Goal: Transaction & Acquisition: Book appointment/travel/reservation

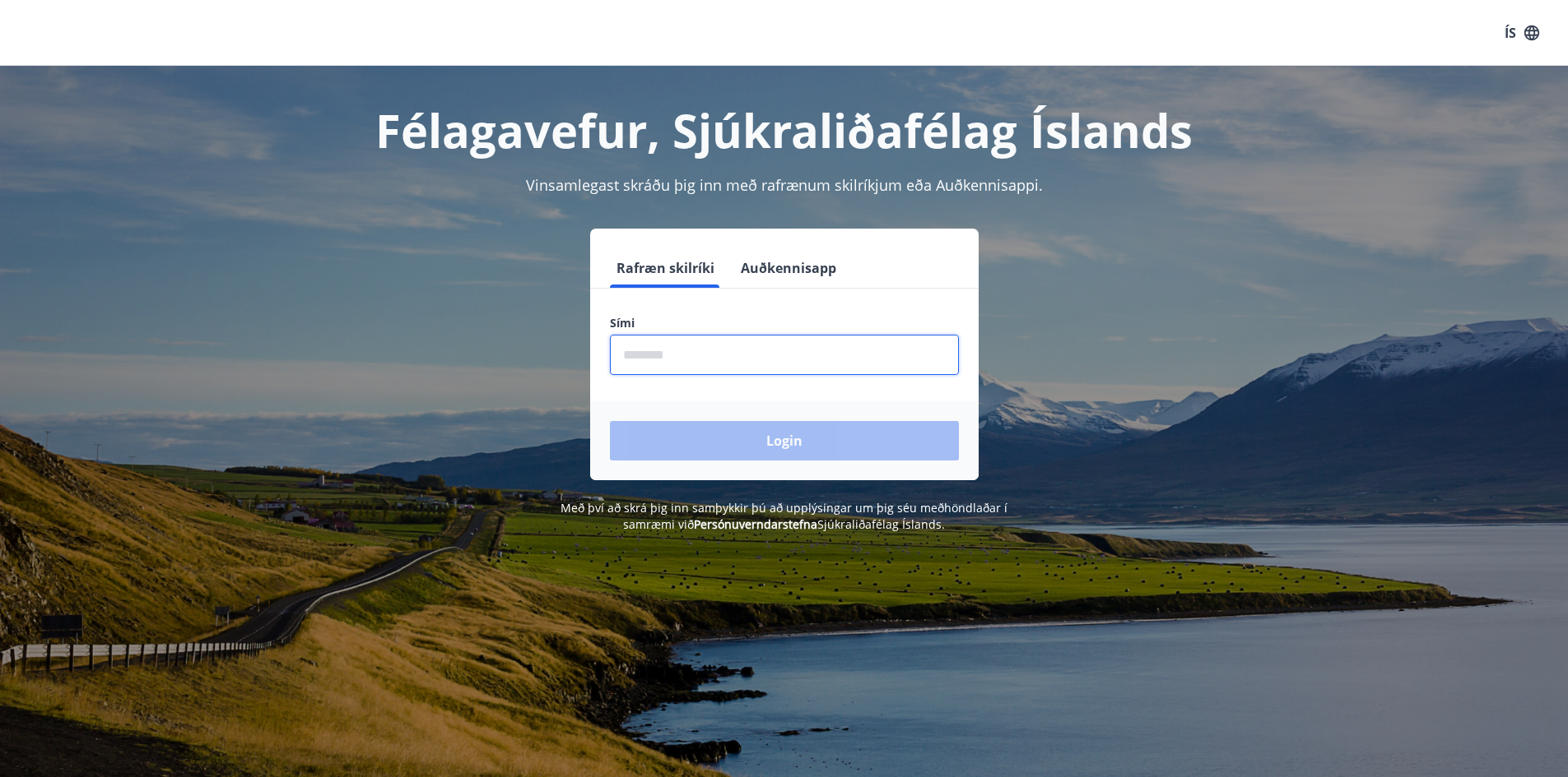
click at [730, 359] on input "phone" at bounding box center [784, 355] width 349 height 40
type input "********"
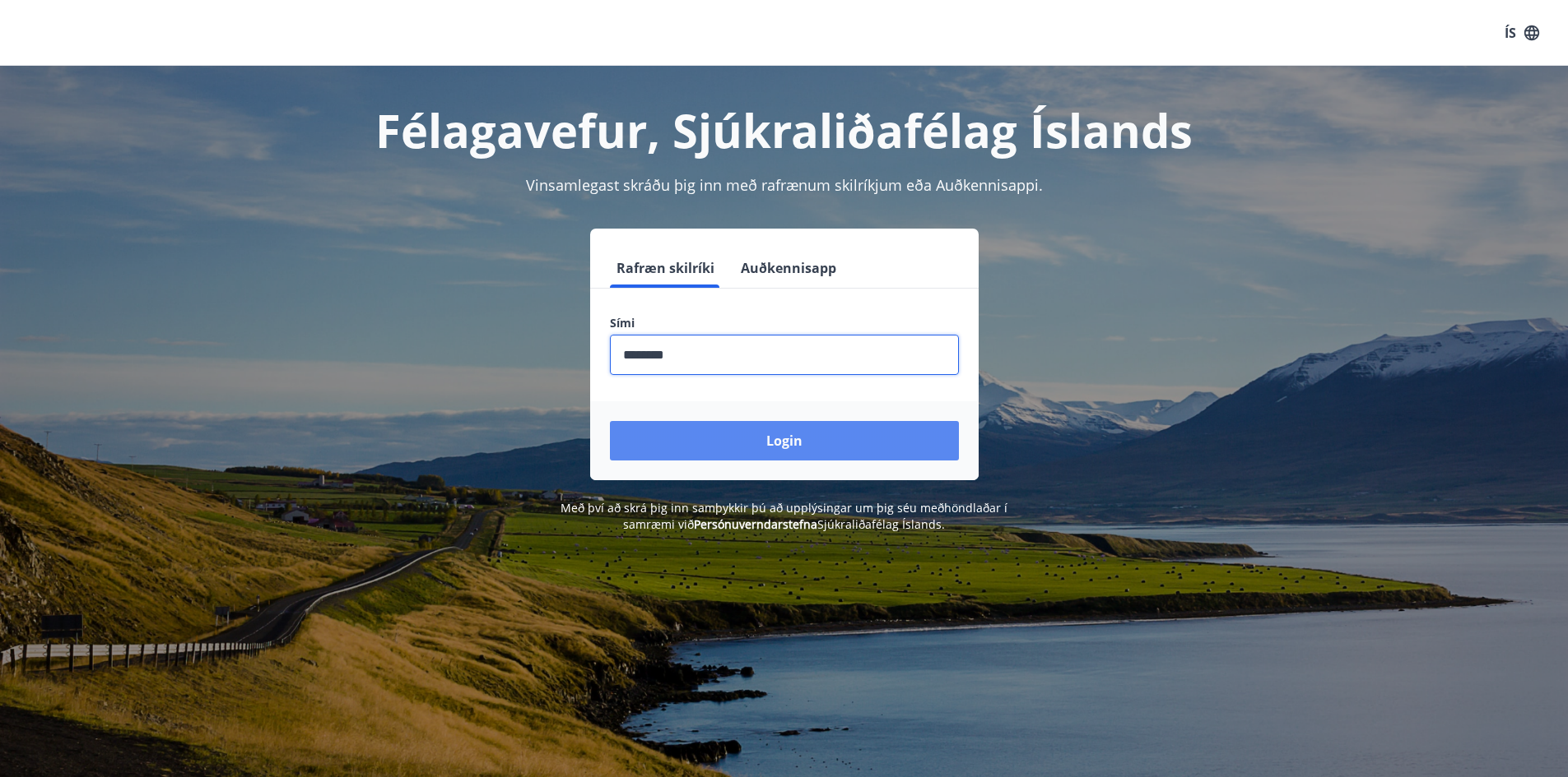
click at [755, 440] on button "Login" at bounding box center [784, 441] width 349 height 39
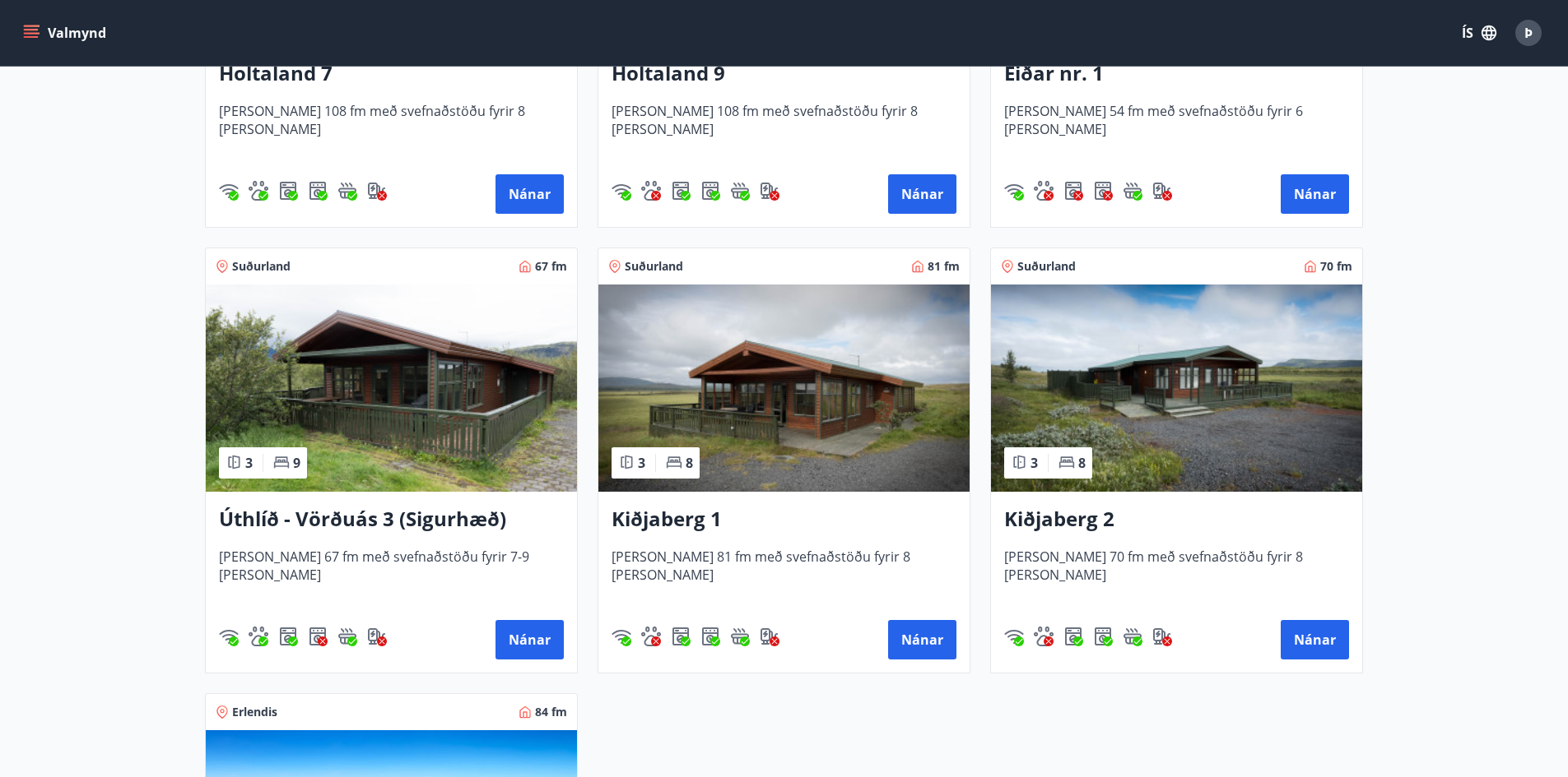
scroll to position [2386, 0]
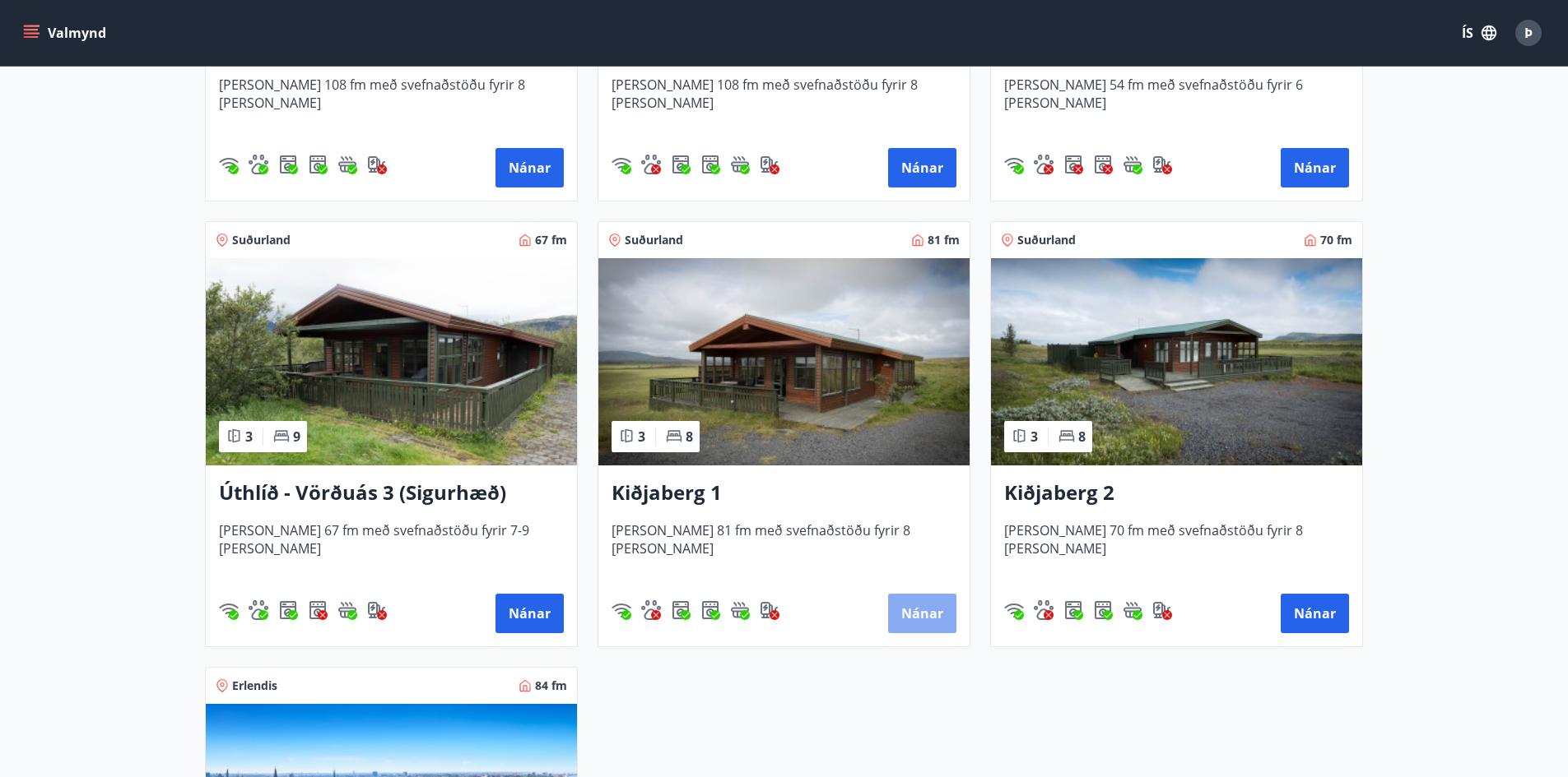
click at [914, 615] on button "Nánar" at bounding box center [921, 613] width 68 height 39
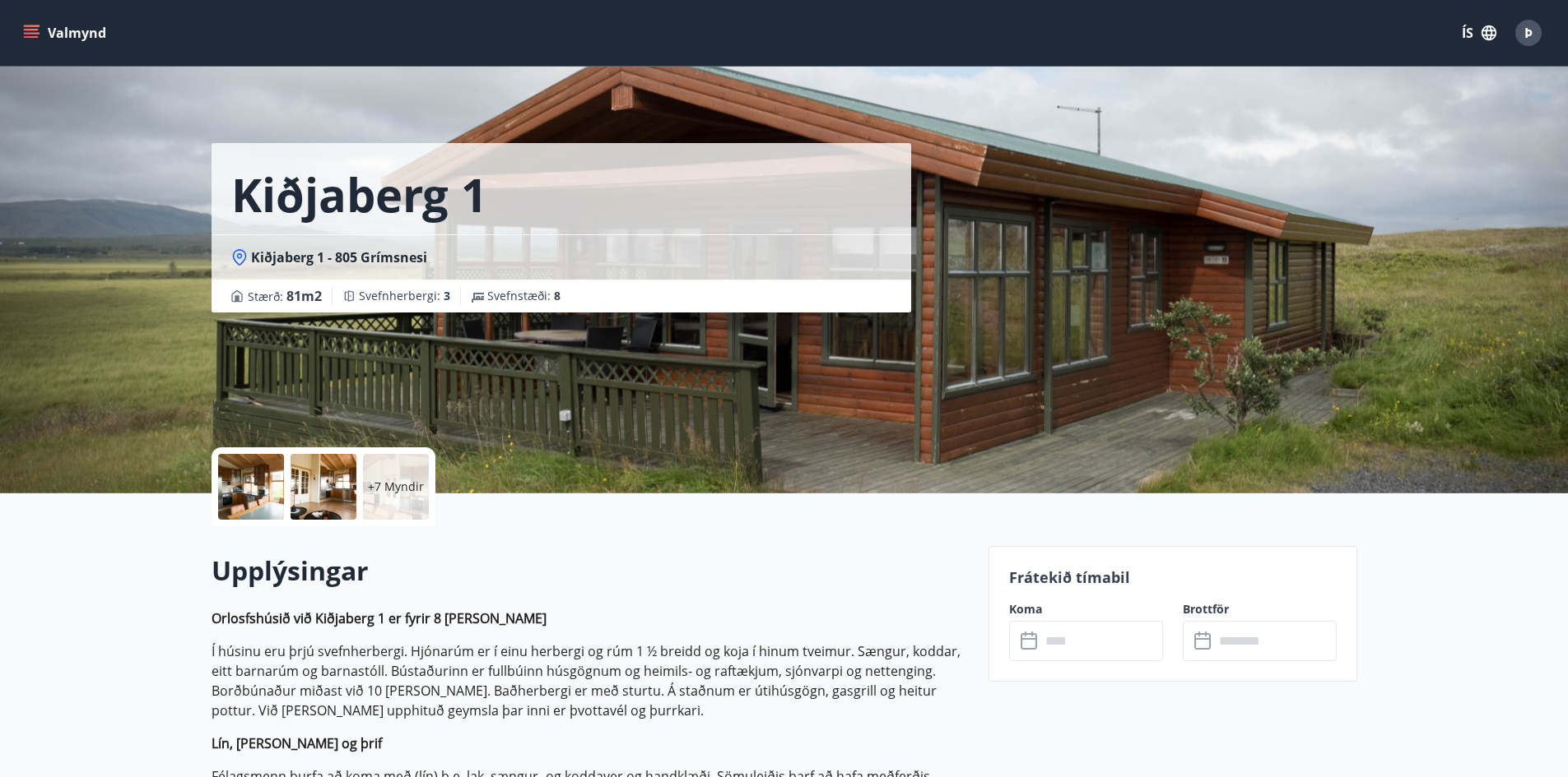
click at [1070, 646] on input "text" at bounding box center [1102, 641] width 123 height 40
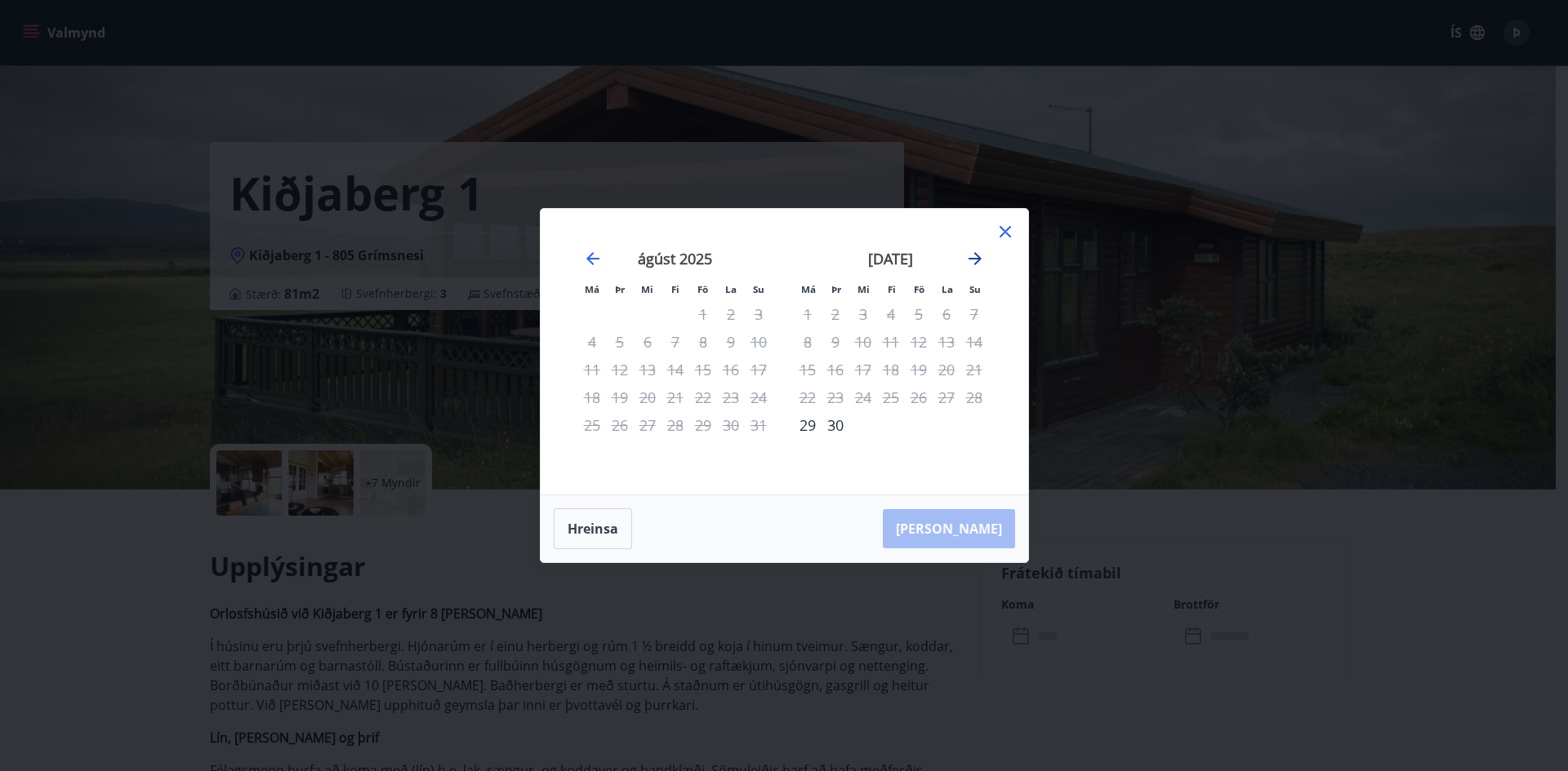
click at [972, 252] on icon "Move forward to switch to the next month." at bounding box center [975, 258] width 19 height 19
click at [1001, 231] on icon at bounding box center [1005, 232] width 19 height 19
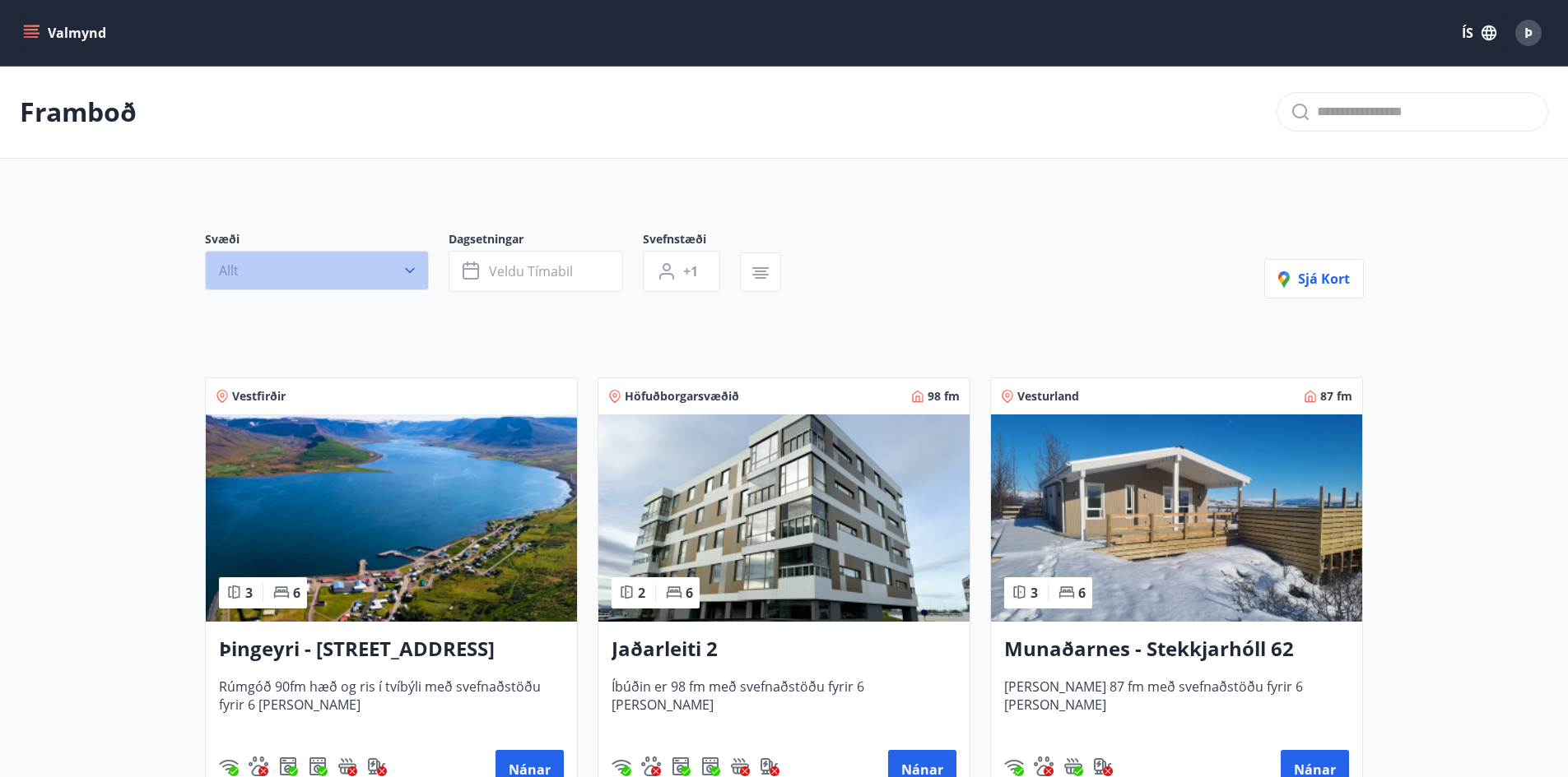
click at [358, 273] on button "Allt" at bounding box center [317, 270] width 224 height 39
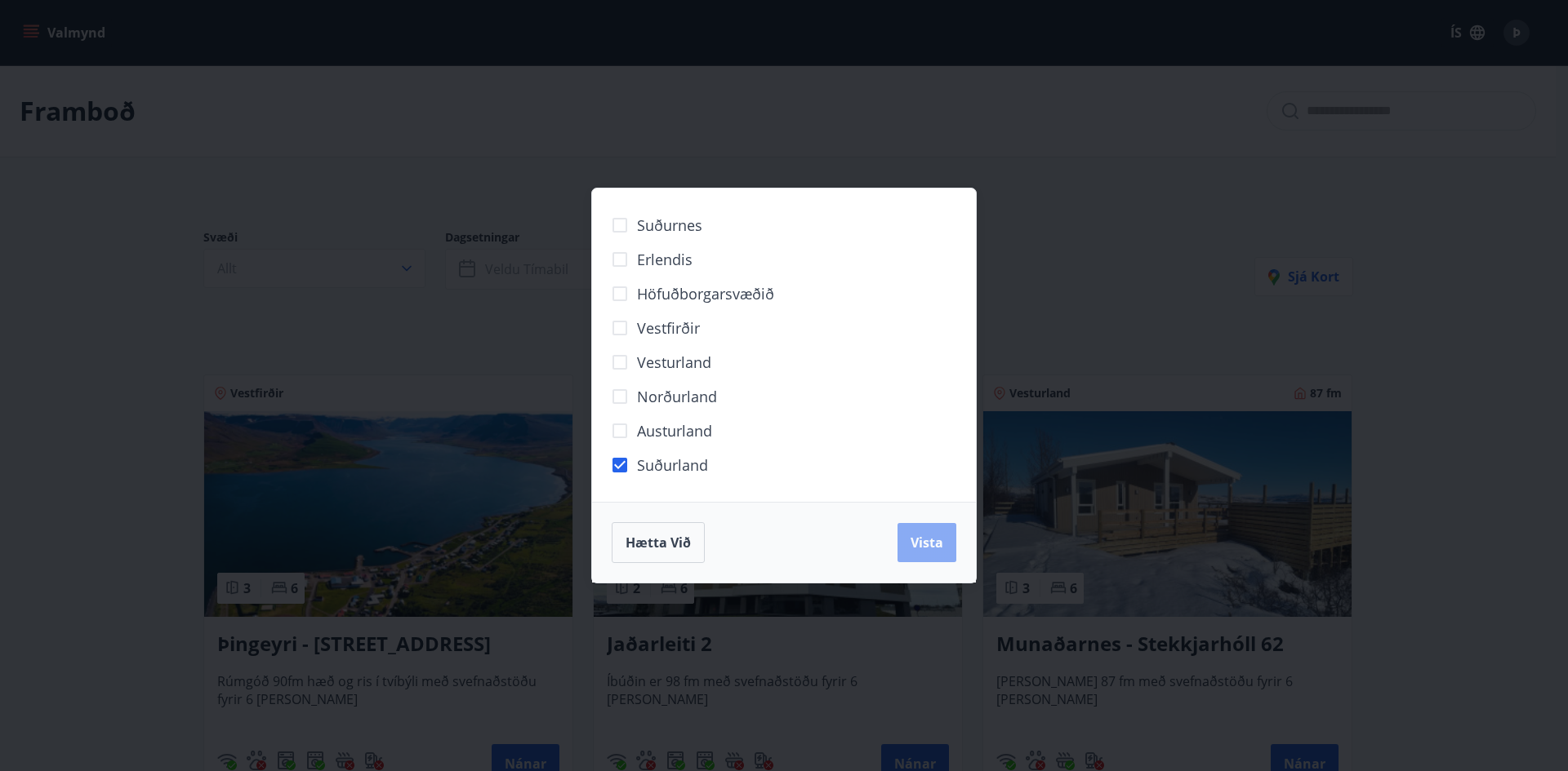
click at [922, 535] on span "Vista" at bounding box center [927, 543] width 33 height 18
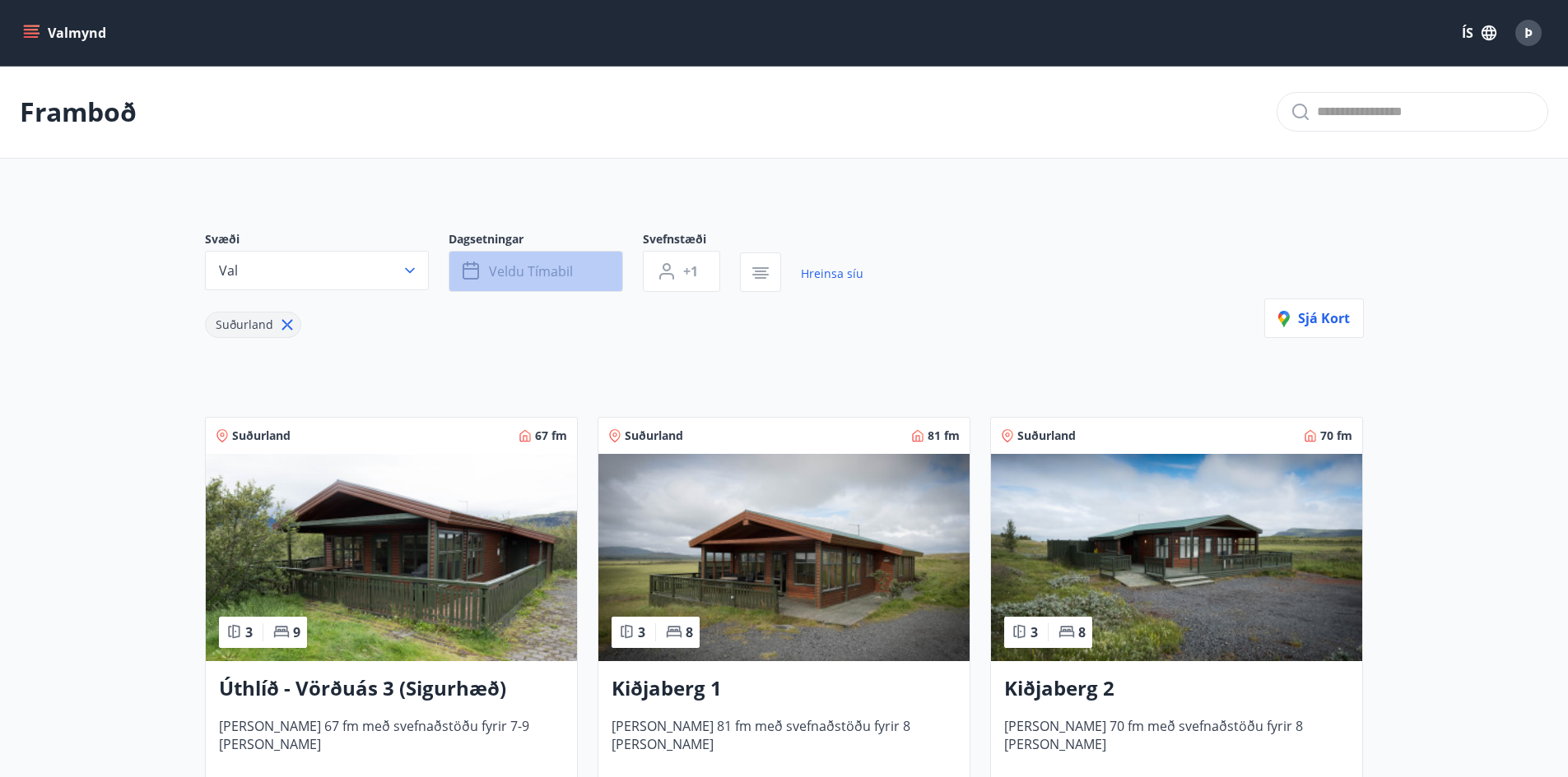
click at [514, 271] on span "Veldu tímabil" at bounding box center [531, 271] width 84 height 18
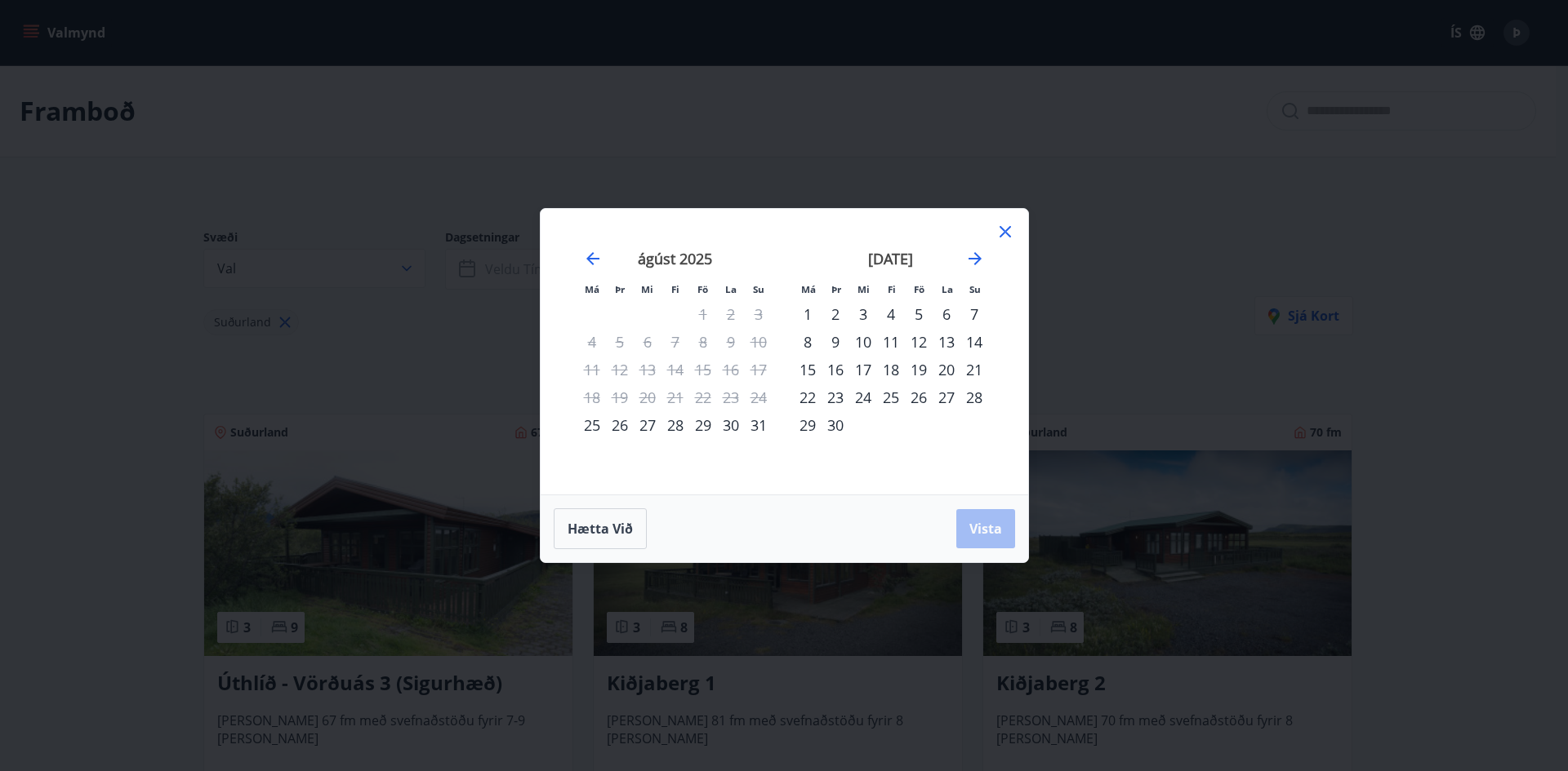
click at [85, 400] on div "Má Þr Mi Fi Fö La Su Má Þr Mi Fi Fö La Su [DATE] 1 2 3 4 5 6 7 8 9 10 11 12 13 …" at bounding box center [784, 386] width 1568 height 771
click at [917, 337] on div "12" at bounding box center [918, 341] width 27 height 27
click at [976, 255] on icon "Move forward to switch to the next month." at bounding box center [974, 258] width 13 height 13
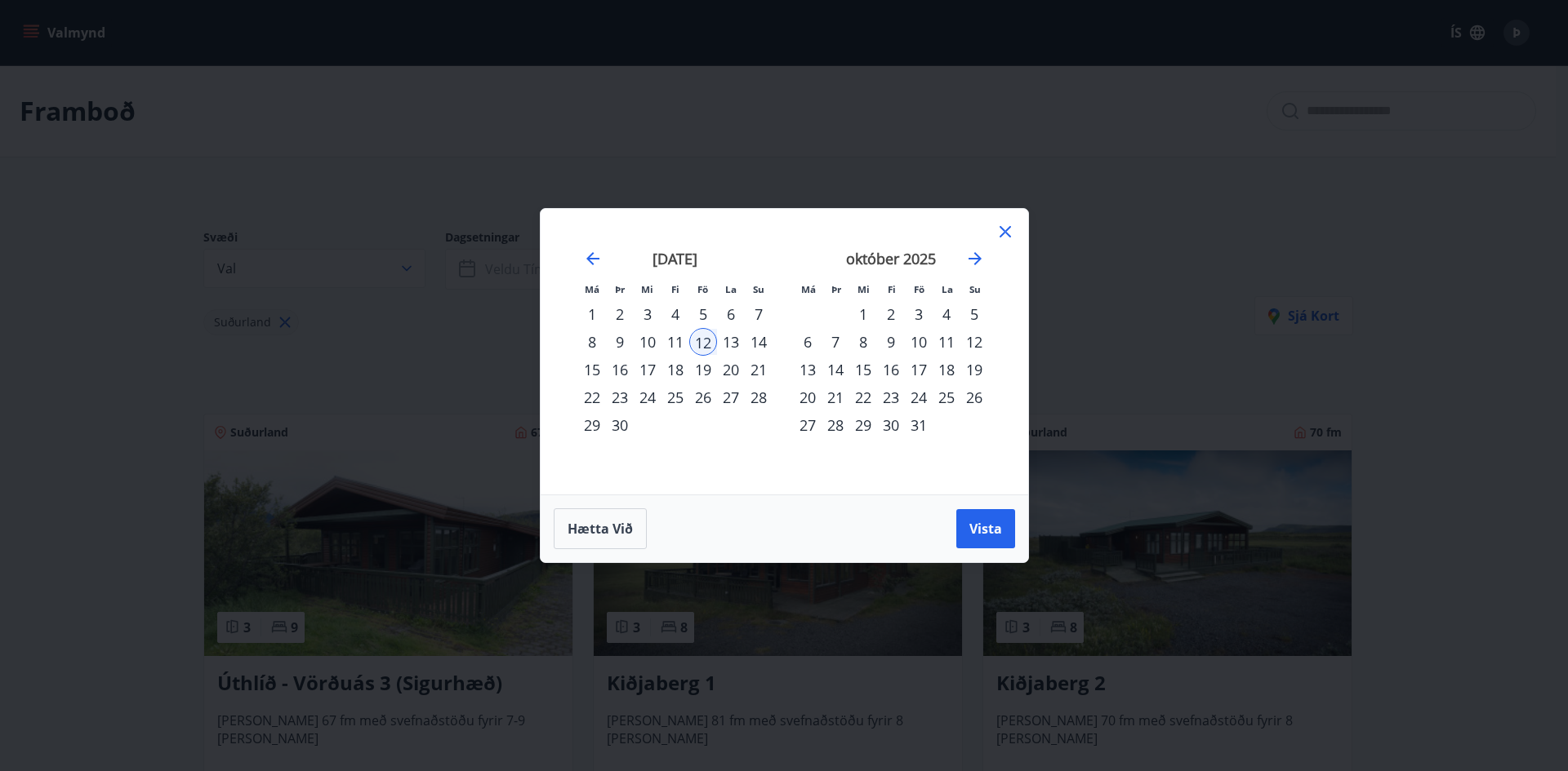
click at [977, 399] on div "26" at bounding box center [973, 397] width 27 height 27
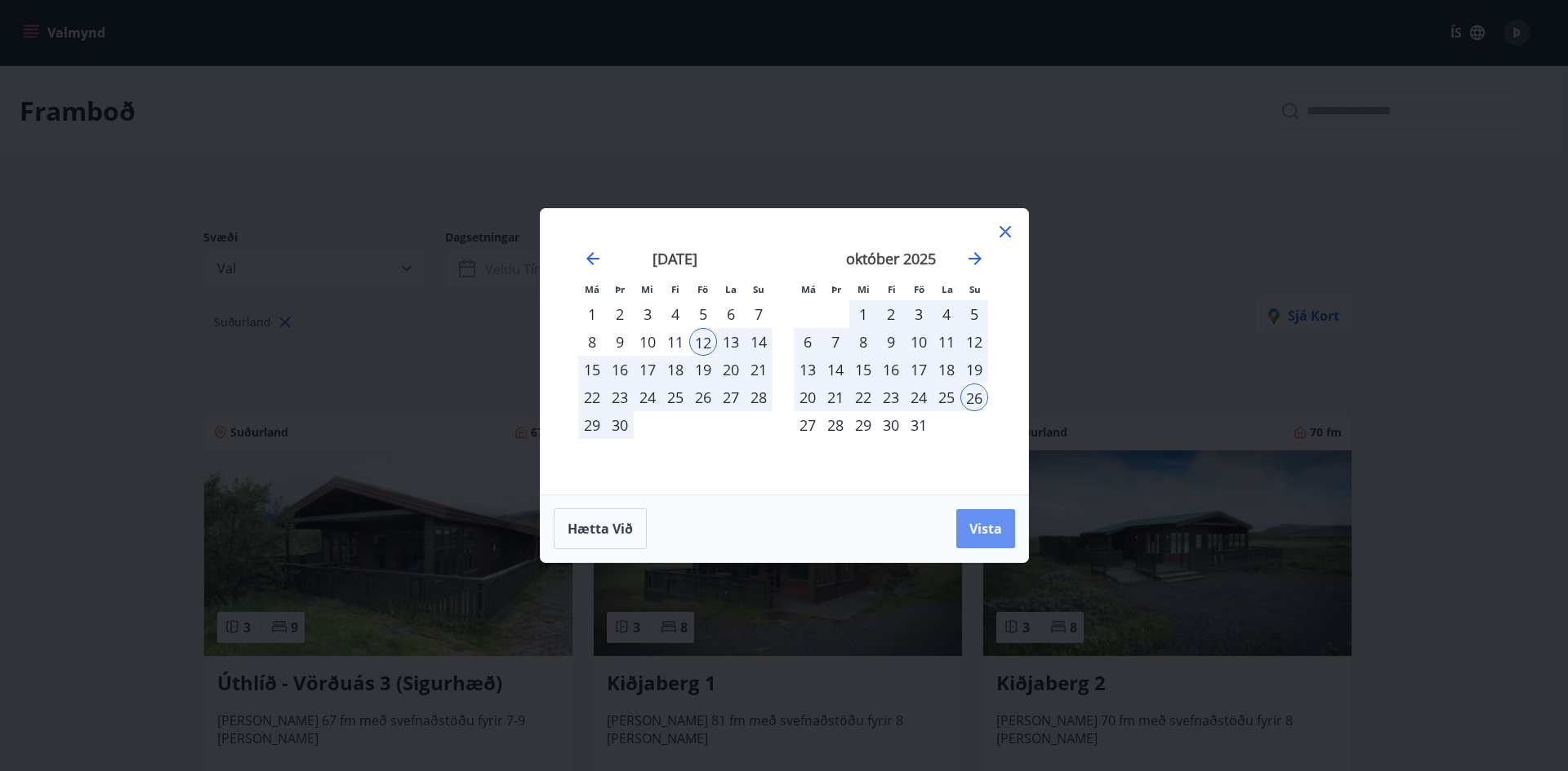
drag, startPoint x: 981, startPoint y: 528, endPoint x: 200, endPoint y: 440, distance: 785.9
click at [982, 528] on span "Vista" at bounding box center [985, 528] width 33 height 18
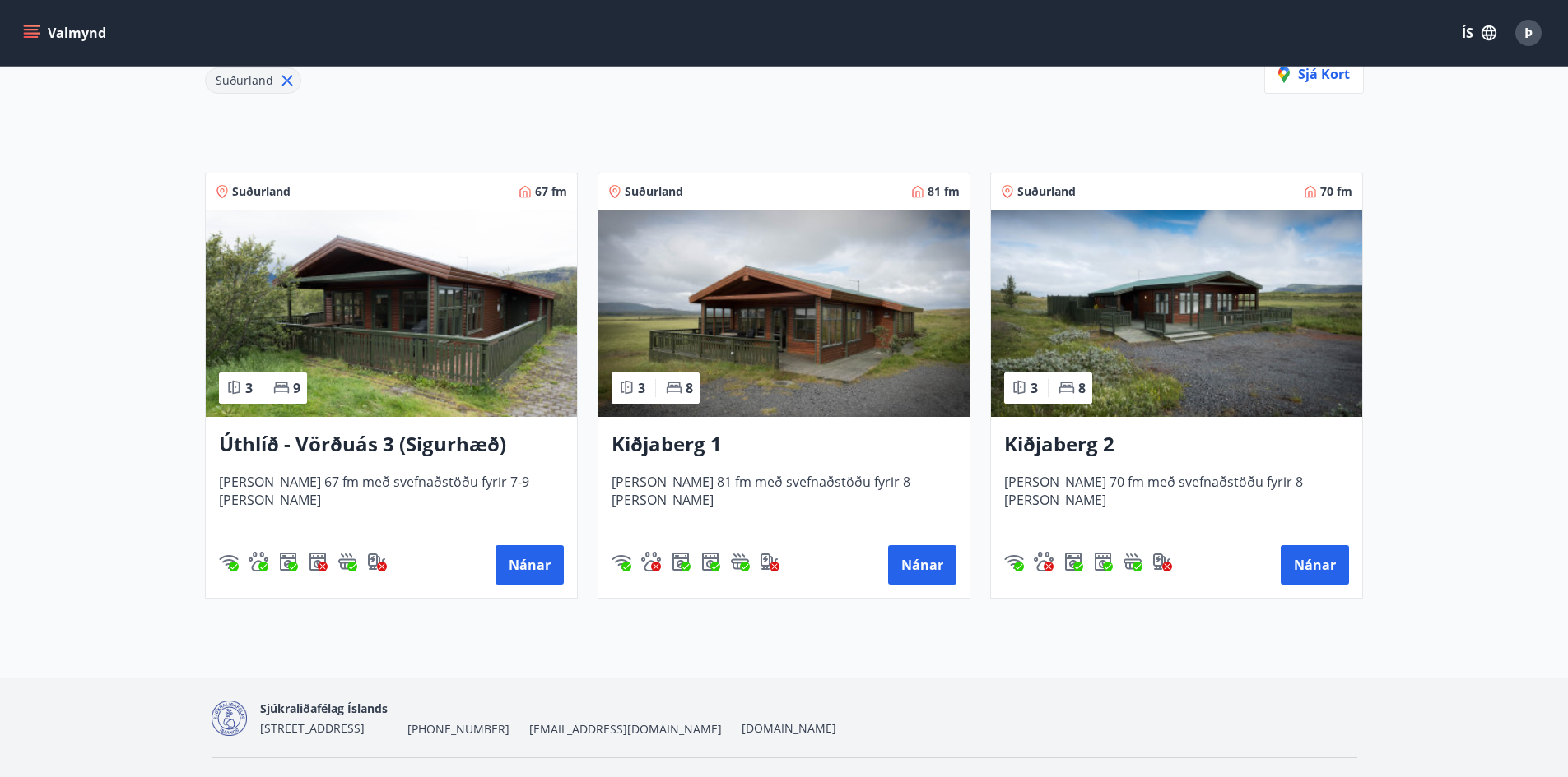
scroll to position [247, 0]
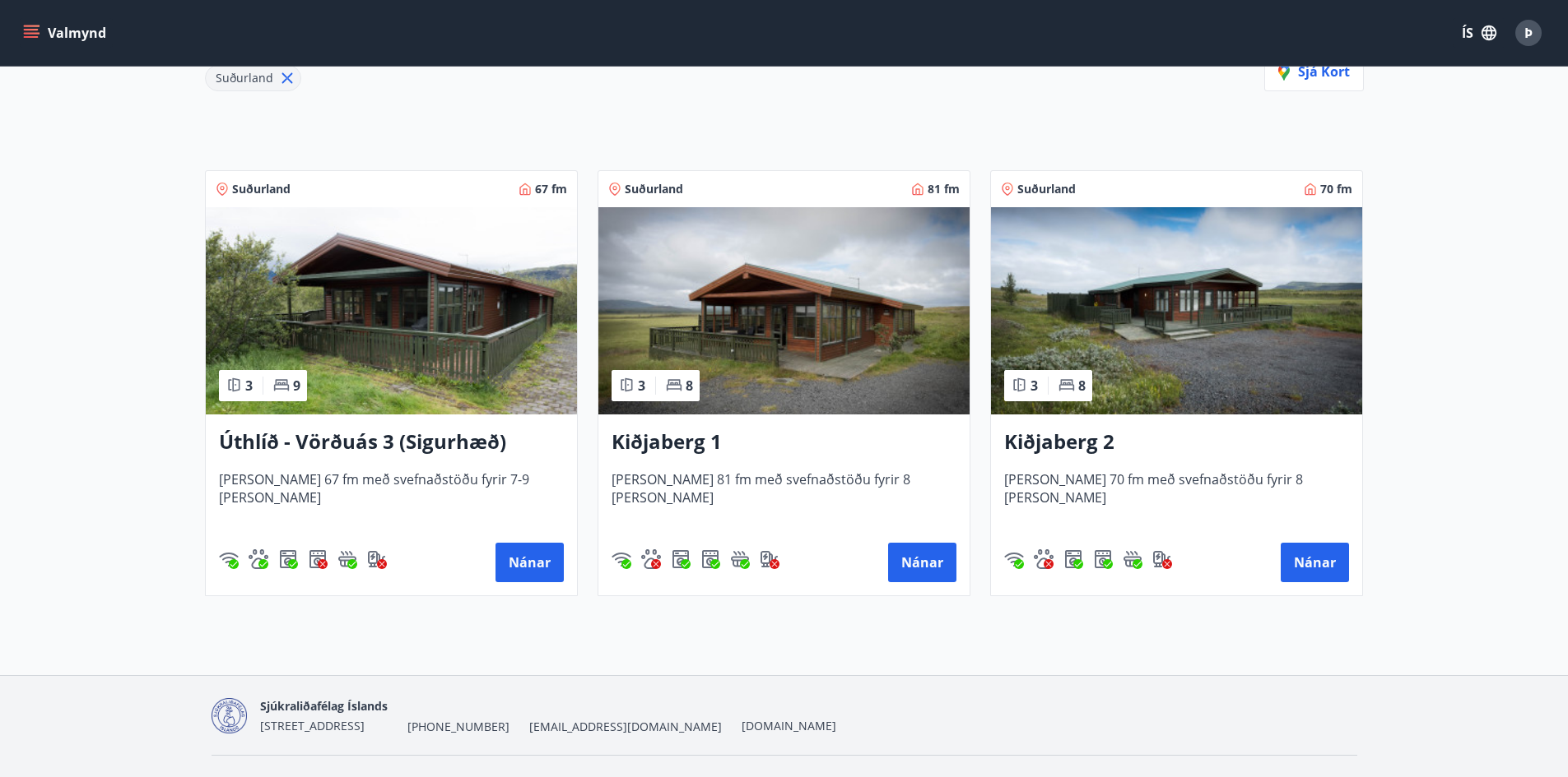
click at [1190, 324] on img at bounding box center [1176, 310] width 371 height 207
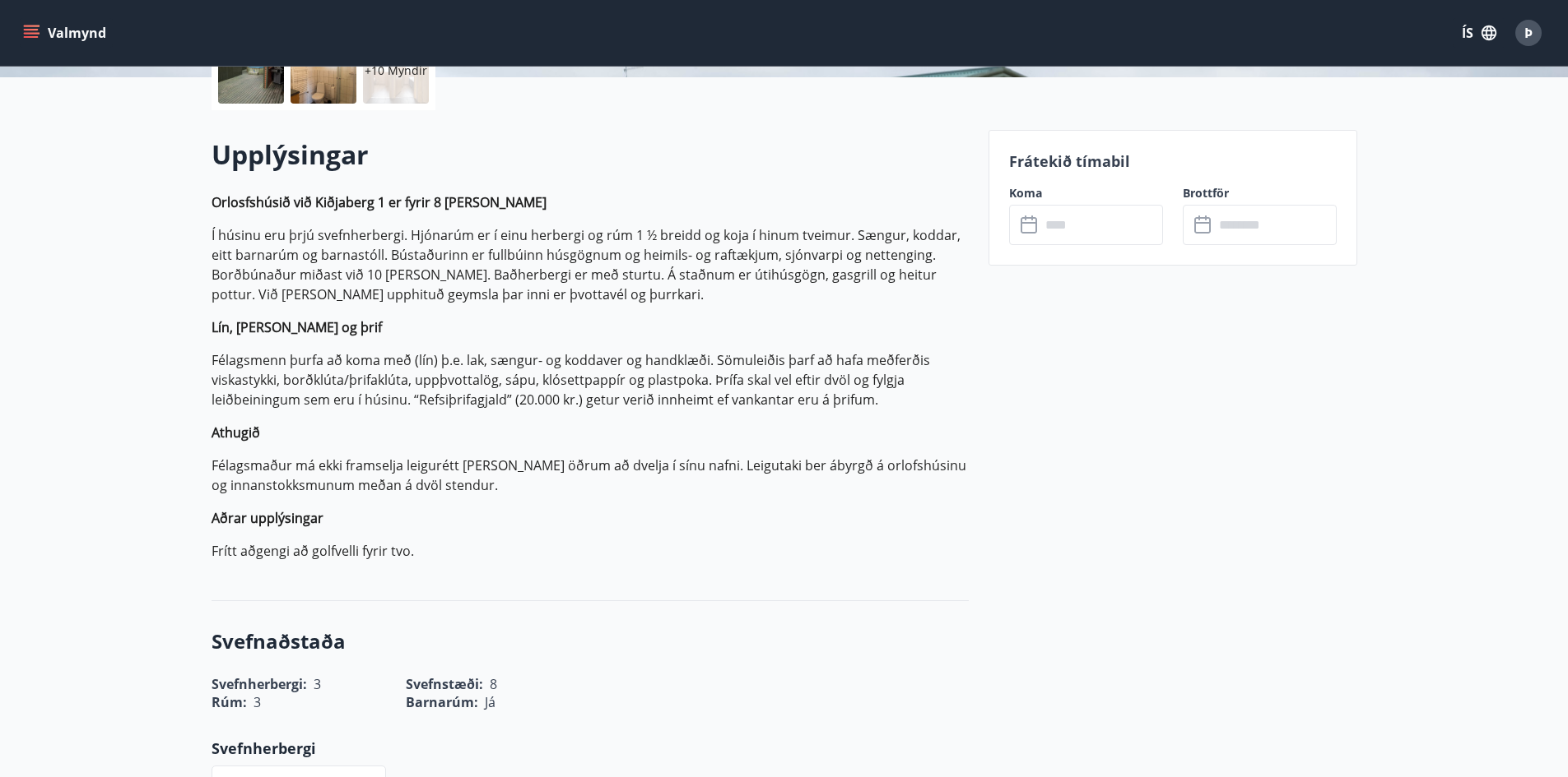
scroll to position [36, 0]
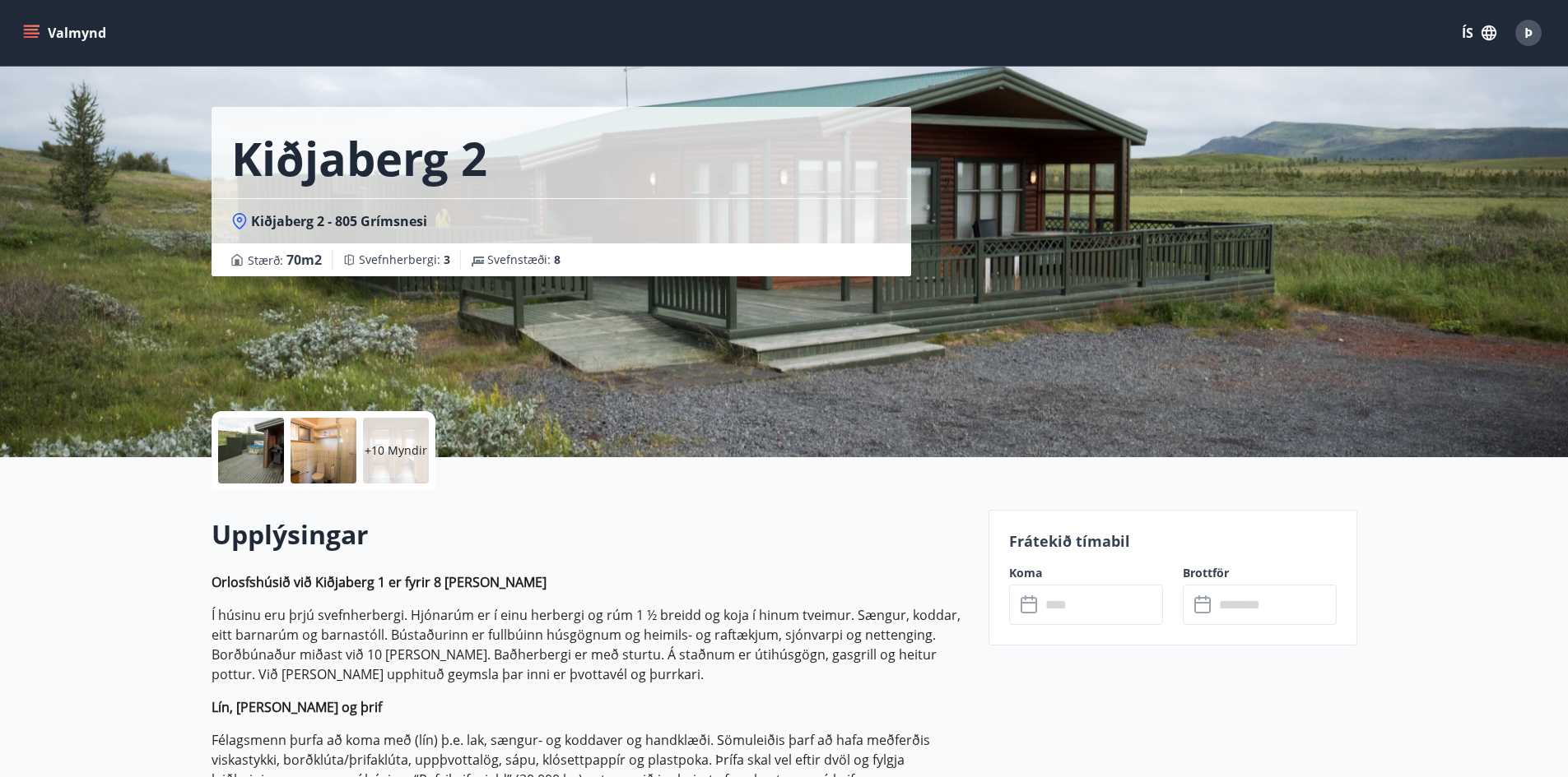
click at [1032, 605] on icon at bounding box center [1030, 605] width 20 height 20
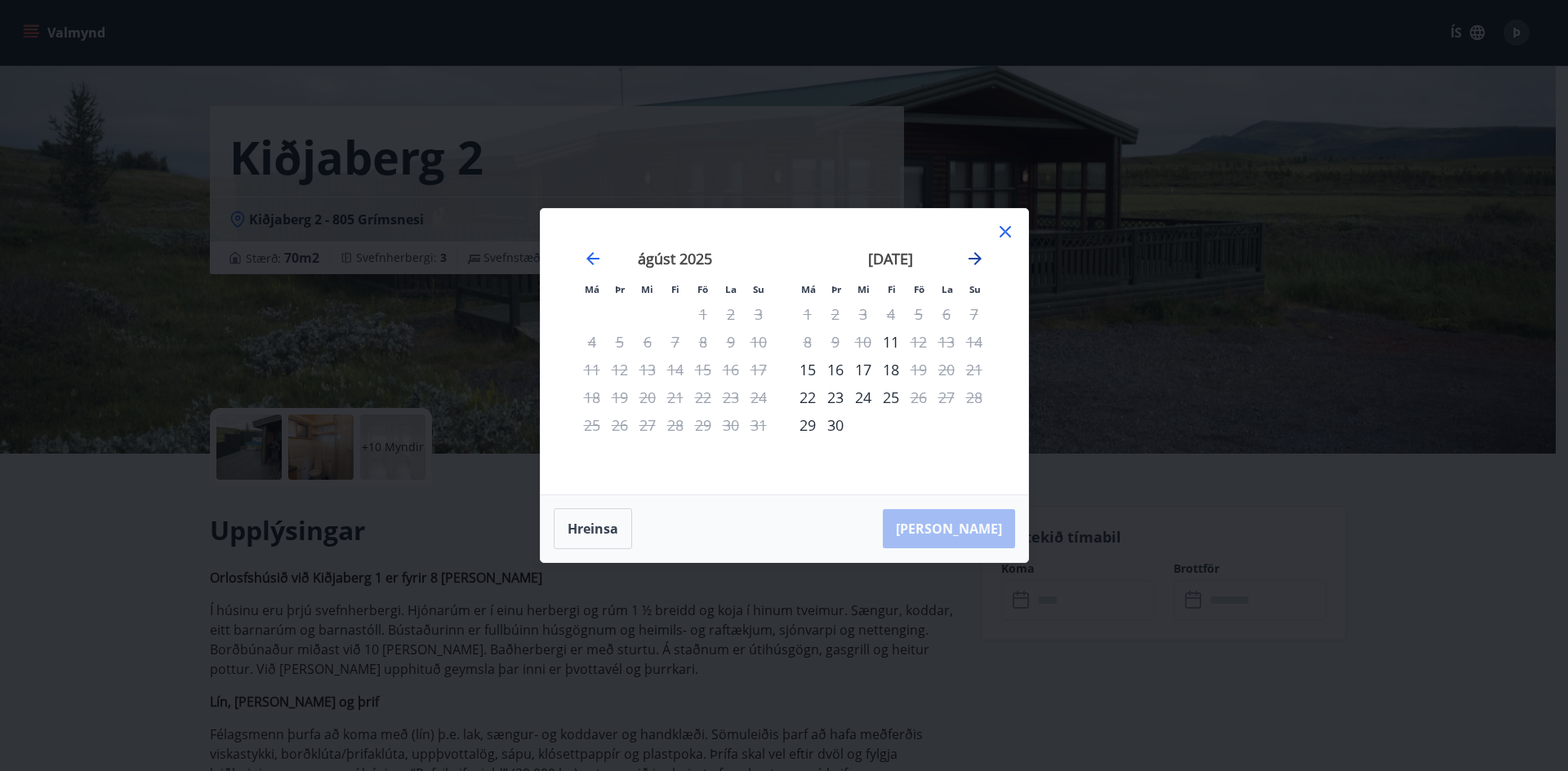
click at [974, 256] on icon "Move forward to switch to the next month." at bounding box center [975, 258] width 19 height 19
drag, startPoint x: 79, startPoint y: 509, endPoint x: 60, endPoint y: 492, distance: 25.5
click at [81, 505] on div "Má Þr Mi Fi Fö La Su Má Þr Mi Fi Fö La Su [DATE] 1 2 3 4 5 6 7 8 9 10 11 12 13 …" at bounding box center [784, 386] width 1568 height 771
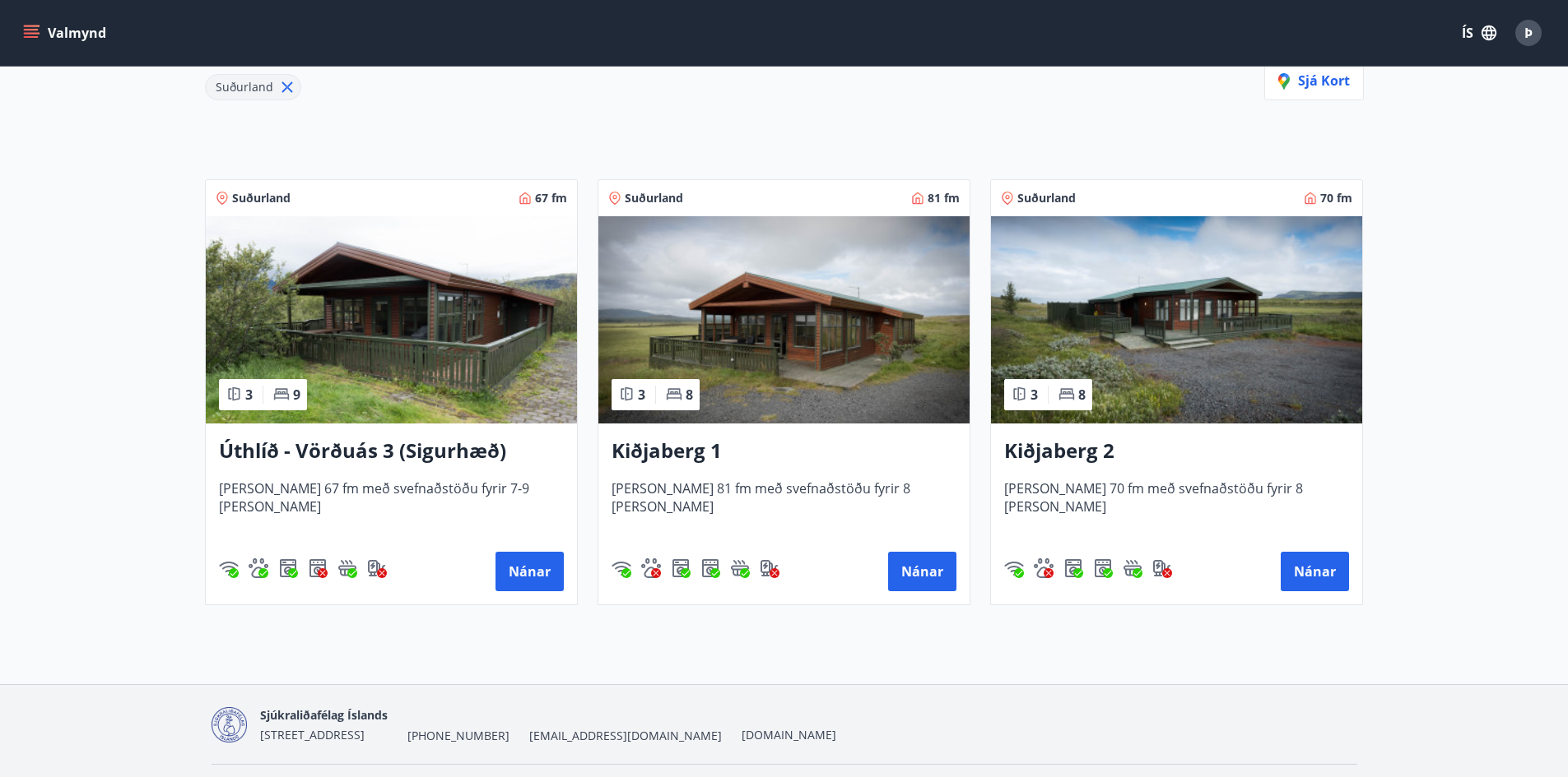
scroll to position [247, 0]
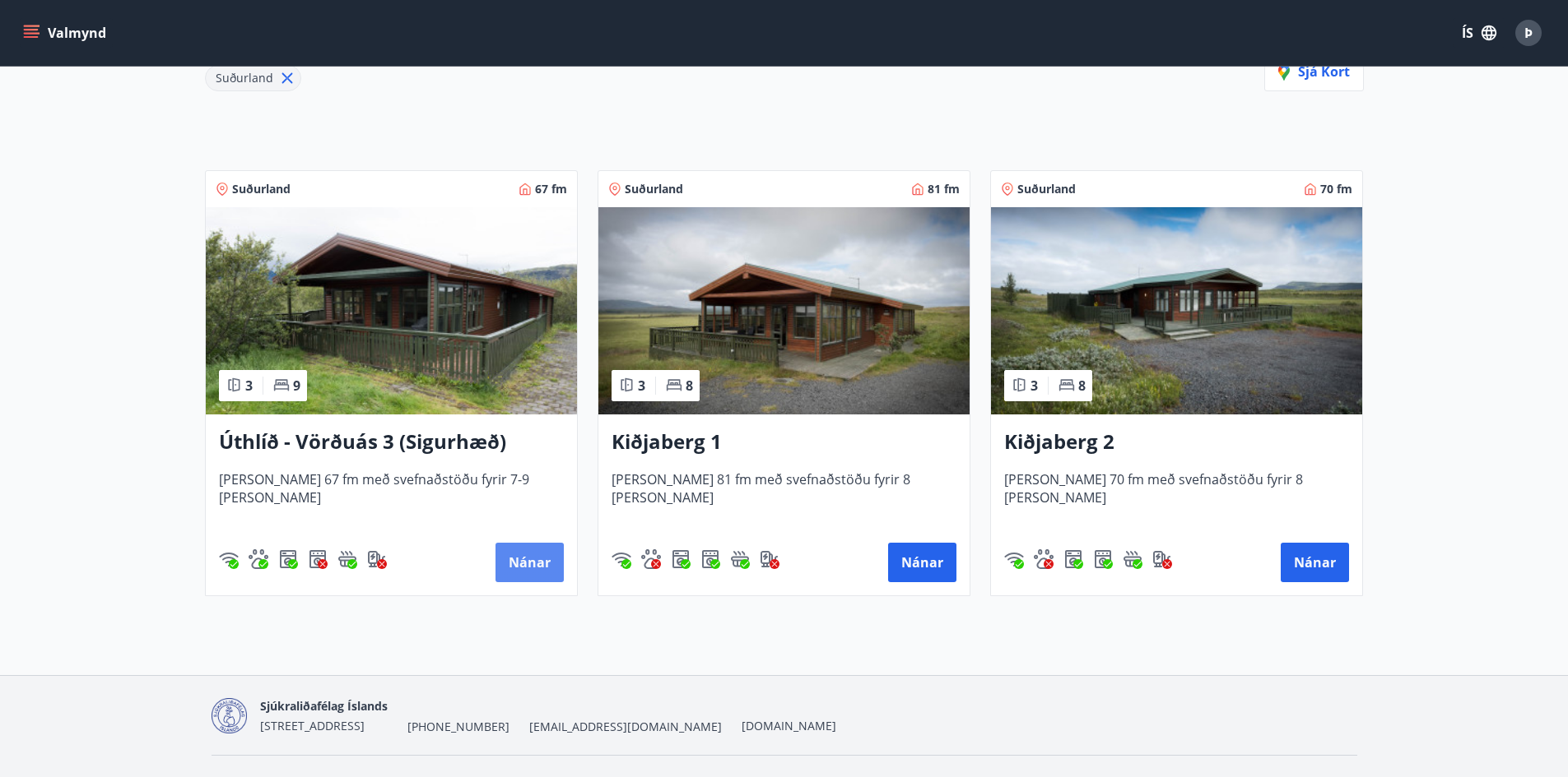
click at [536, 555] on button "Nánar" at bounding box center [529, 563] width 68 height 39
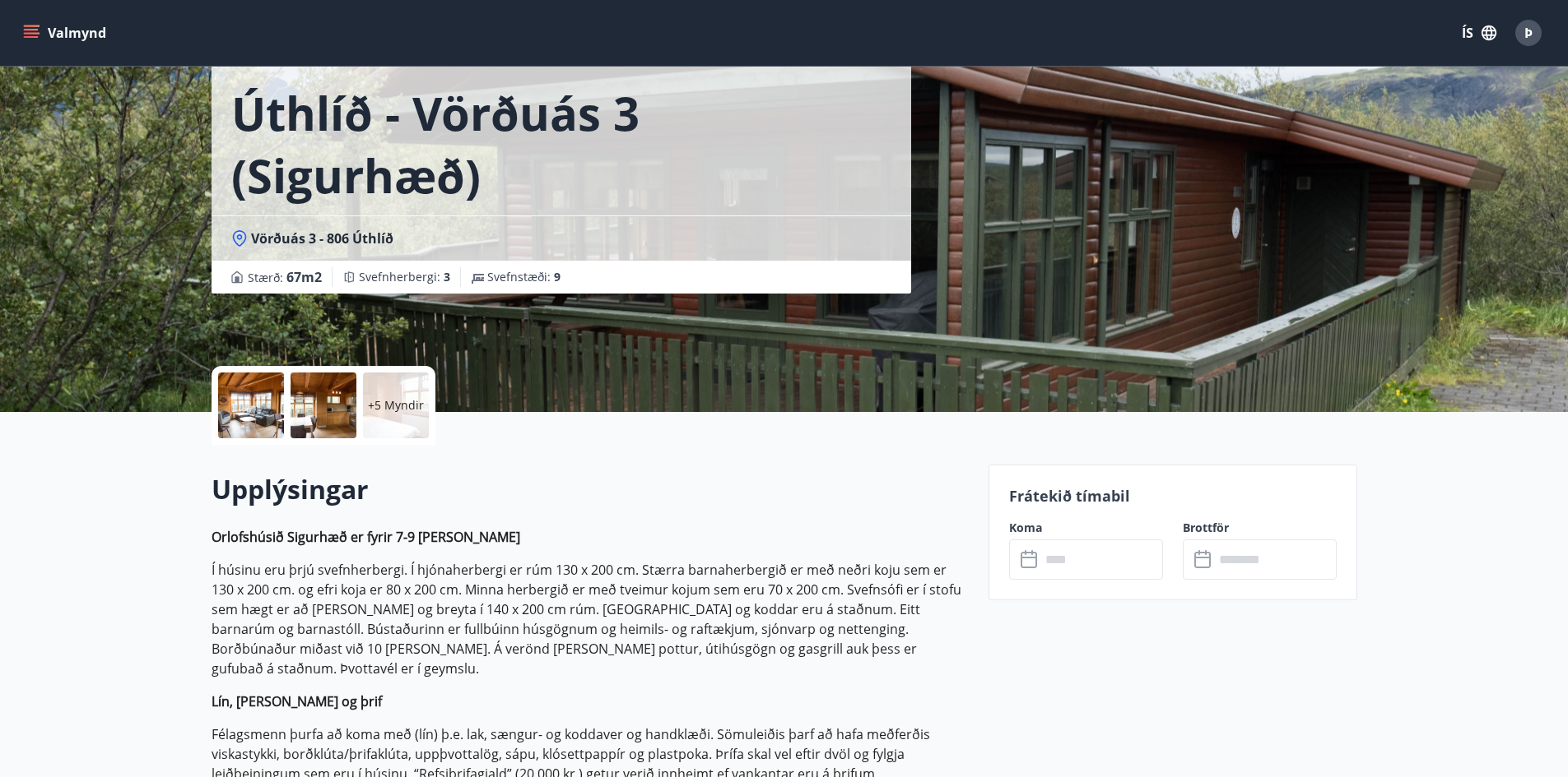
scroll to position [329, 0]
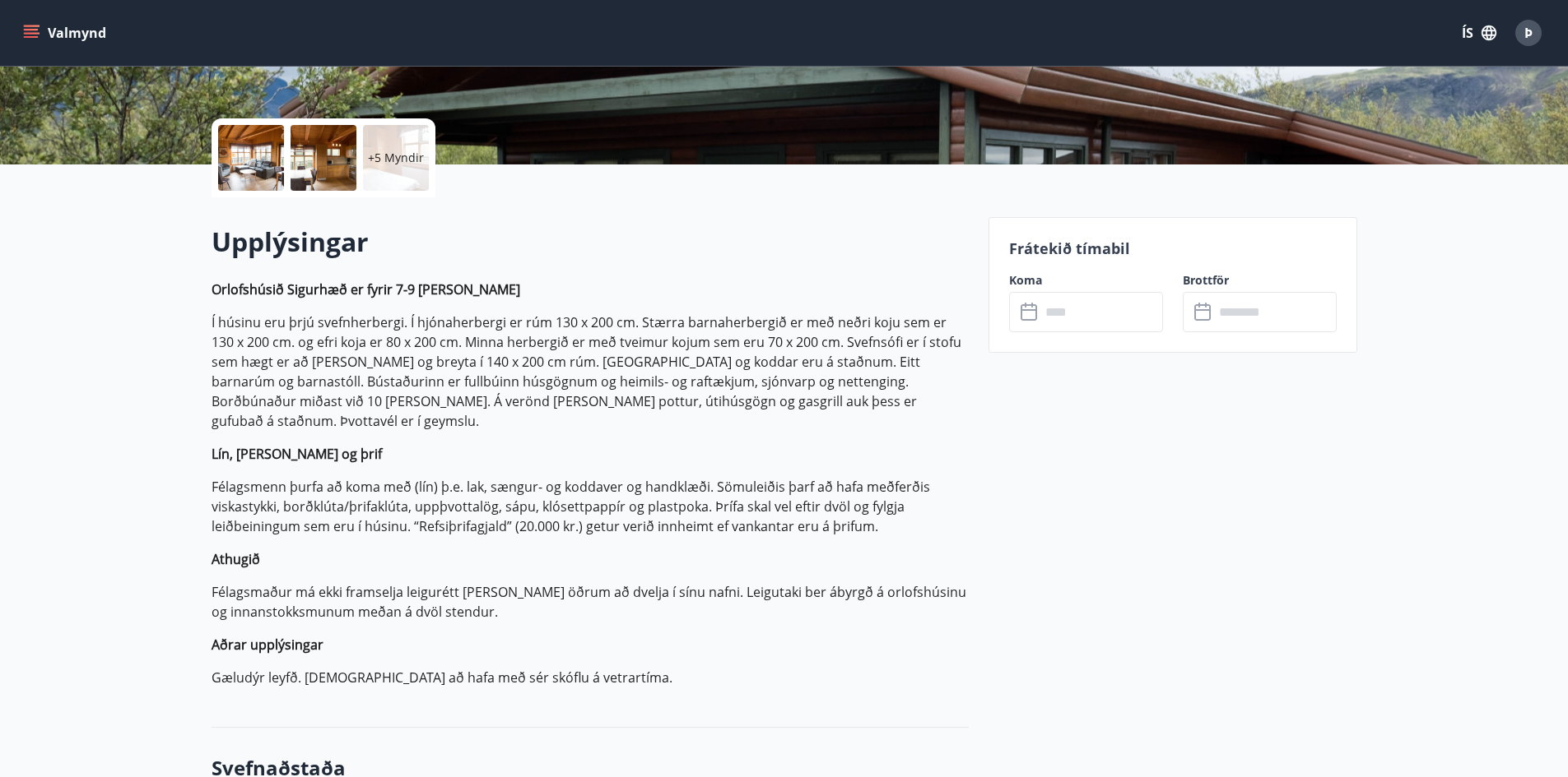
click at [1029, 313] on icon at bounding box center [1030, 313] width 20 height 20
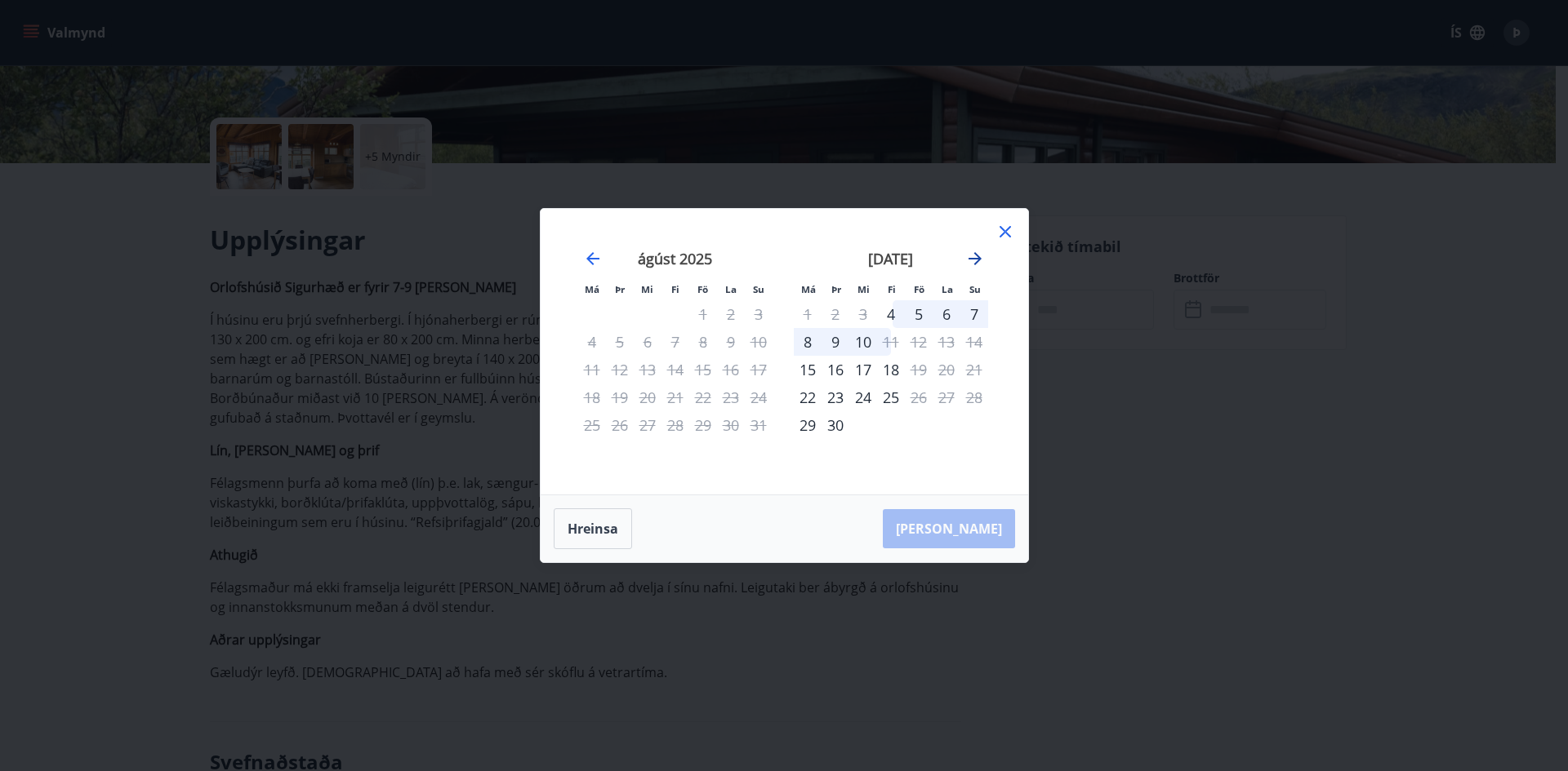
click at [973, 260] on icon "Move forward to switch to the next month." at bounding box center [975, 258] width 19 height 19
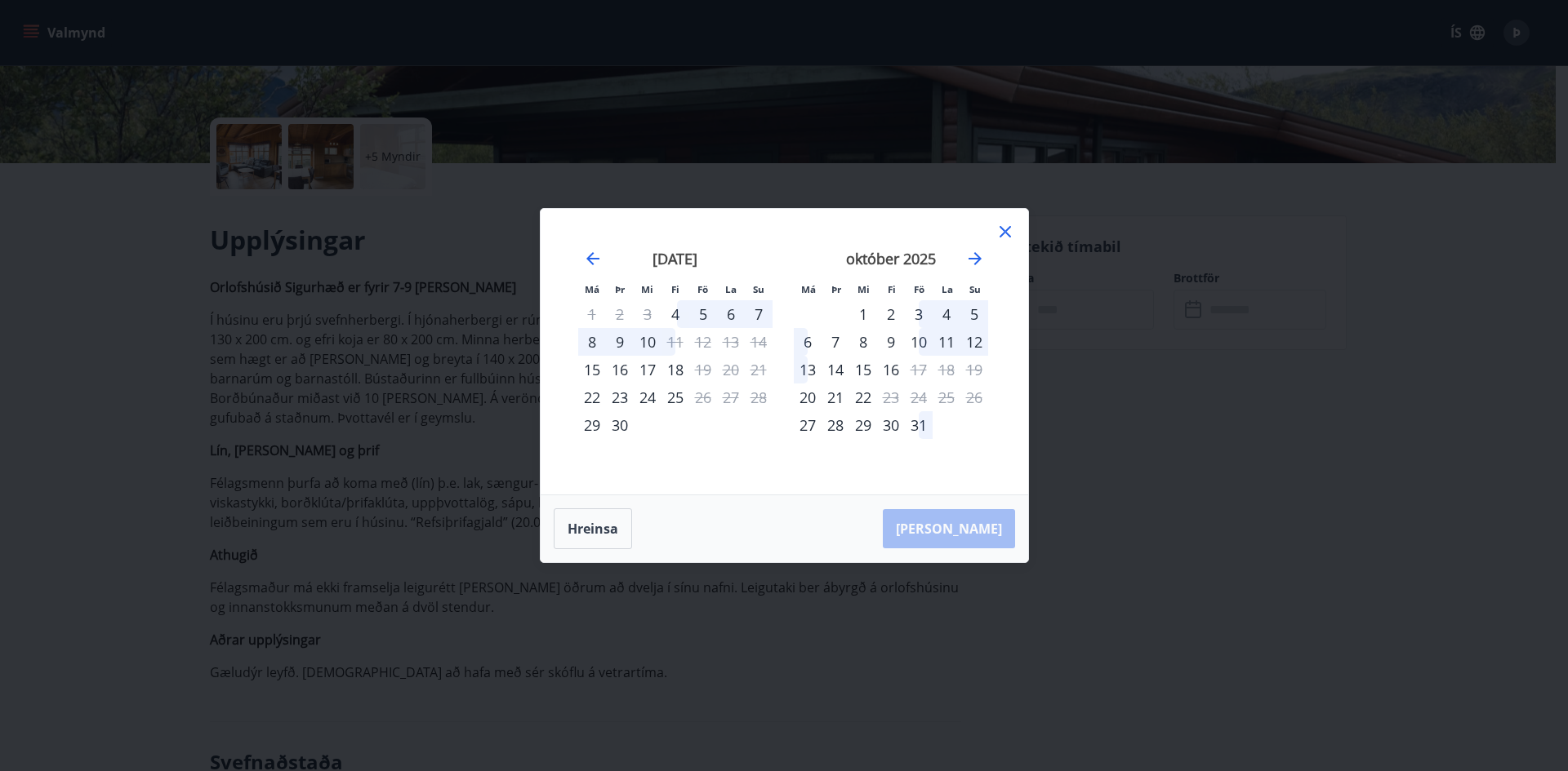
click at [1005, 230] on icon at bounding box center [1005, 232] width 19 height 19
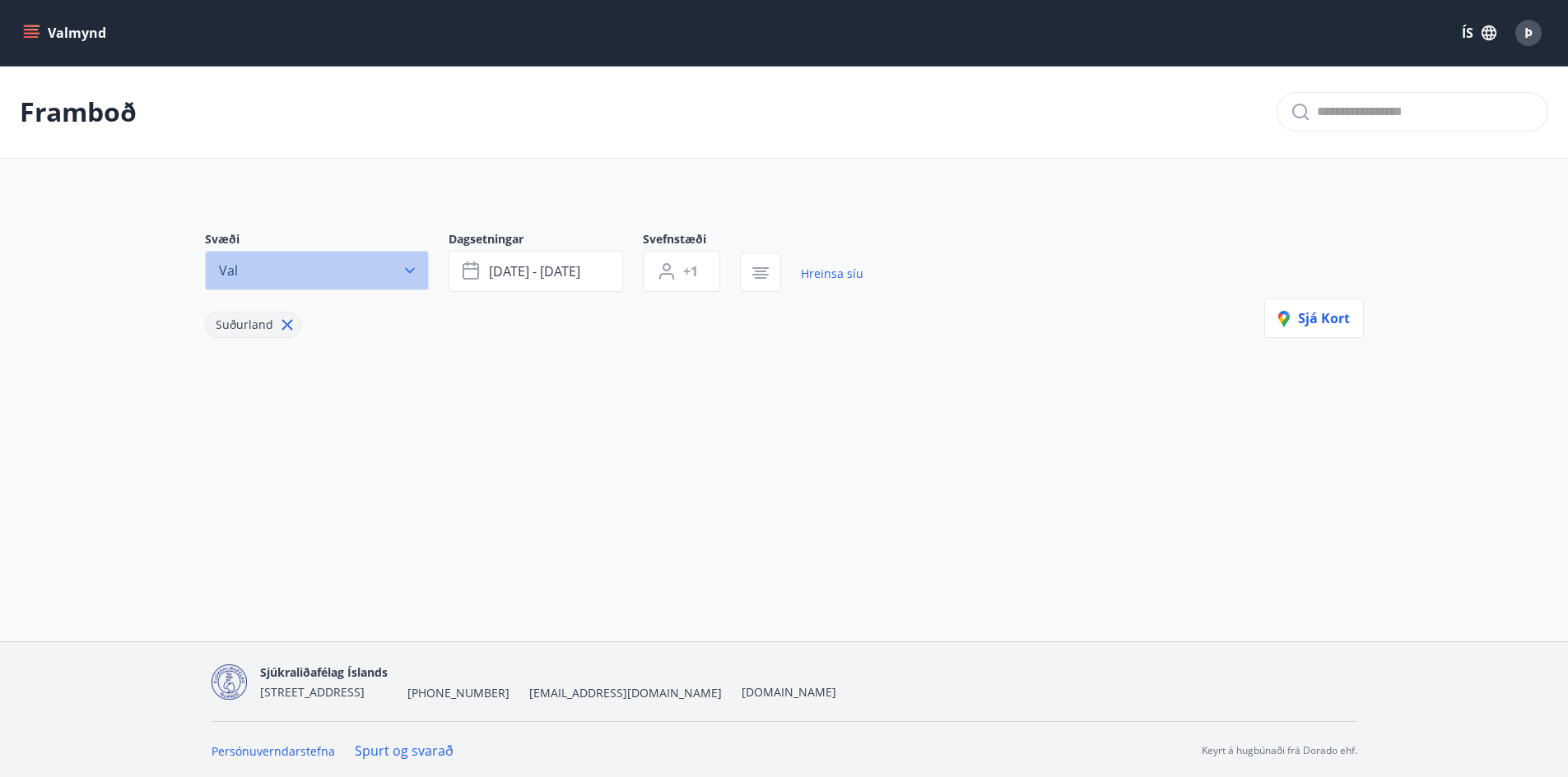
click at [323, 263] on button "Val" at bounding box center [317, 270] width 224 height 39
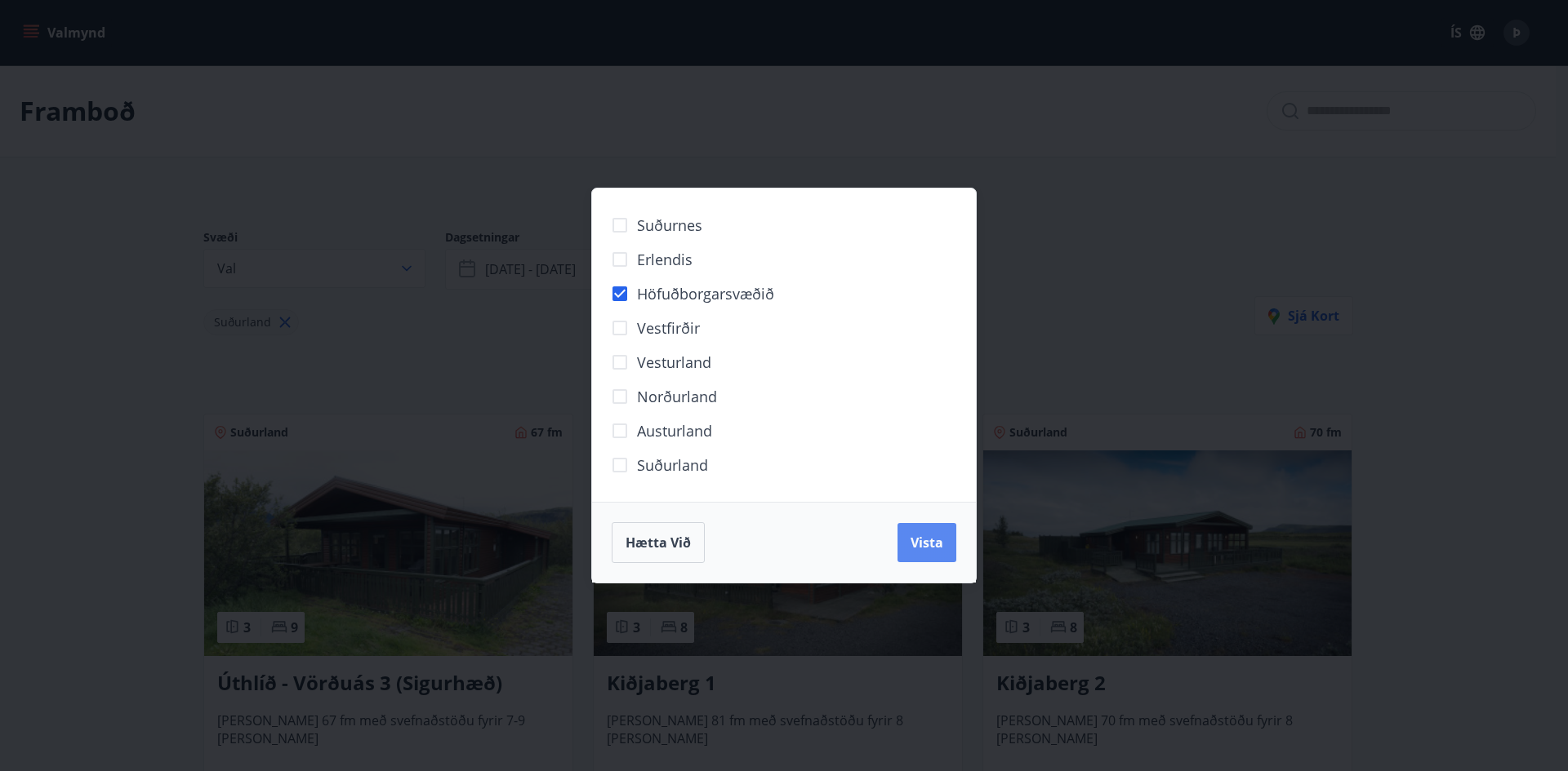
click at [927, 531] on button "Vista" at bounding box center [927, 543] width 59 height 39
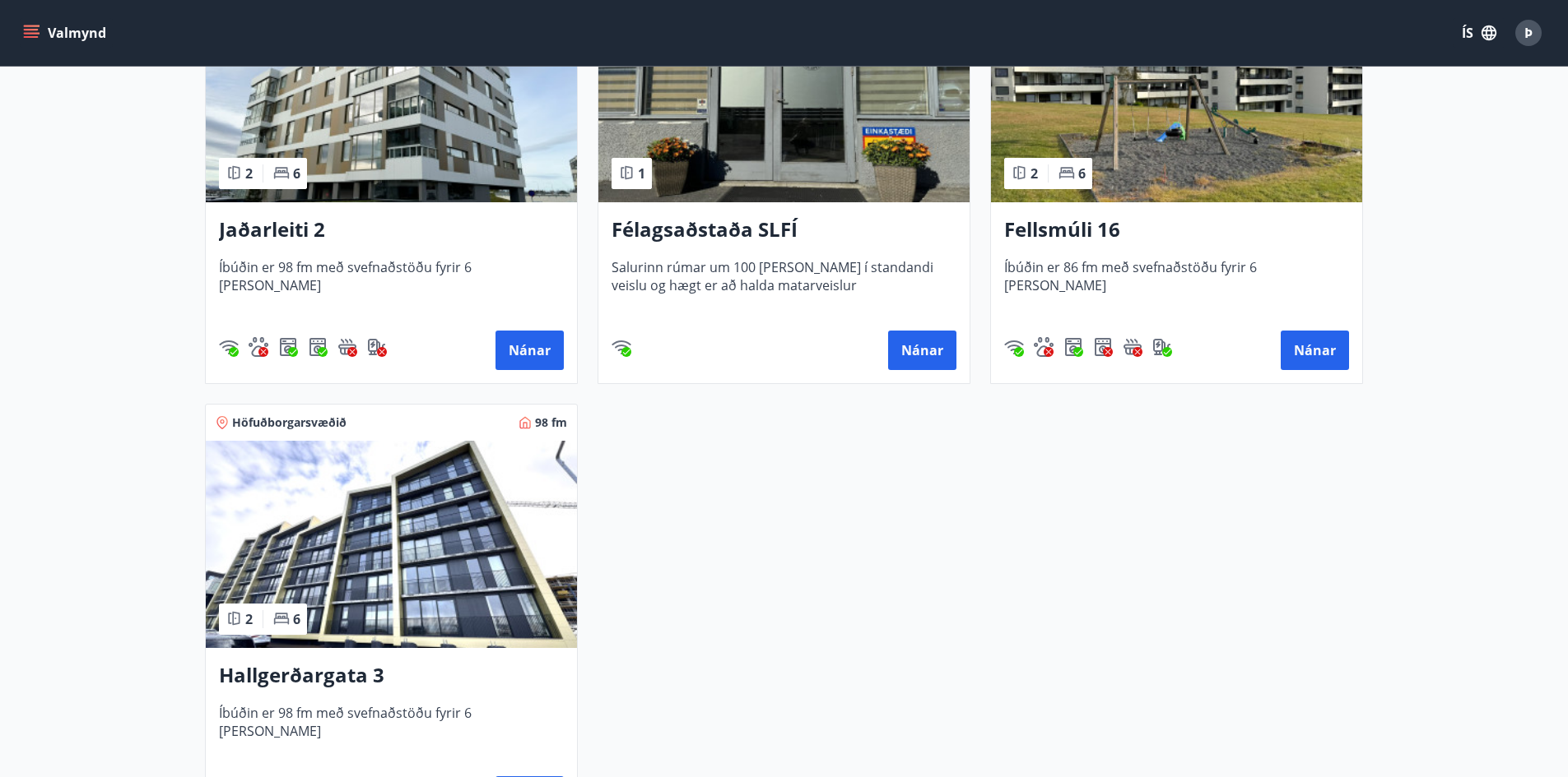
scroll to position [493, 0]
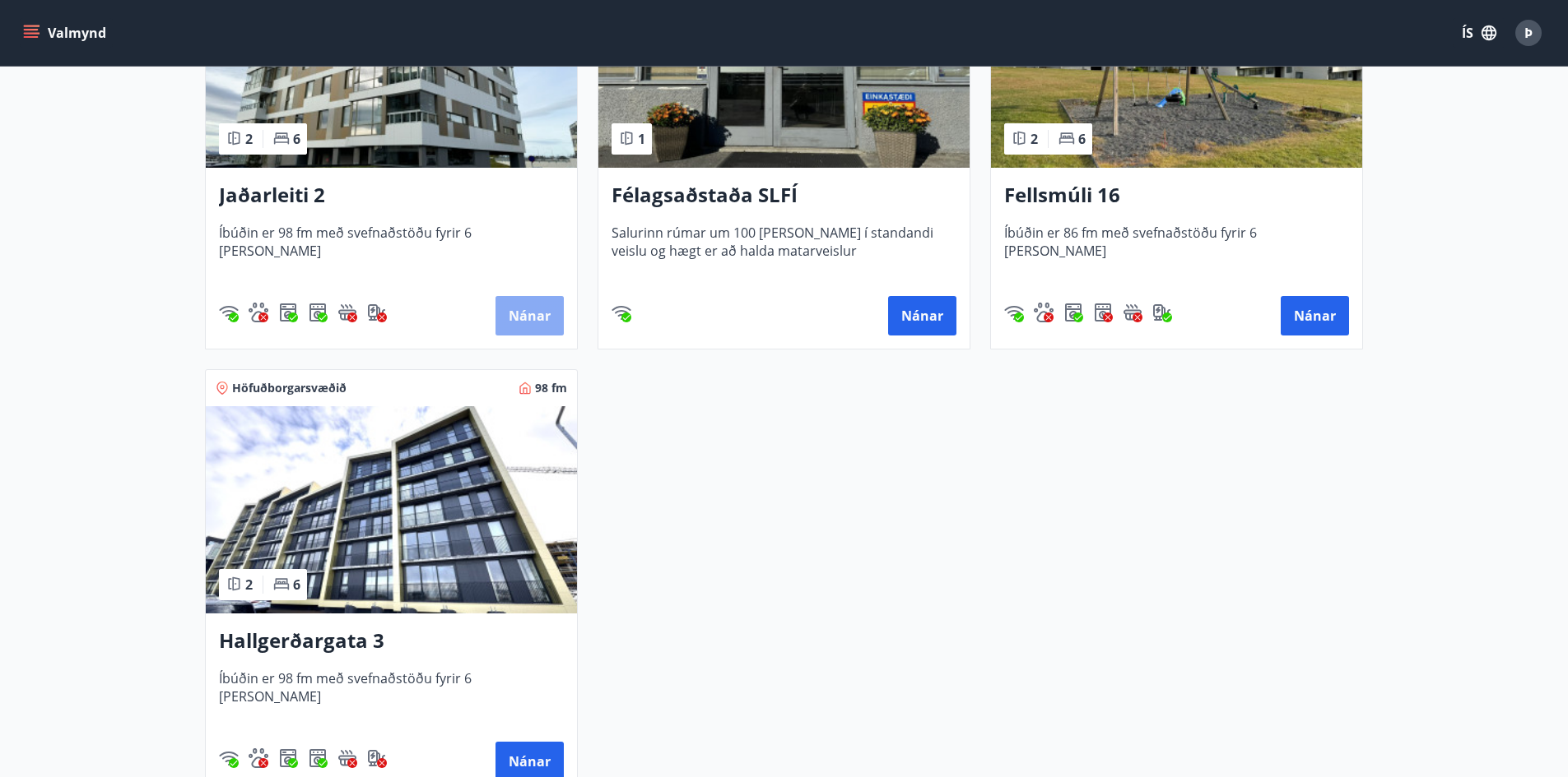
click at [526, 310] on button "Nánar" at bounding box center [529, 316] width 68 height 39
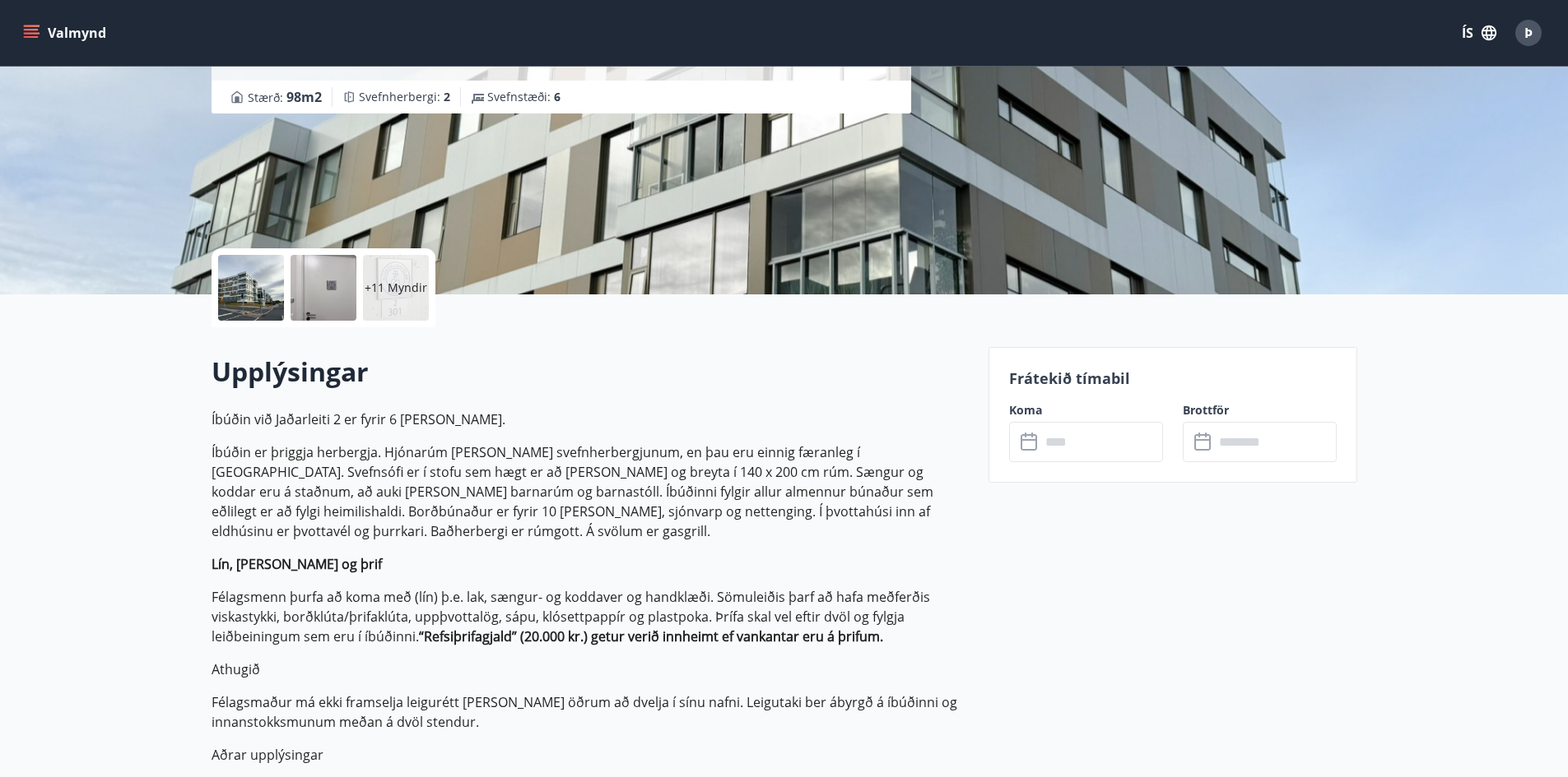
scroll to position [247, 0]
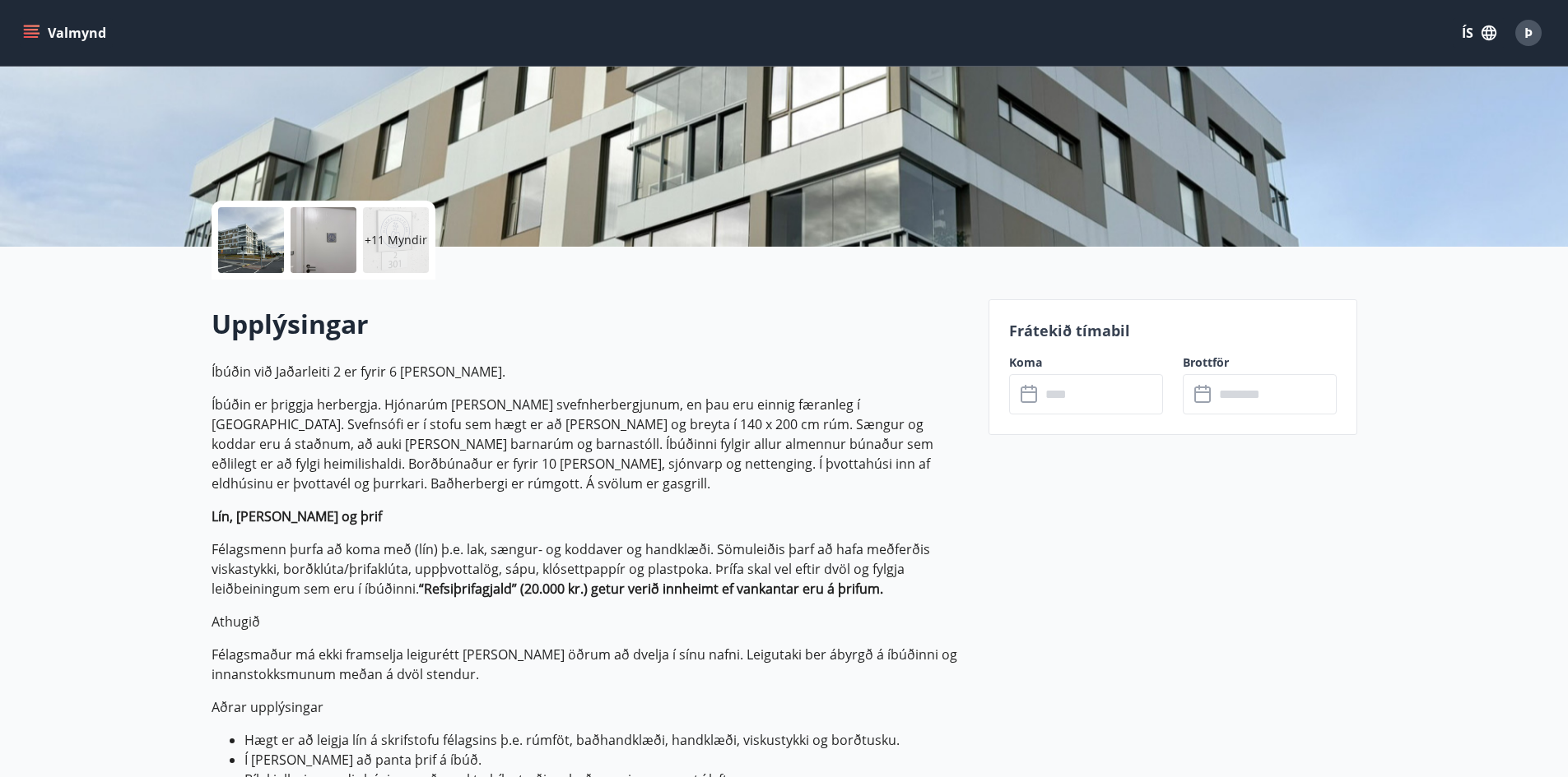
click at [1028, 394] on icon at bounding box center [1030, 395] width 20 height 20
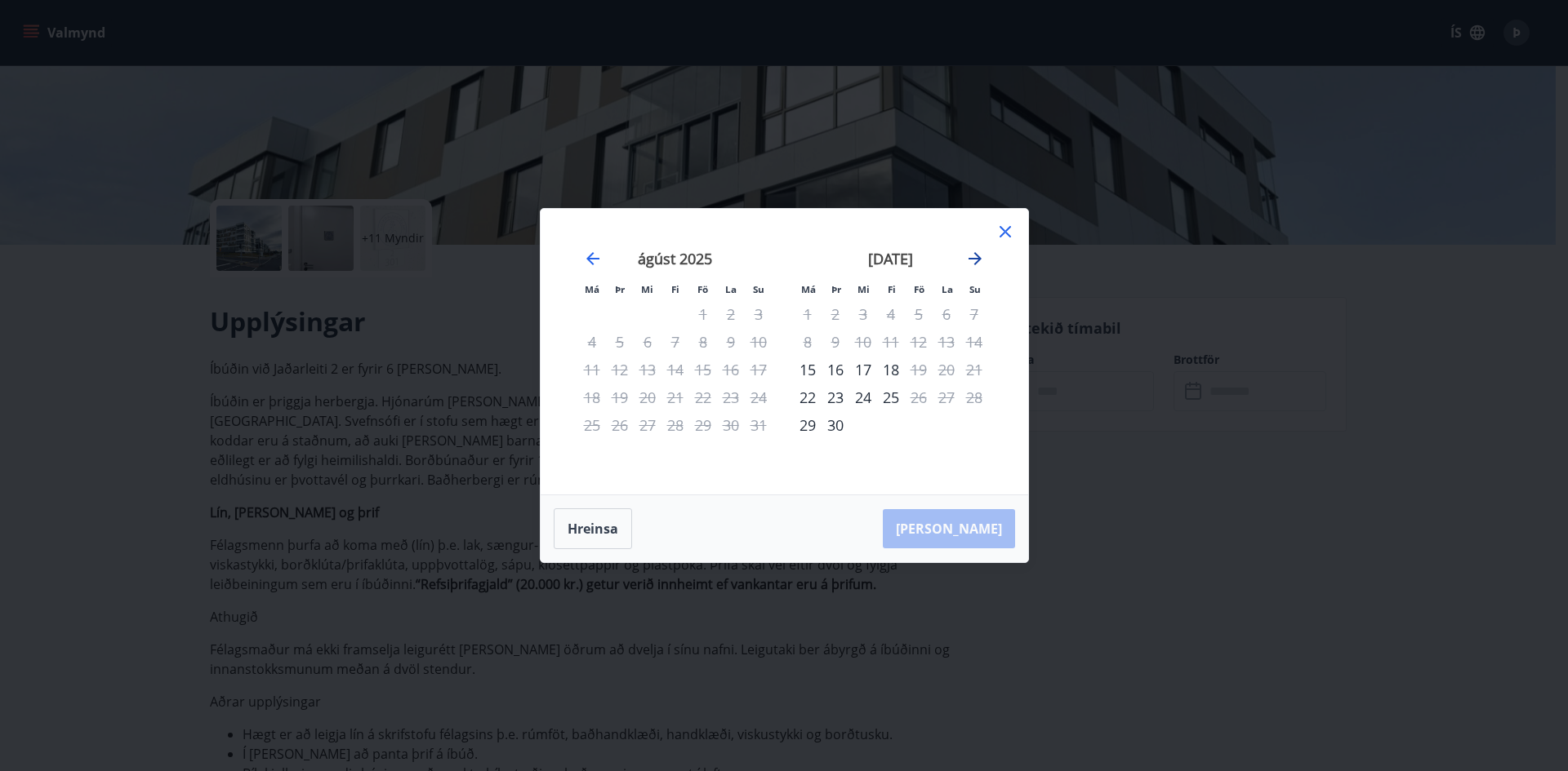
click at [974, 253] on icon "Move forward to switch to the next month." at bounding box center [974, 258] width 13 height 13
drag, startPoint x: 1003, startPoint y: 230, endPoint x: 83, endPoint y: 134, distance: 925.0
click at [1001, 230] on icon at bounding box center [1005, 232] width 19 height 19
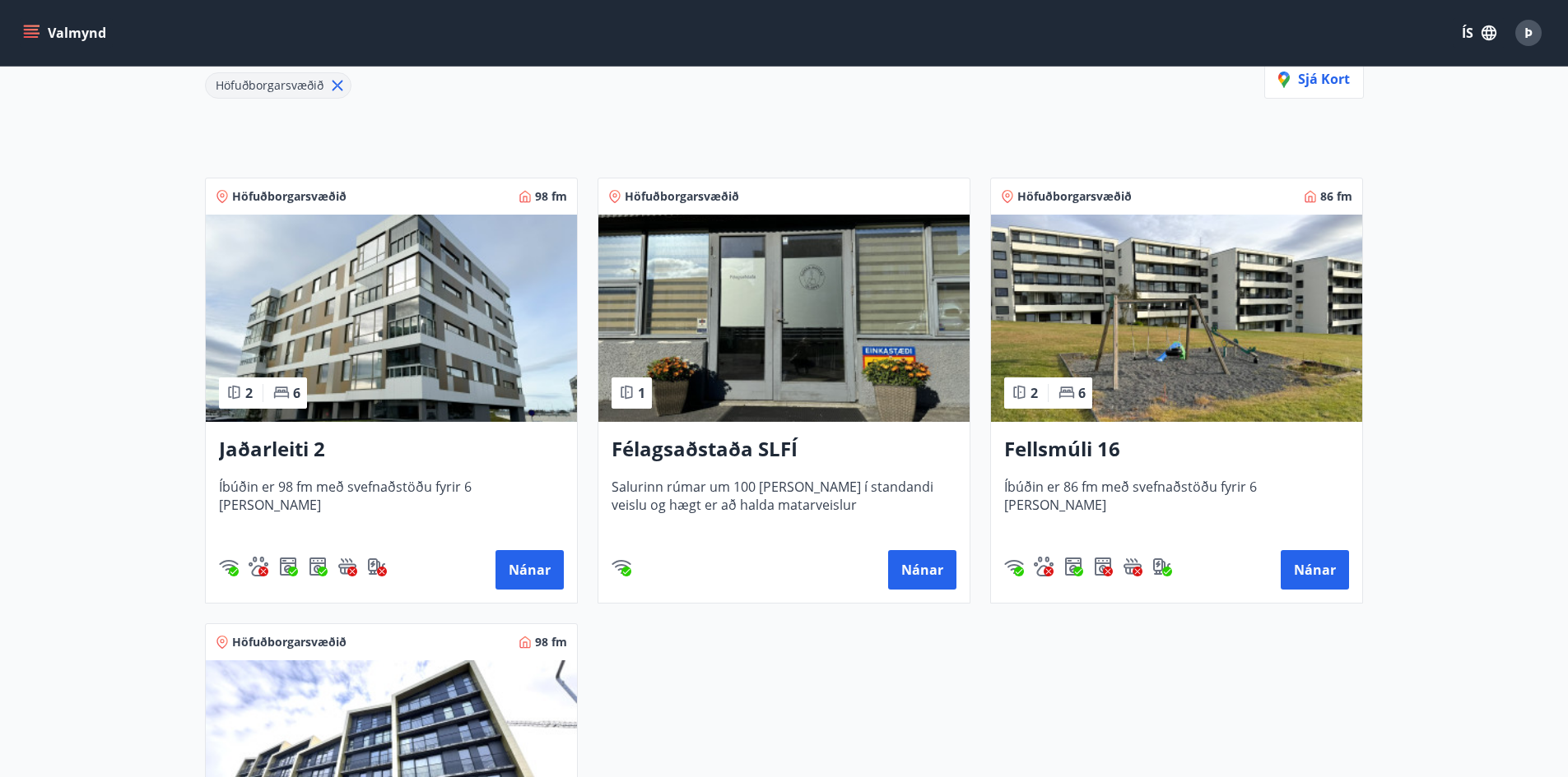
scroll to position [164, 0]
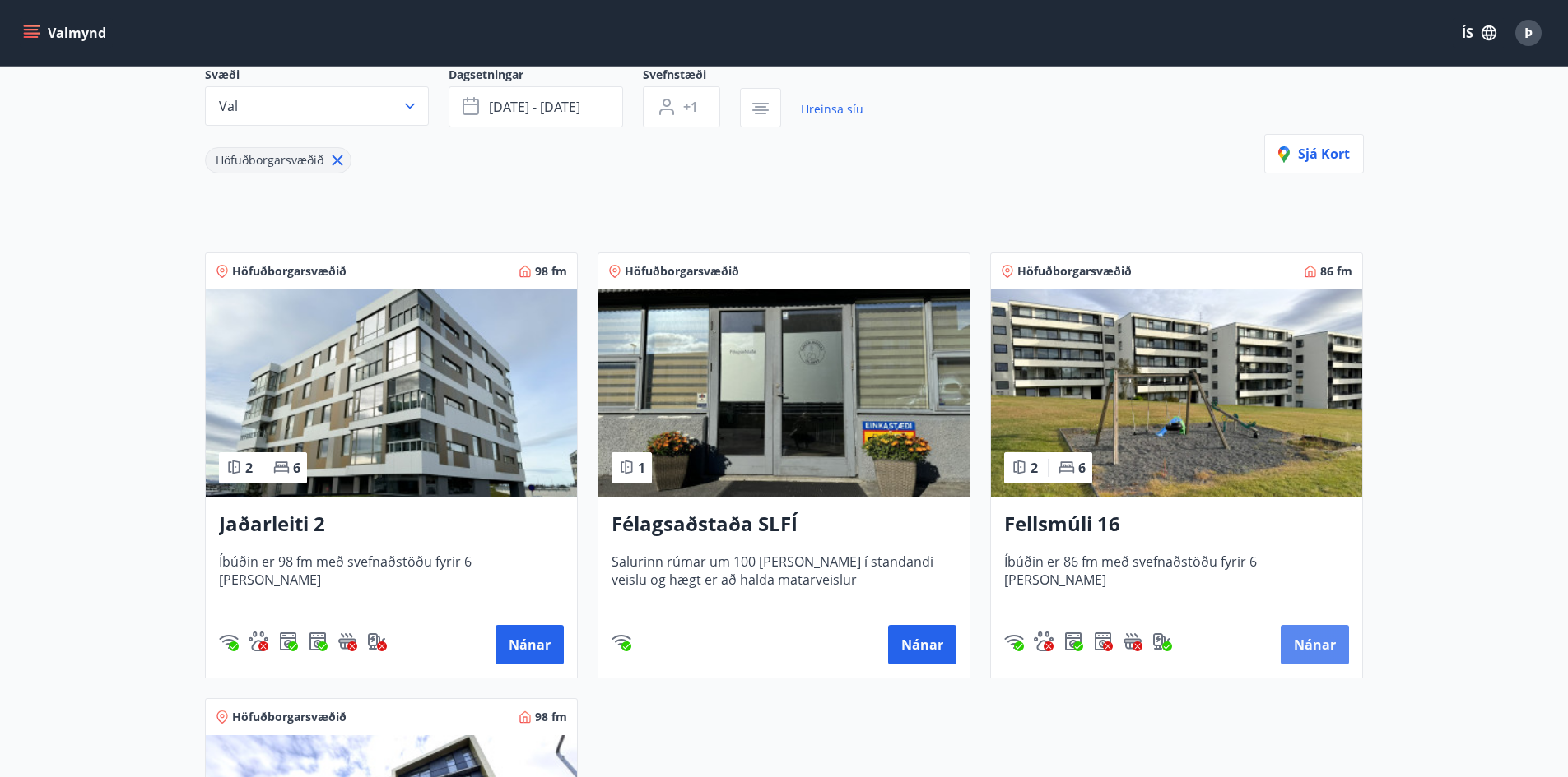
click at [1311, 640] on button "Nánar" at bounding box center [1315, 645] width 68 height 39
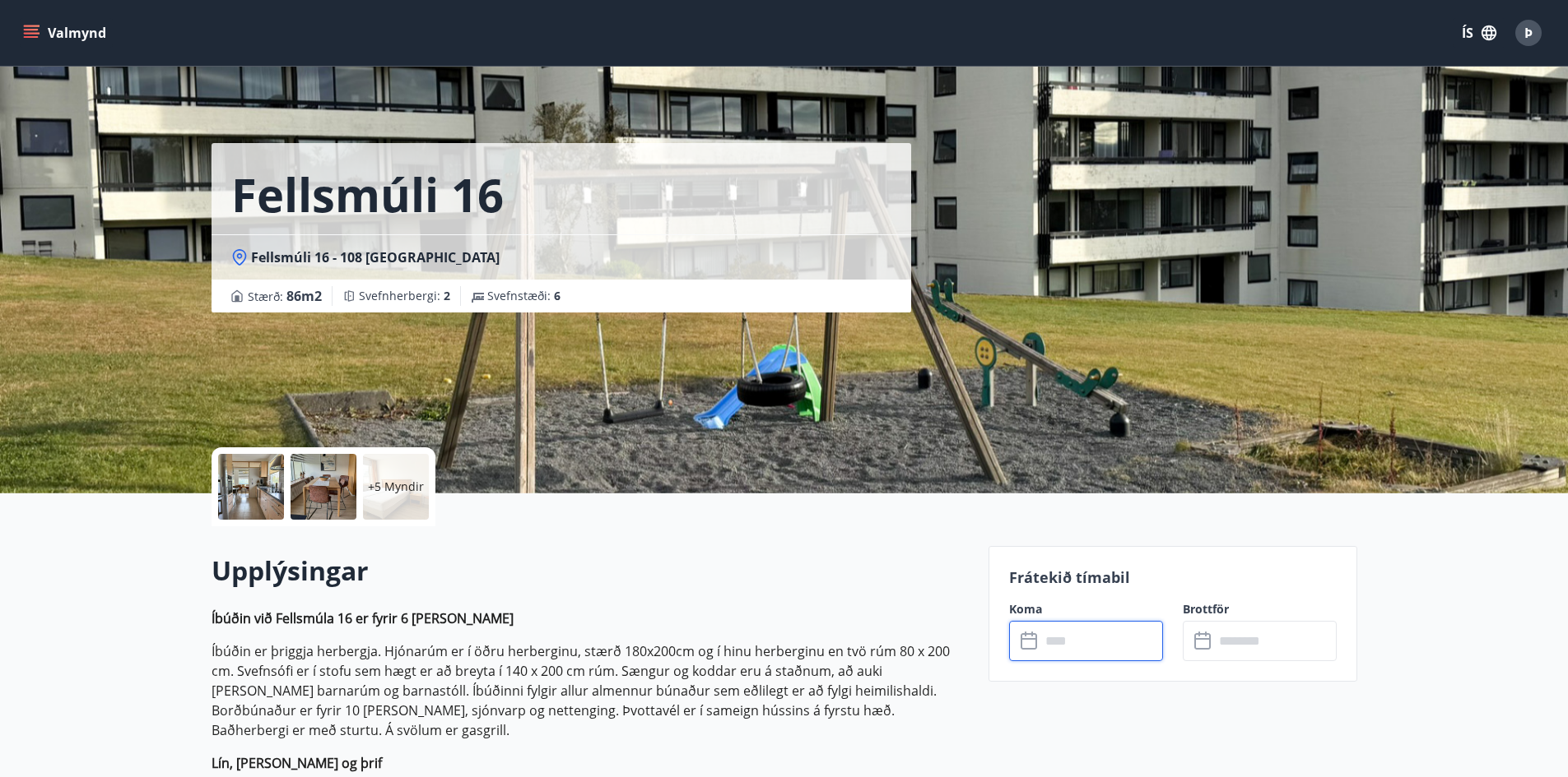
click at [1122, 644] on input "text" at bounding box center [1102, 641] width 123 height 40
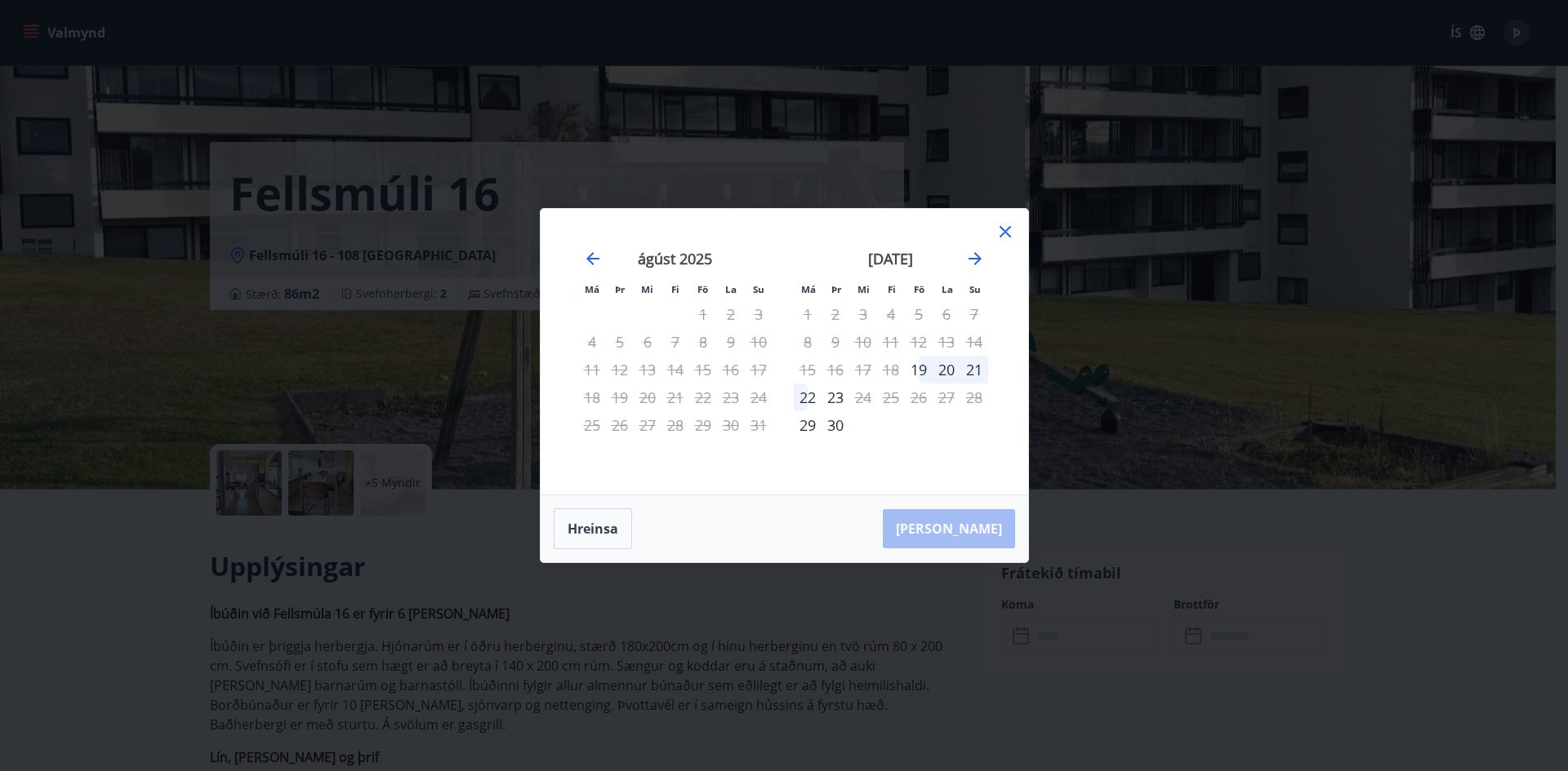
click at [1002, 230] on icon at bounding box center [1005, 232] width 19 height 19
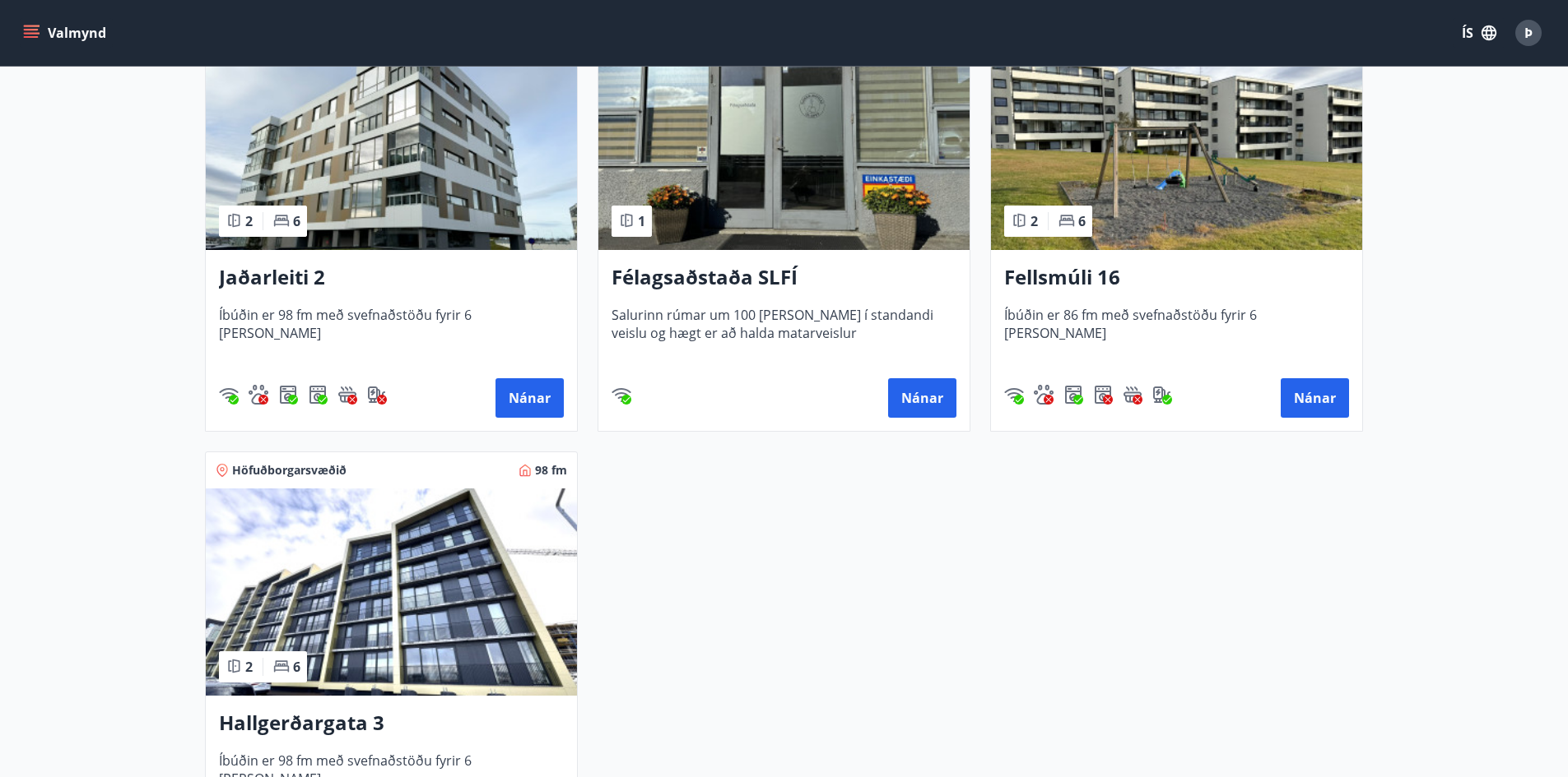
click at [374, 609] on img at bounding box center [390, 592] width 371 height 207
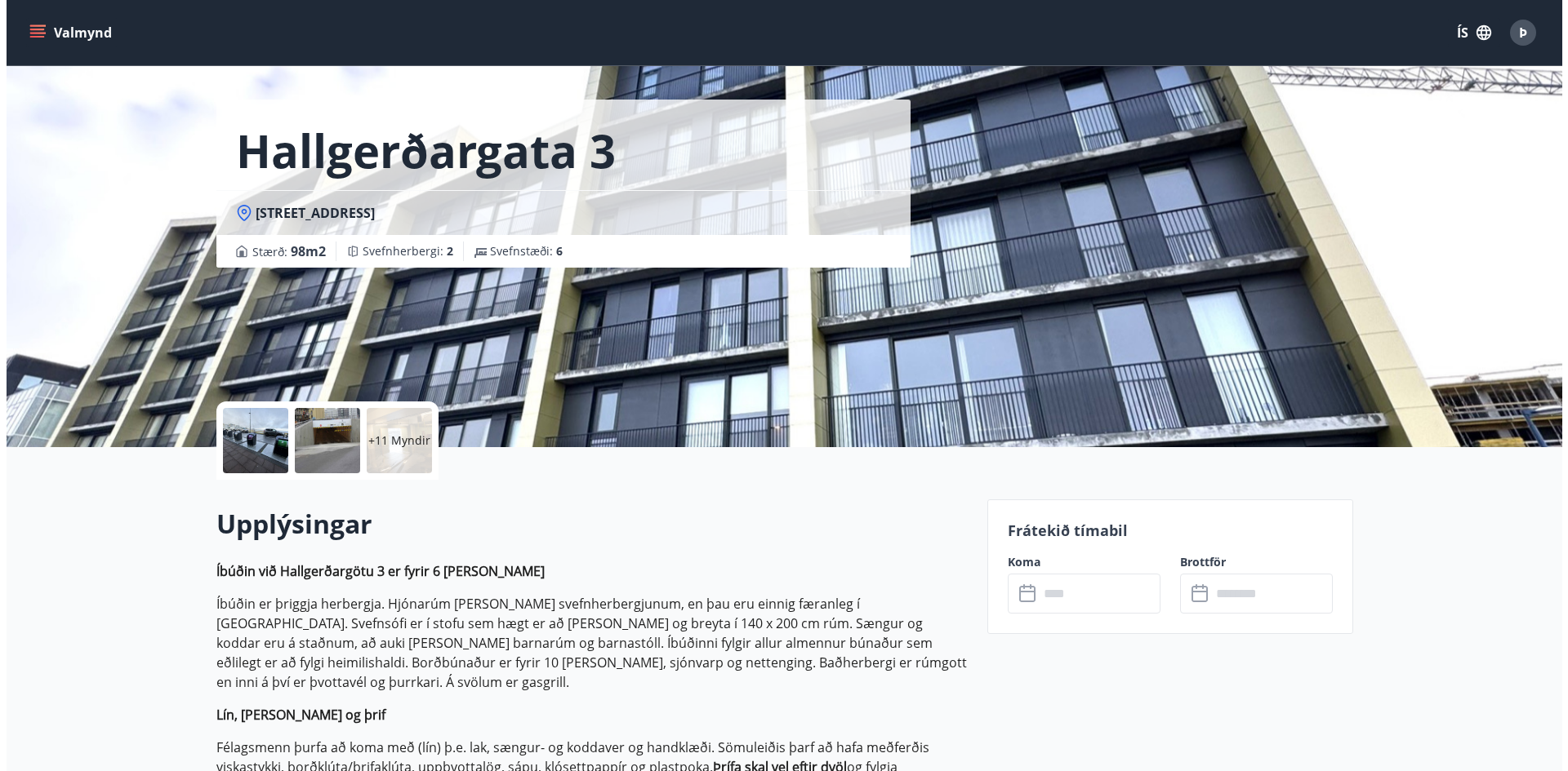
scroll to position [82, 0]
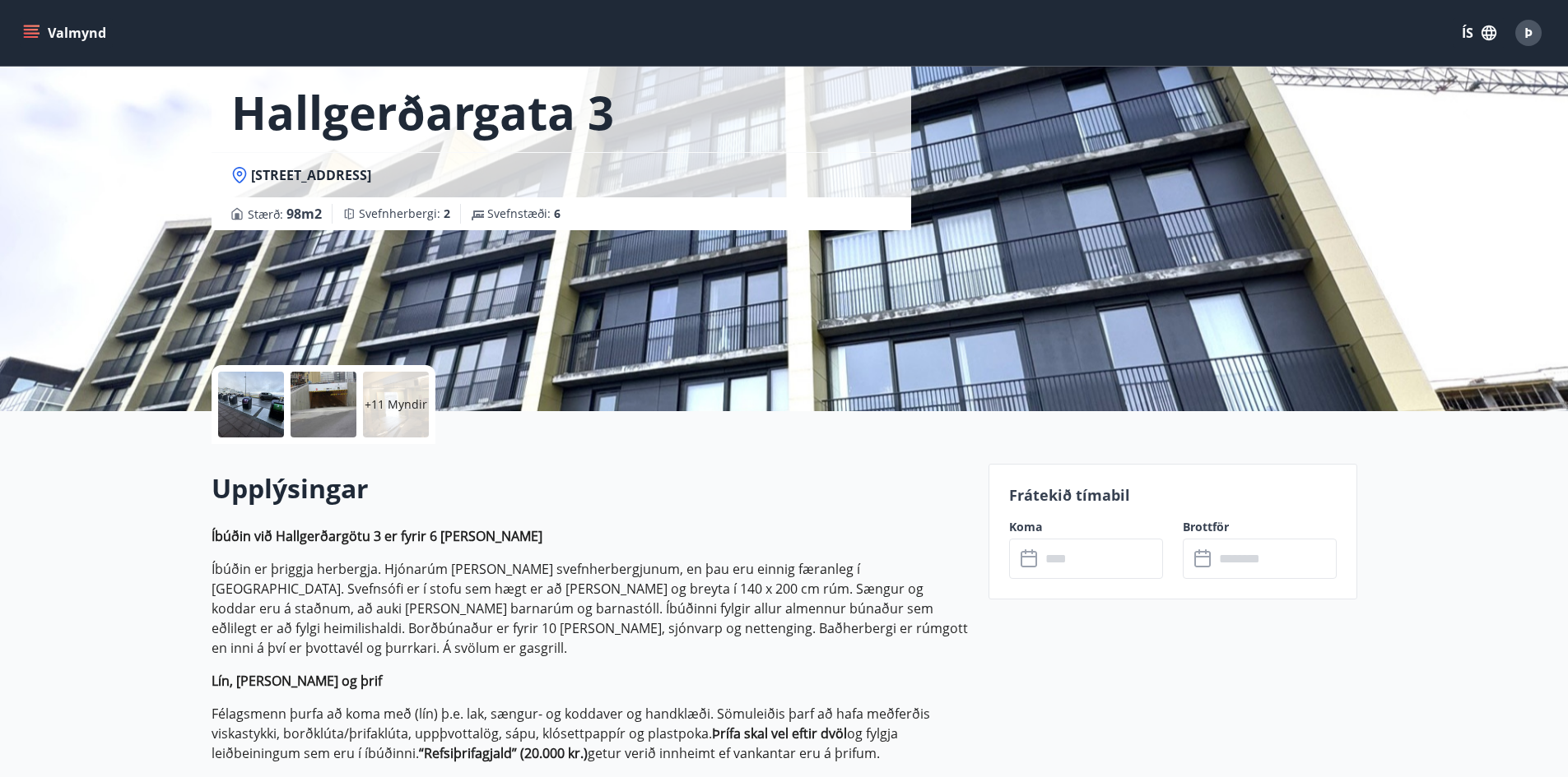
click at [1029, 557] on icon at bounding box center [1028, 557] width 17 height 2
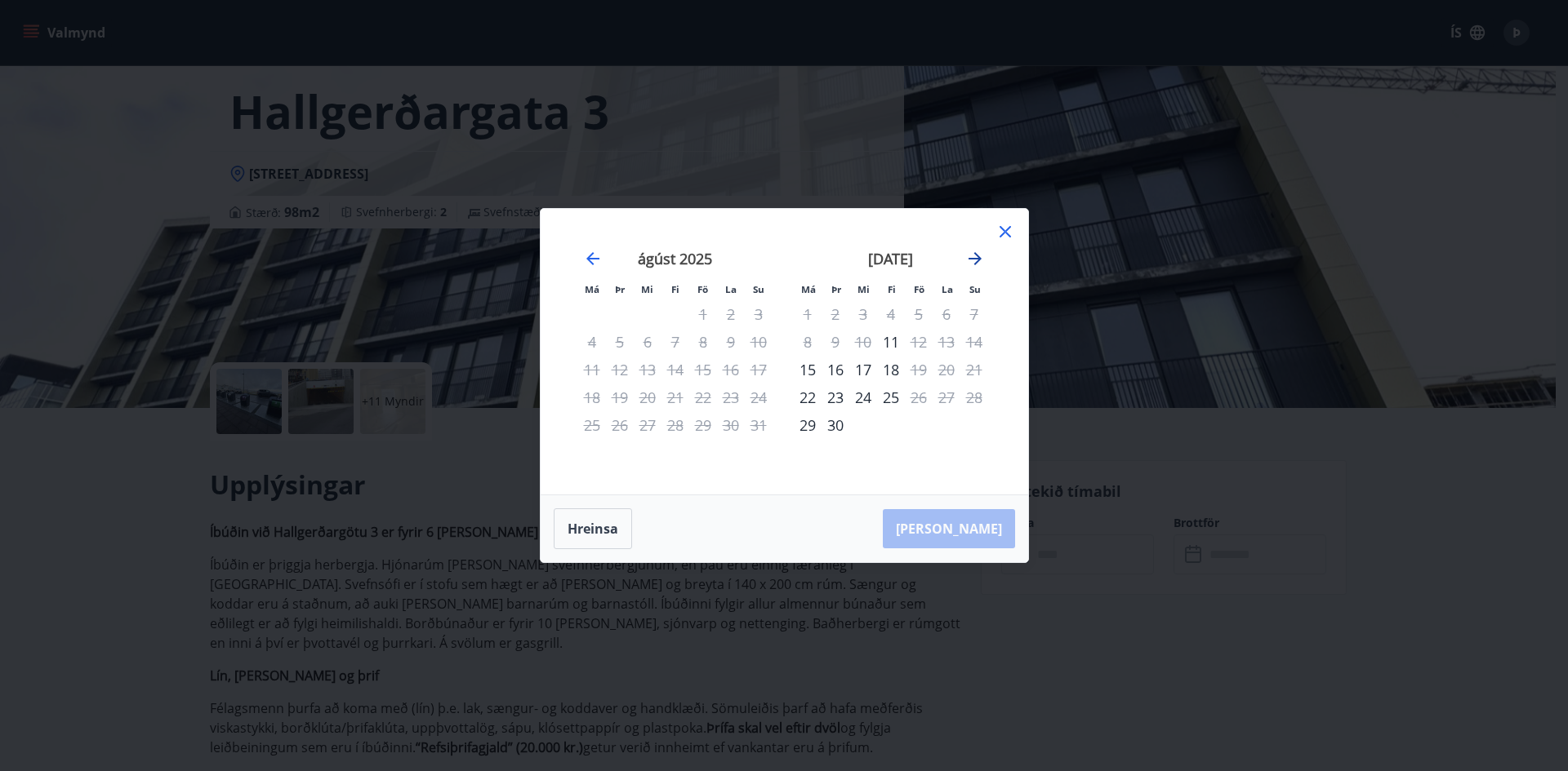
click at [978, 256] on icon "Move forward to switch to the next month." at bounding box center [974, 258] width 13 height 13
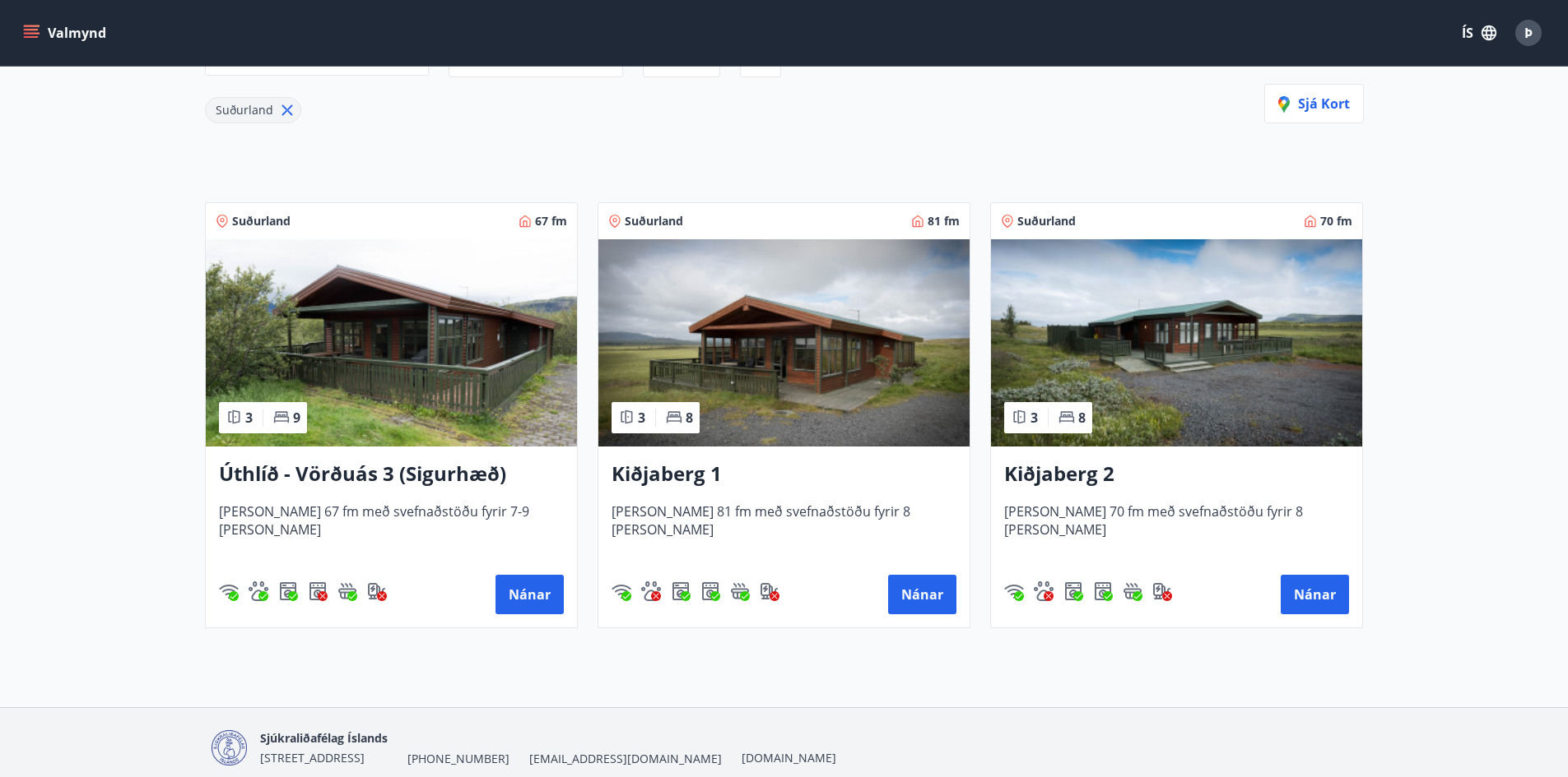
scroll to position [283, 0]
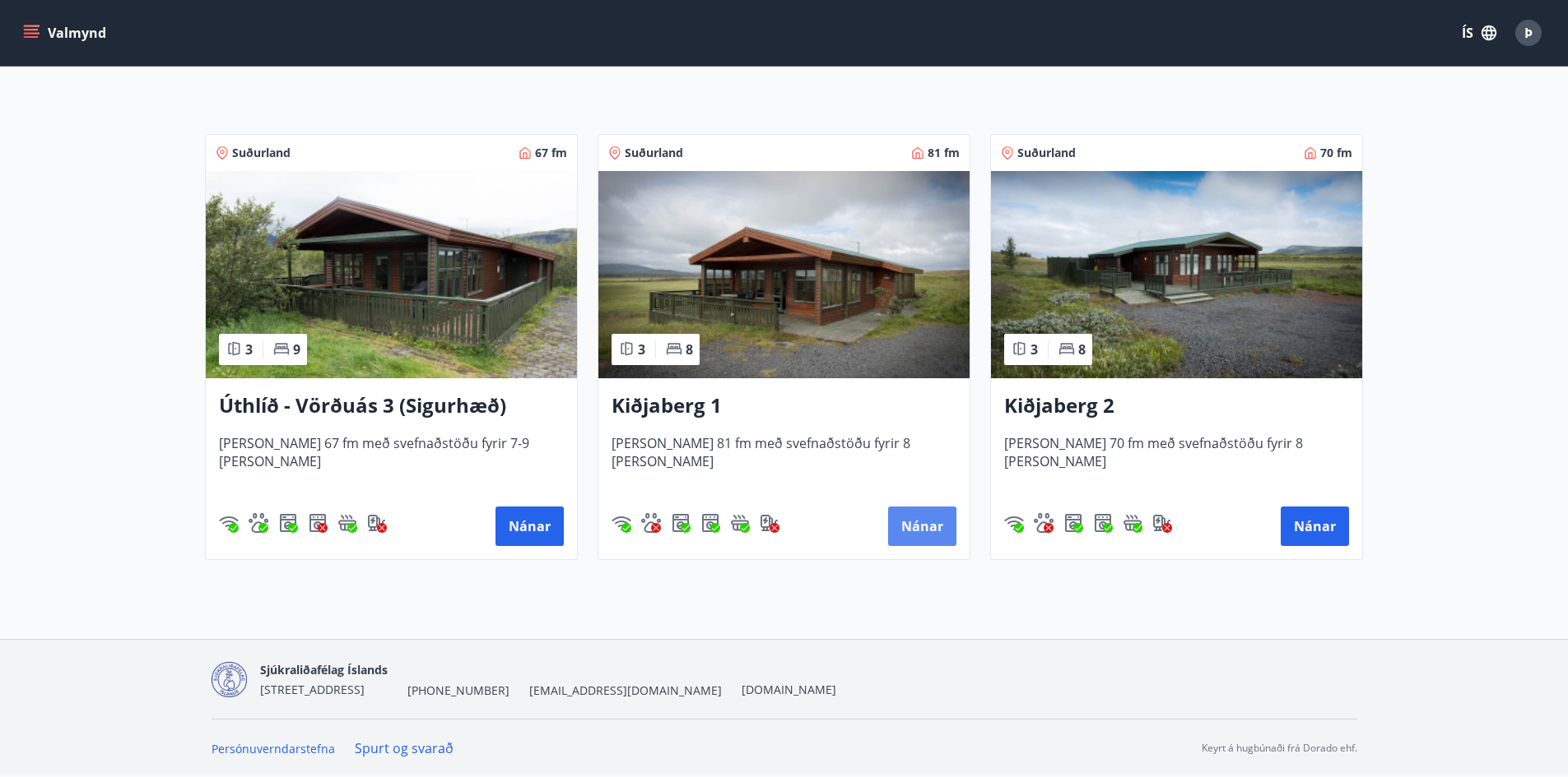
click at [923, 525] on button "Nánar" at bounding box center [921, 526] width 68 height 39
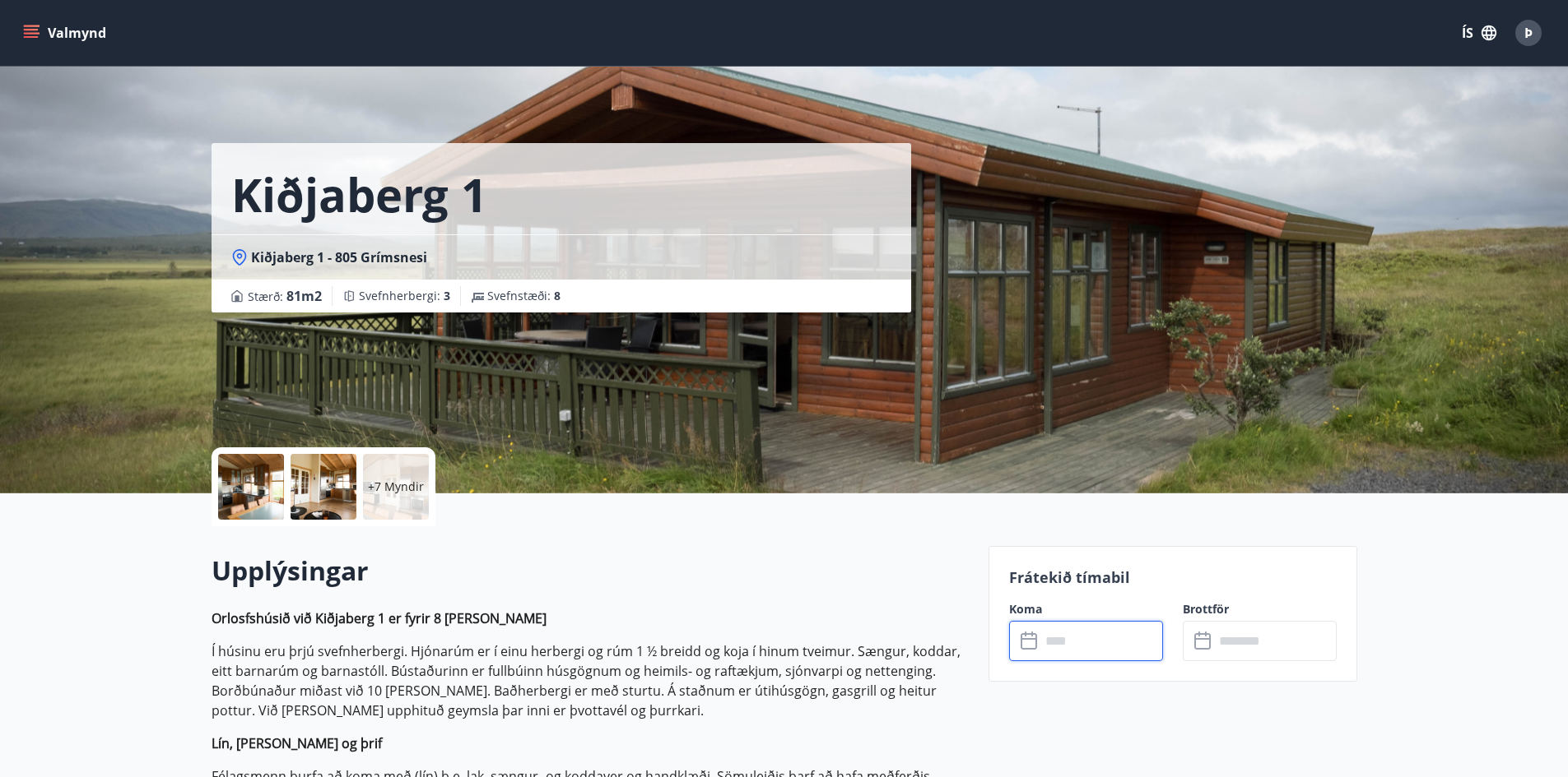
click at [1057, 646] on input "text" at bounding box center [1102, 641] width 123 height 40
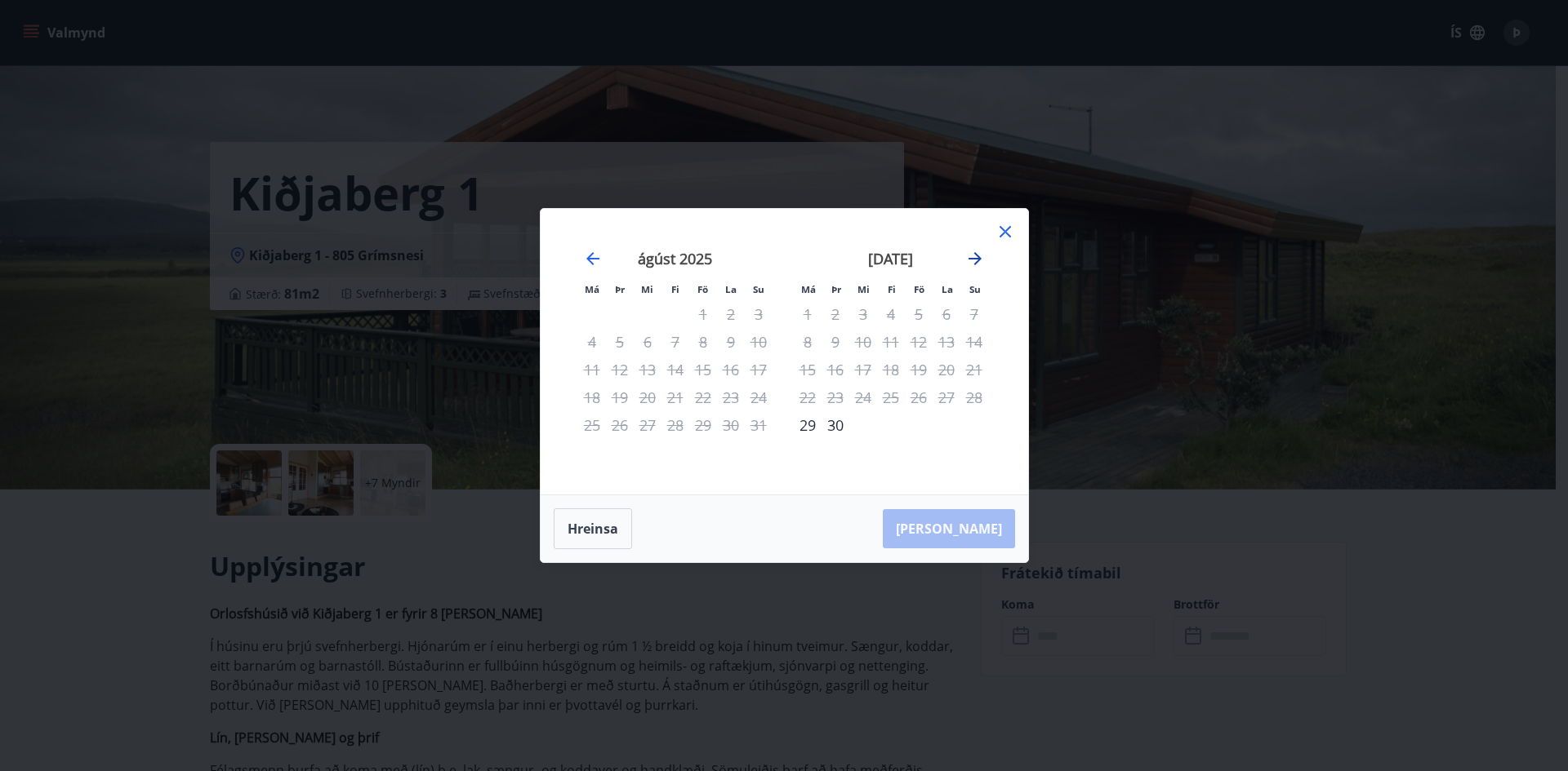
click at [982, 257] on icon "Move forward to switch to the next month." at bounding box center [975, 258] width 19 height 19
click at [1002, 225] on icon at bounding box center [1005, 232] width 19 height 19
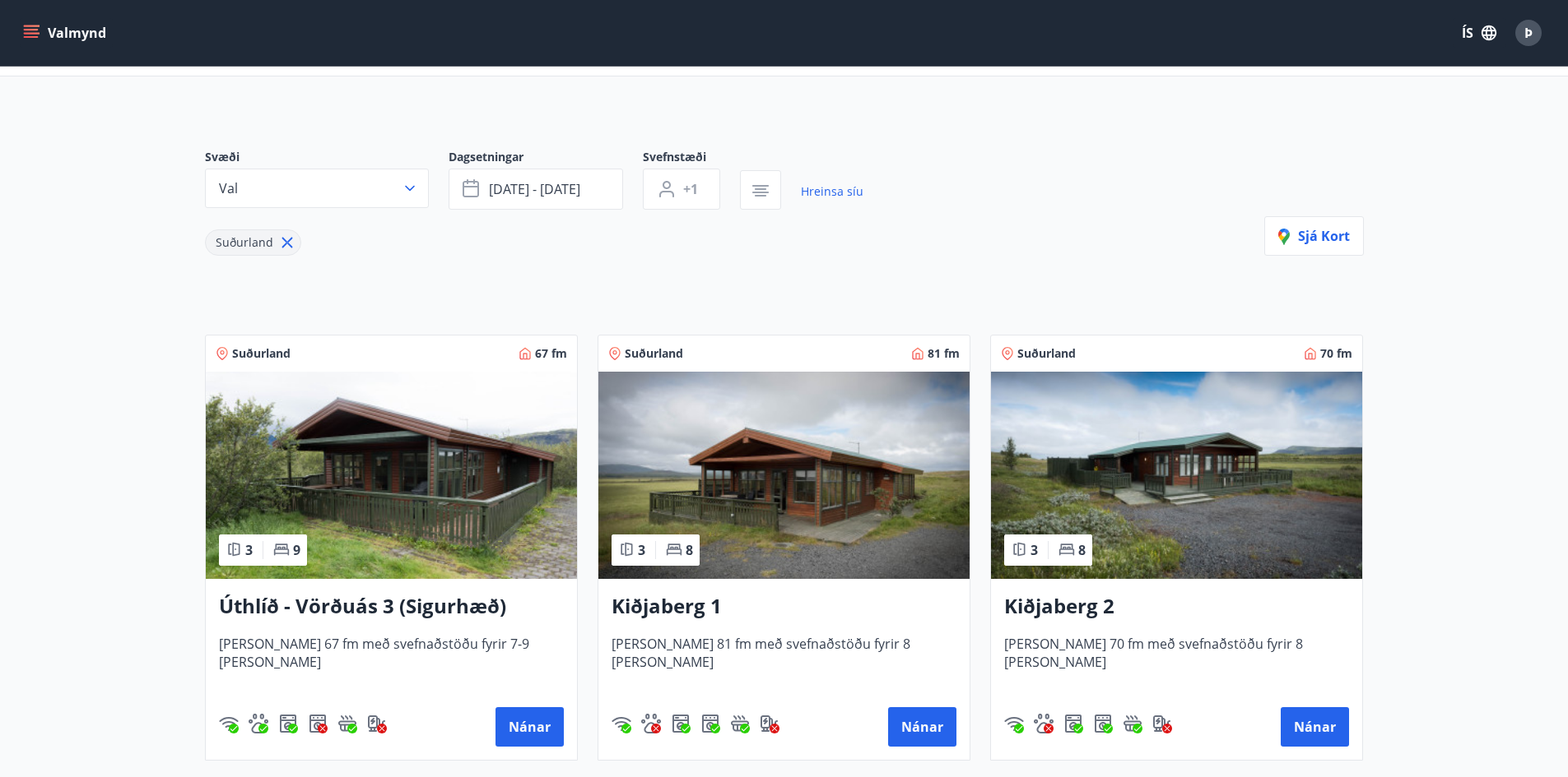
scroll to position [164, 0]
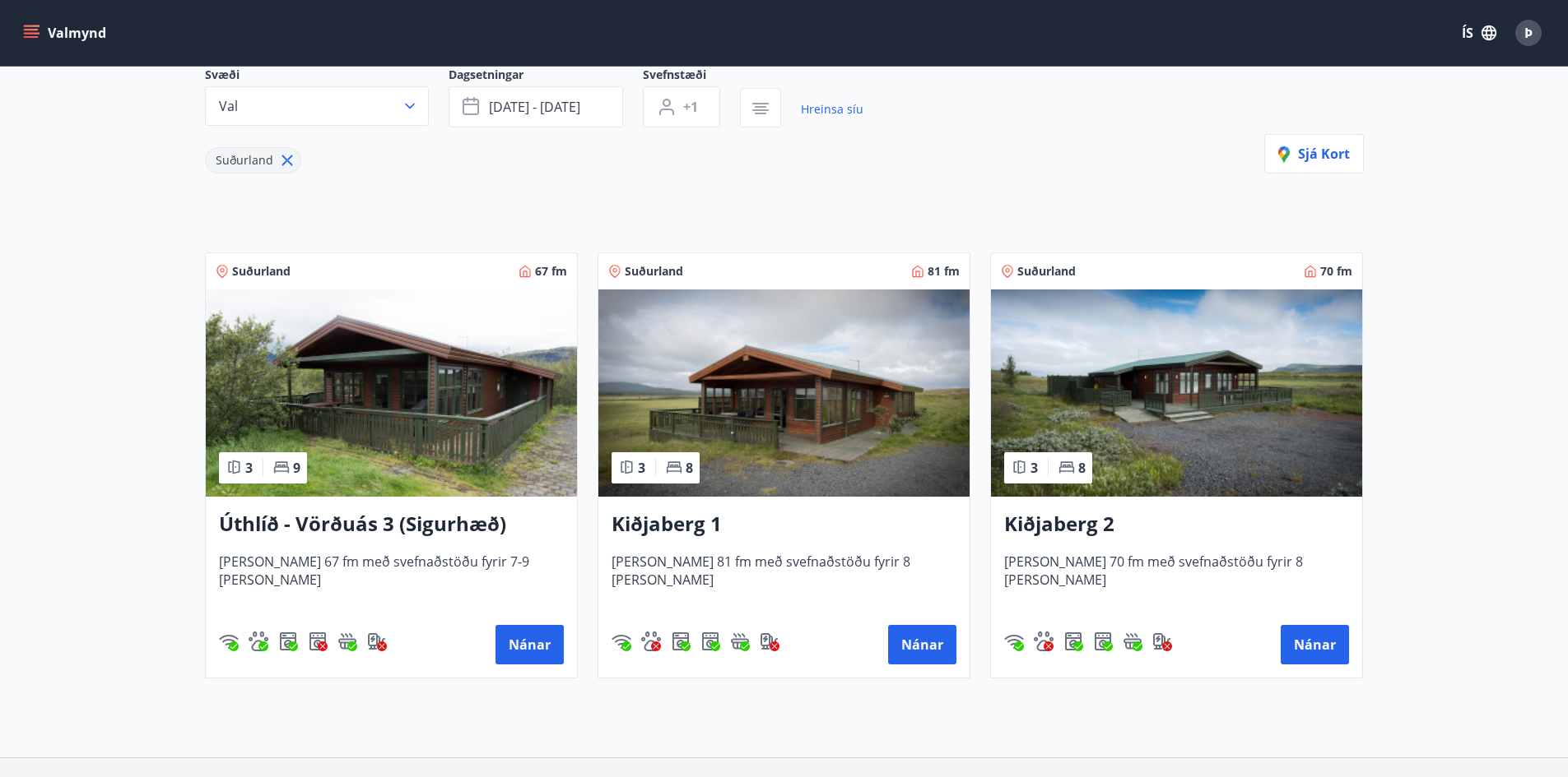
click at [1233, 392] on img at bounding box center [1176, 393] width 371 height 207
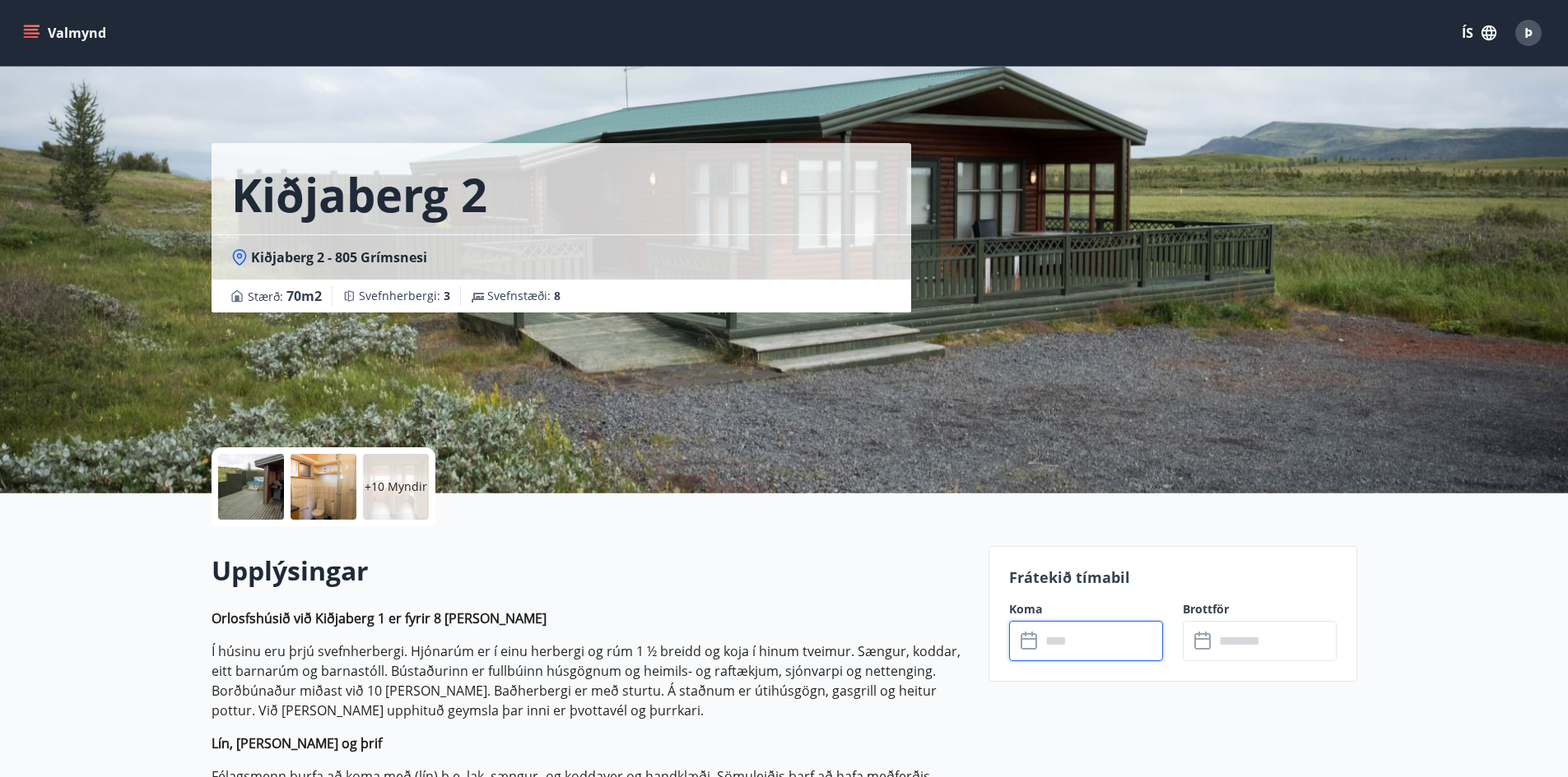
click at [1065, 635] on input "text" at bounding box center [1102, 641] width 123 height 40
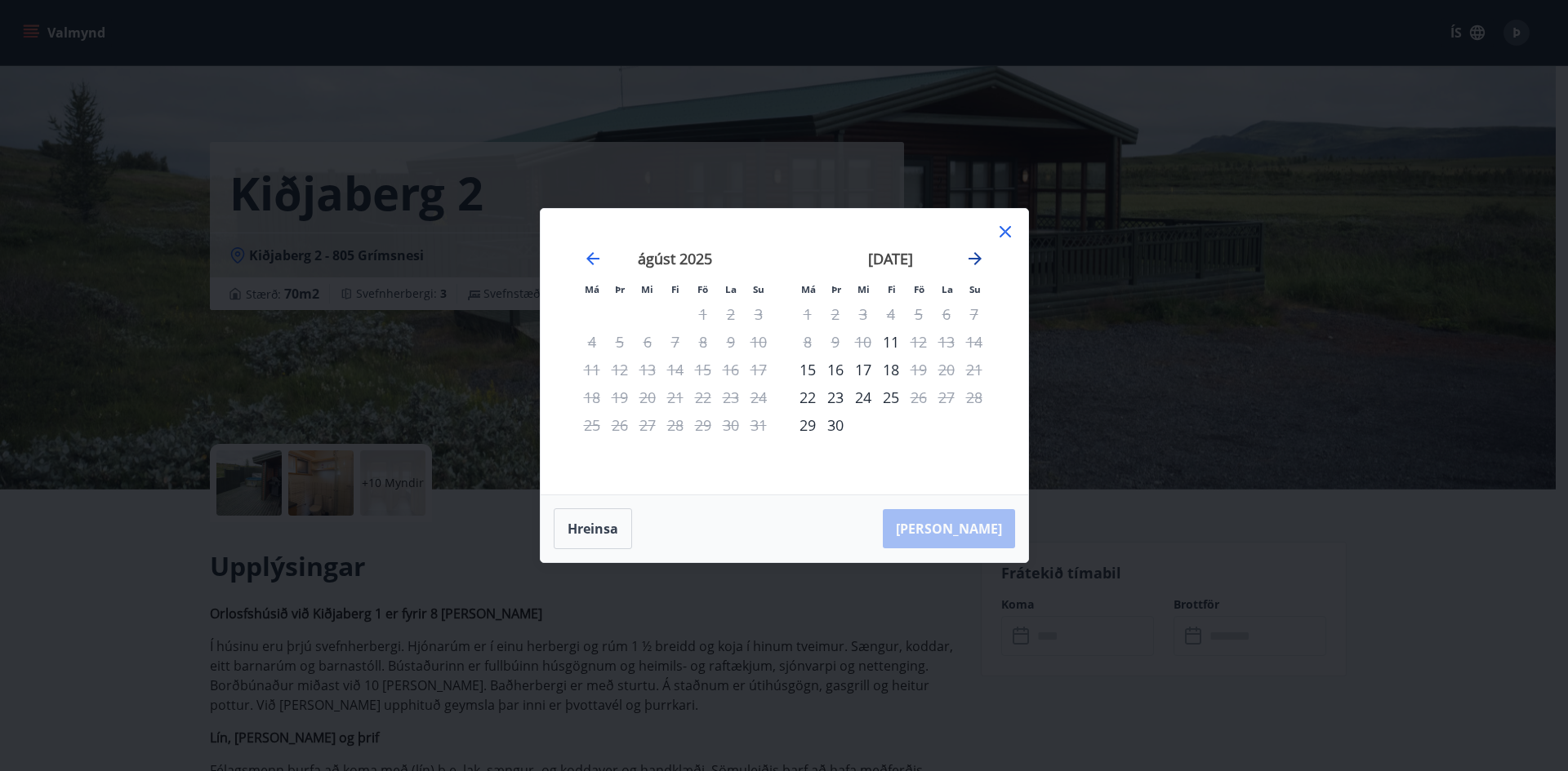
click at [976, 260] on icon "Move forward to switch to the next month." at bounding box center [975, 258] width 19 height 19
click at [997, 228] on icon at bounding box center [1005, 232] width 19 height 19
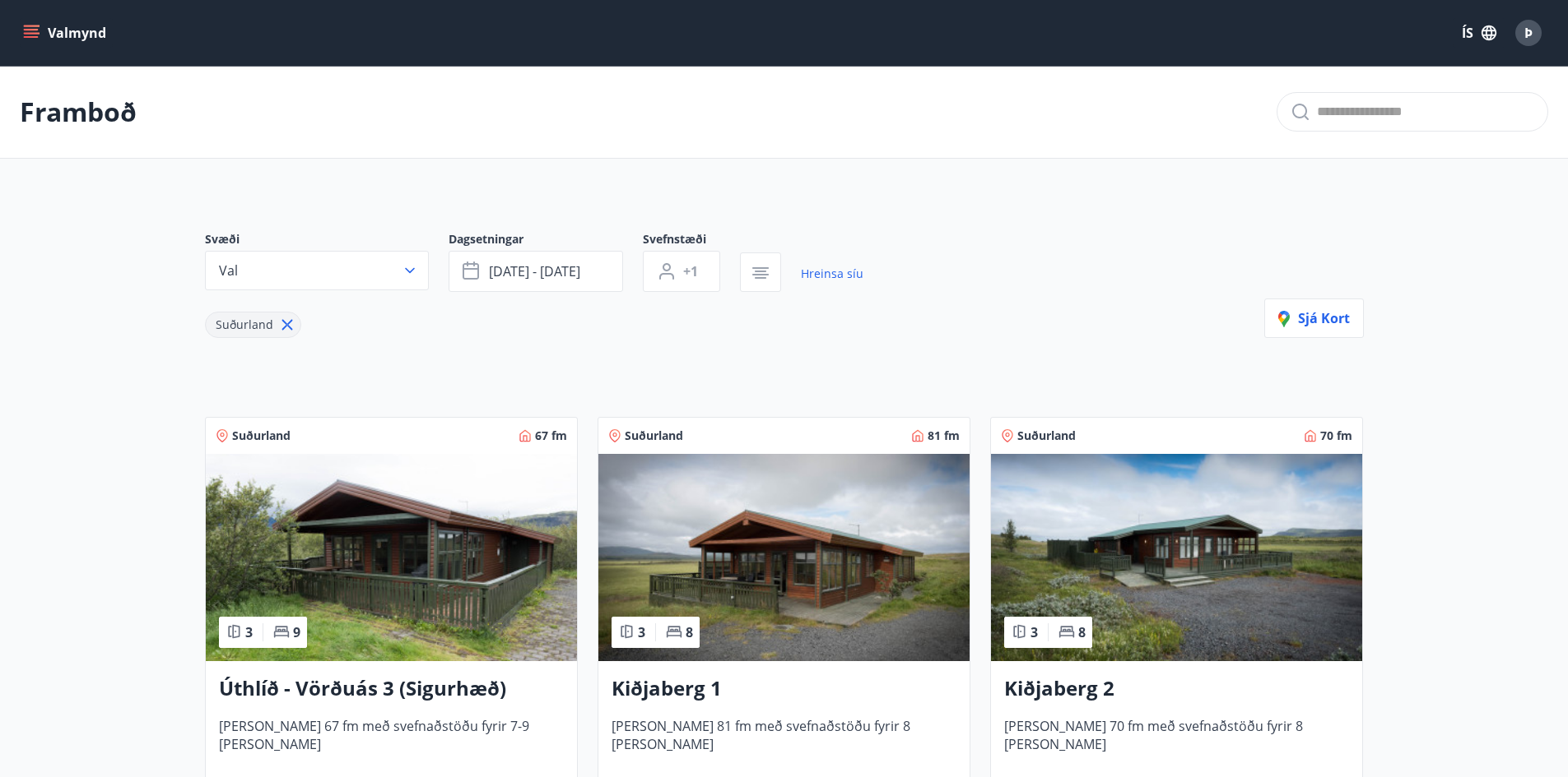
click at [782, 580] on img at bounding box center [784, 557] width 371 height 207
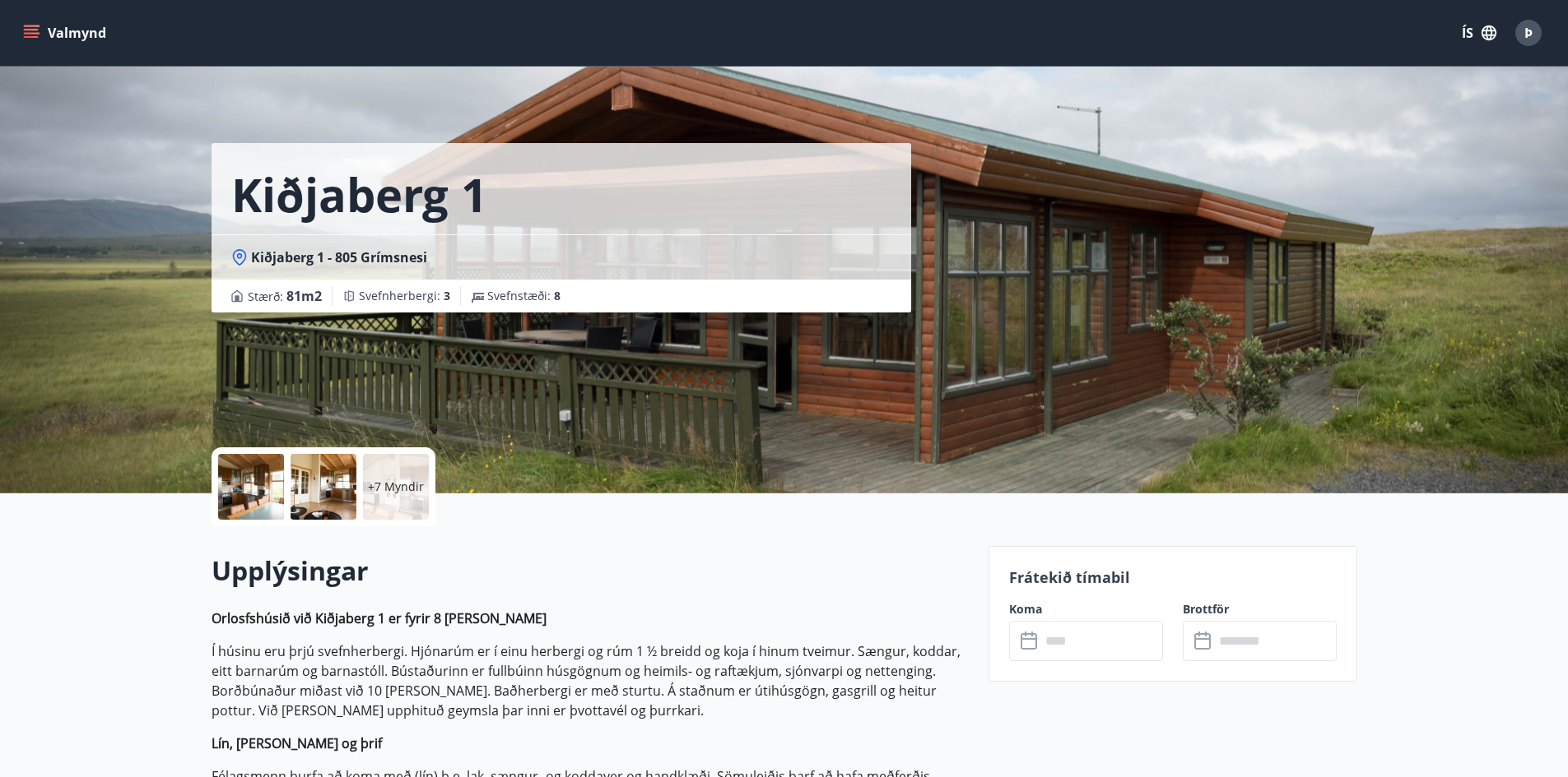
click at [1108, 650] on input "text" at bounding box center [1102, 641] width 123 height 40
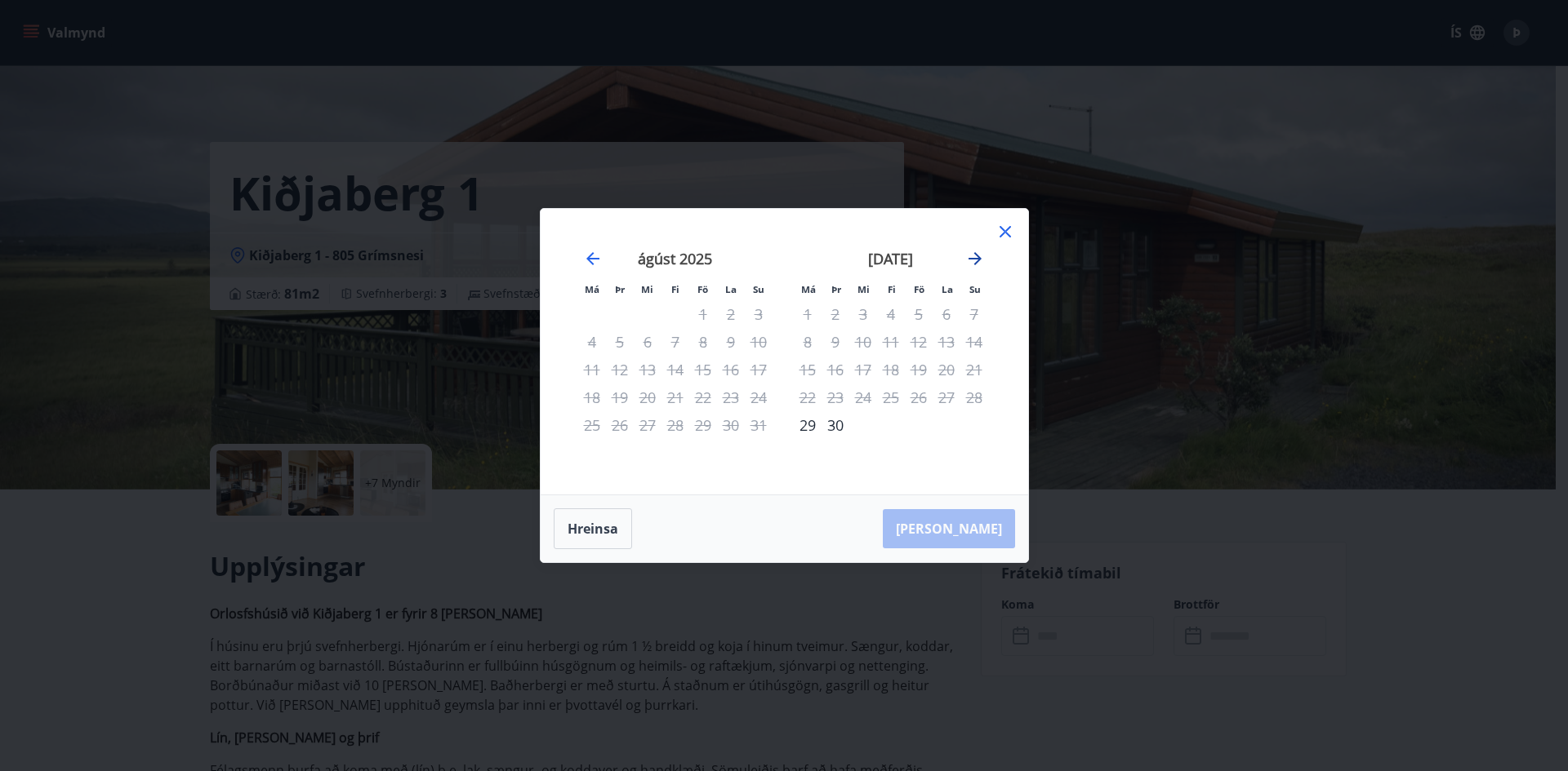
click at [978, 256] on icon "Move forward to switch to the next month." at bounding box center [974, 258] width 13 height 13
click at [1003, 232] on icon at bounding box center [1005, 232] width 19 height 19
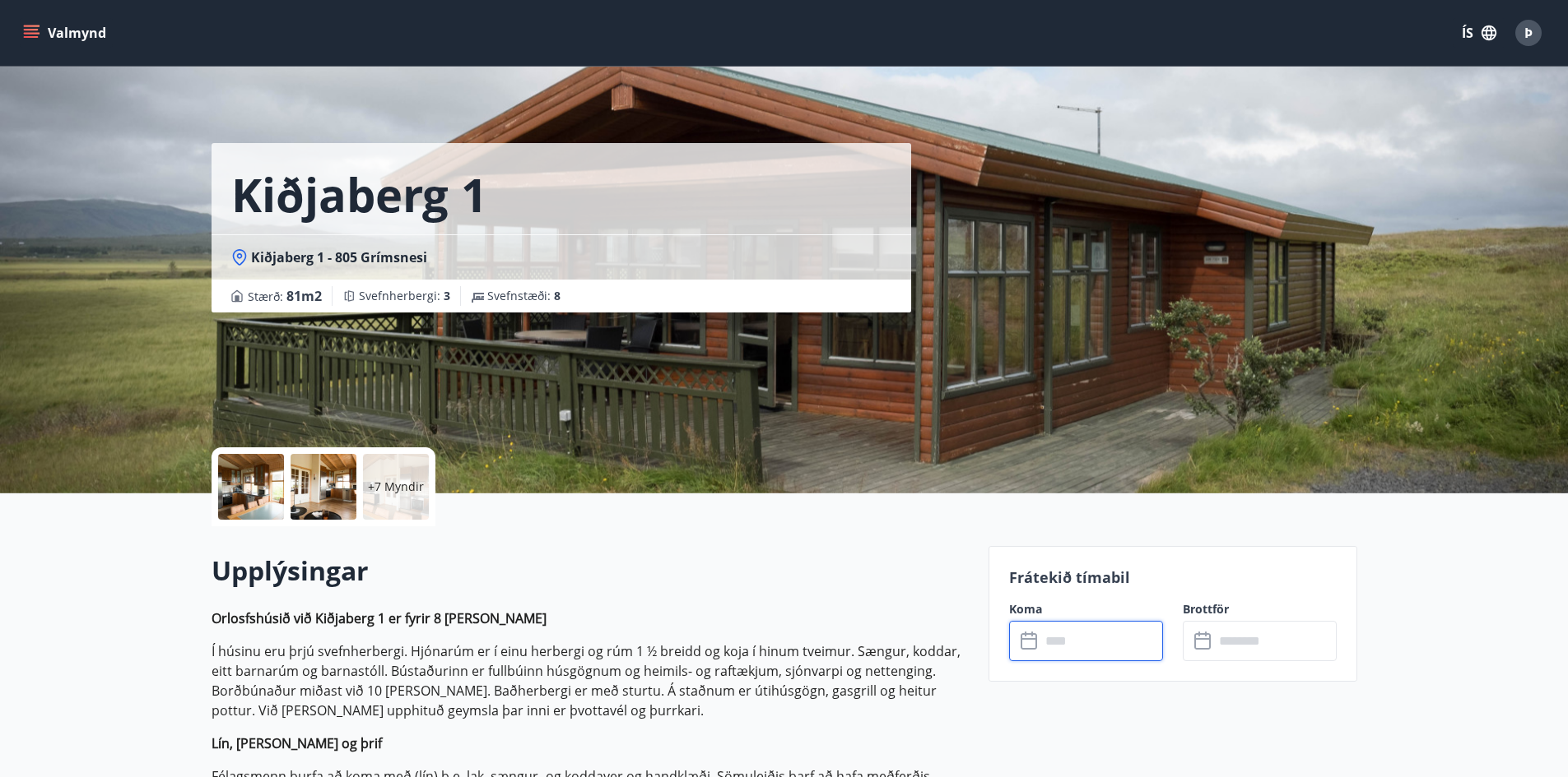
click at [1090, 646] on input "text" at bounding box center [1102, 641] width 123 height 40
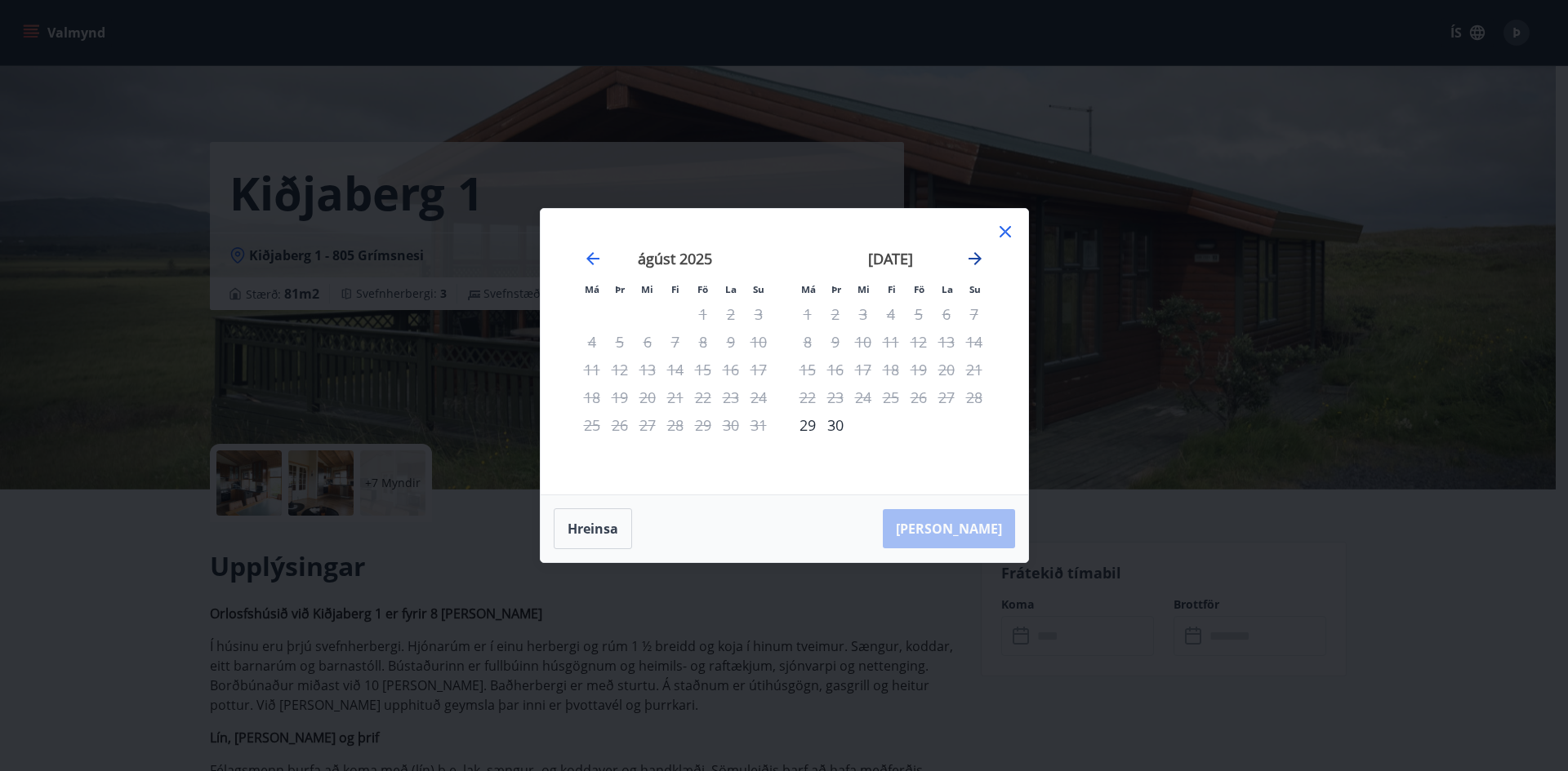
click at [976, 258] on icon "Move forward to switch to the next month." at bounding box center [974, 258] width 13 height 13
click at [923, 362] on div "17" at bounding box center [918, 369] width 27 height 27
click at [806, 393] on div "20" at bounding box center [807, 397] width 27 height 27
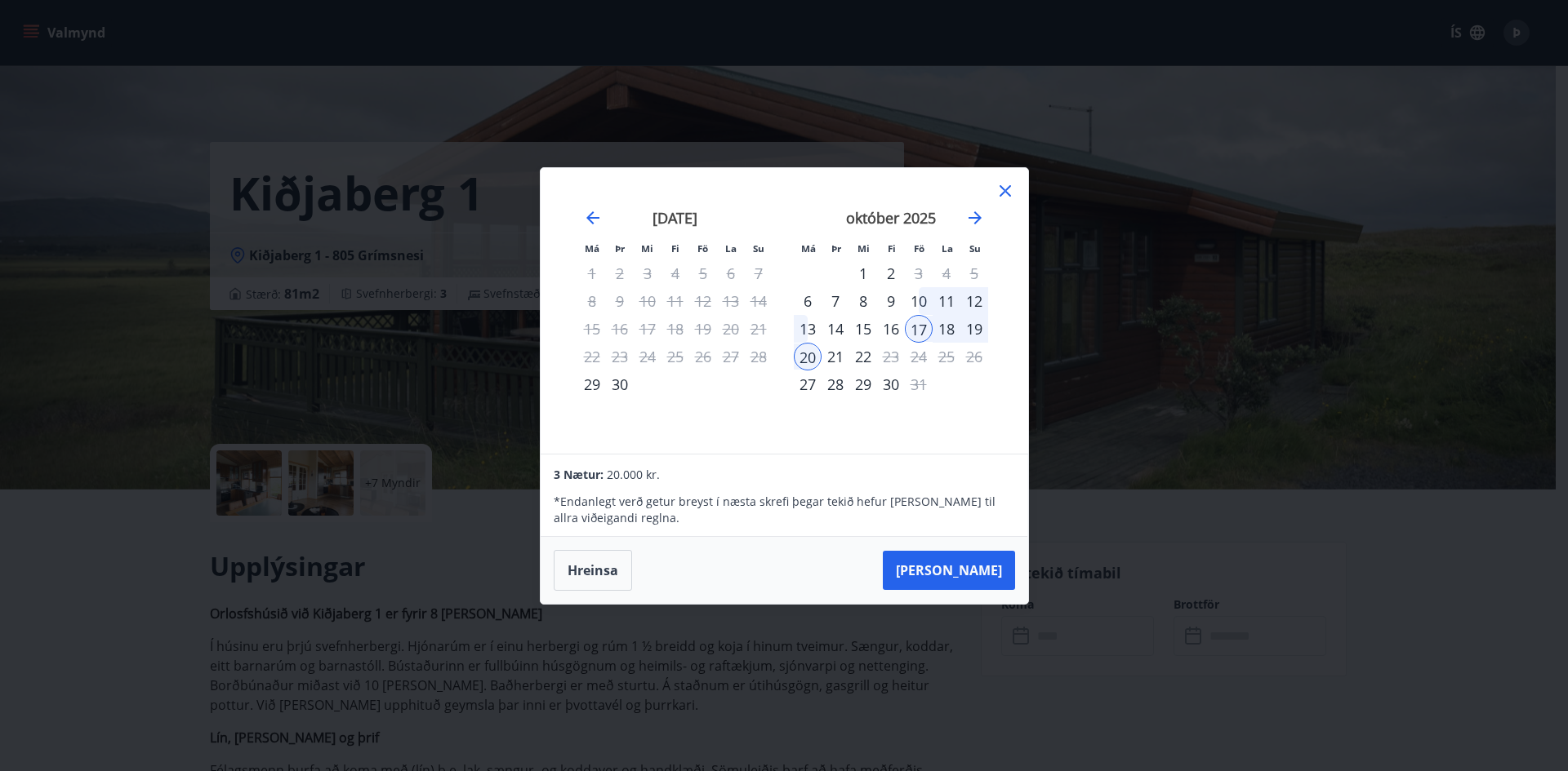
click at [975, 324] on div "19" at bounding box center [973, 328] width 27 height 27
click at [583, 567] on button "Hreinsa" at bounding box center [592, 571] width 79 height 41
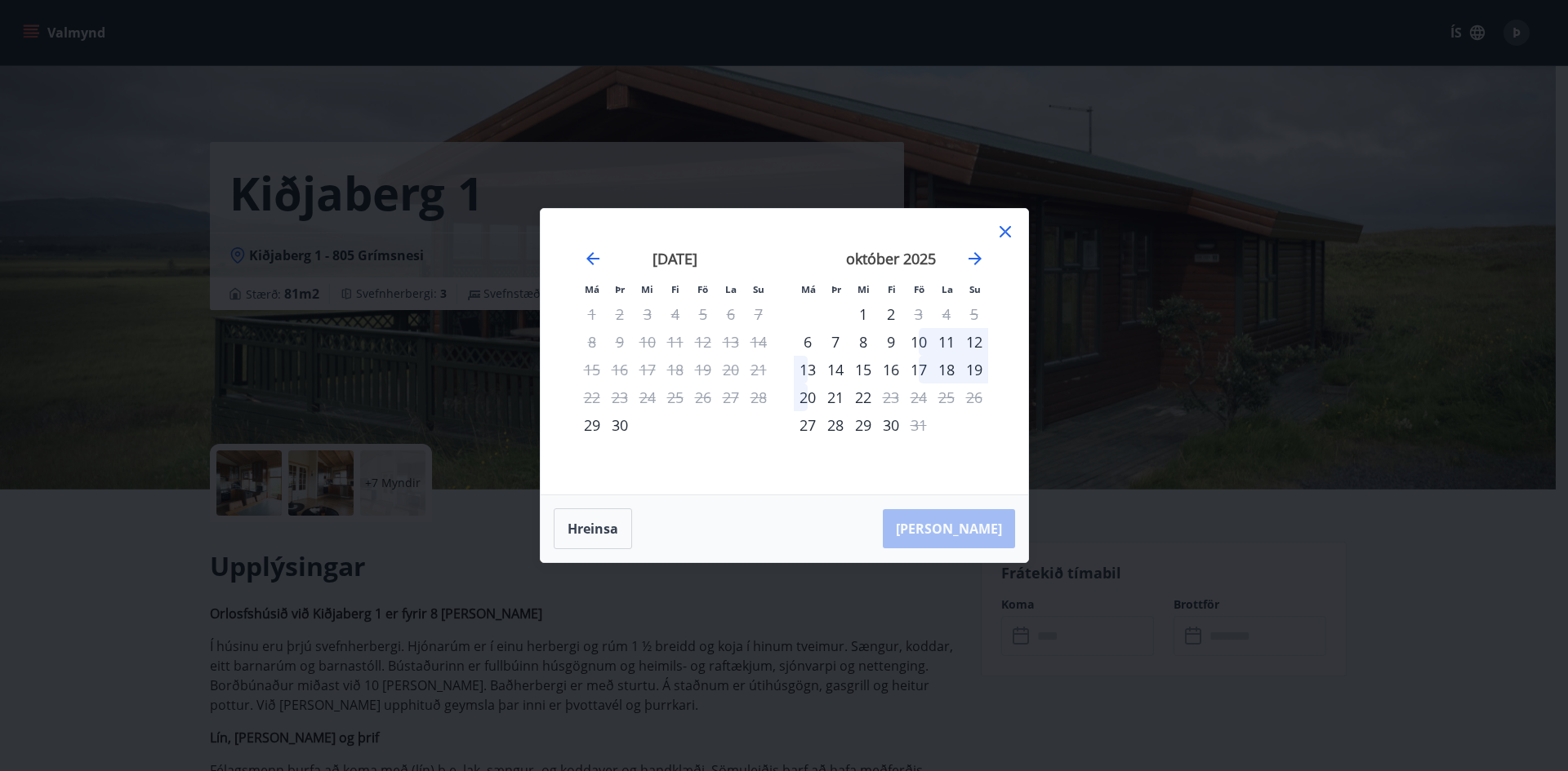
click at [918, 363] on div "17" at bounding box center [918, 369] width 27 height 27
click at [972, 368] on div "19" at bounding box center [973, 369] width 27 height 27
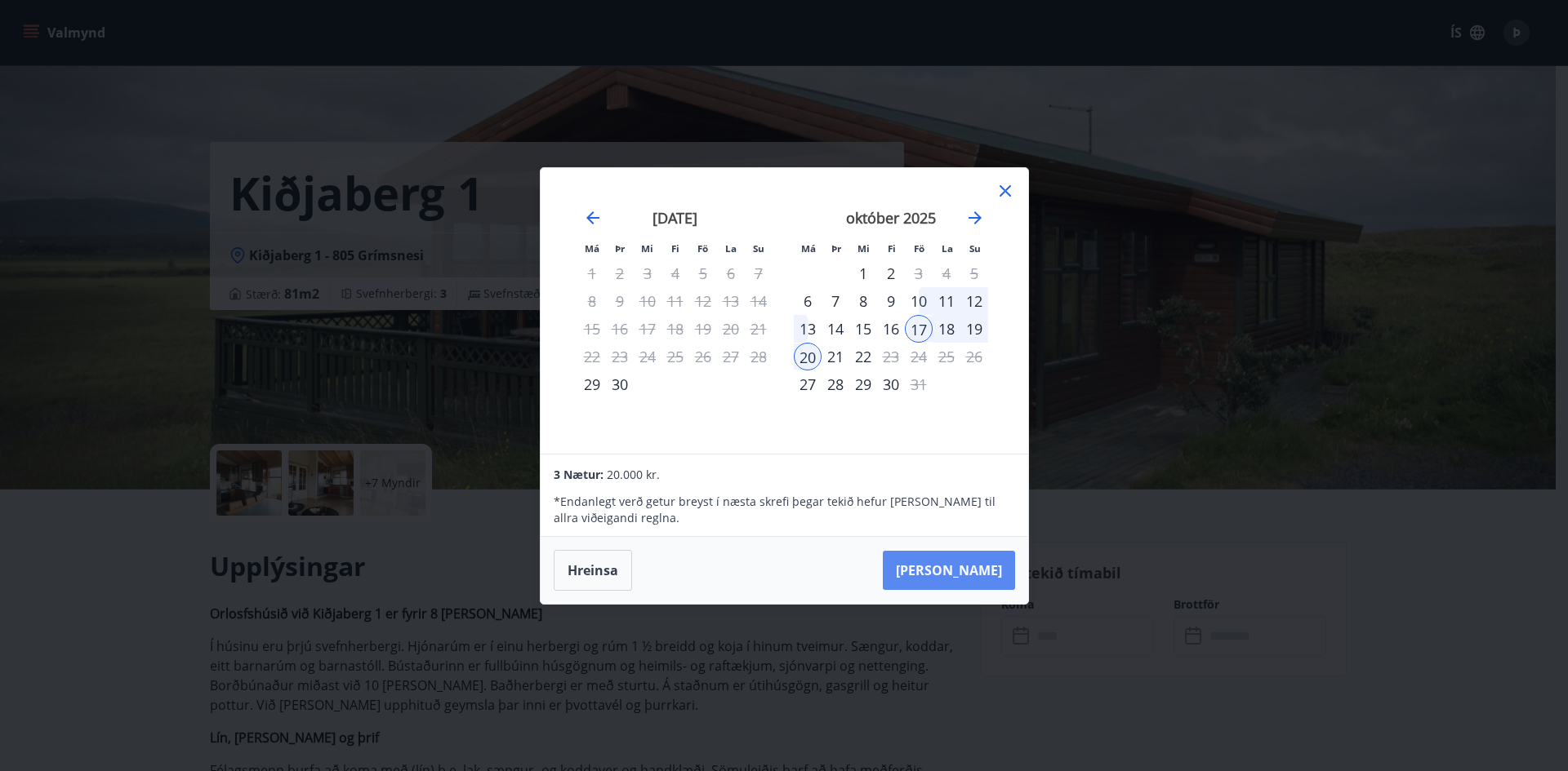
click at [971, 564] on button "[PERSON_NAME]" at bounding box center [949, 571] width 132 height 39
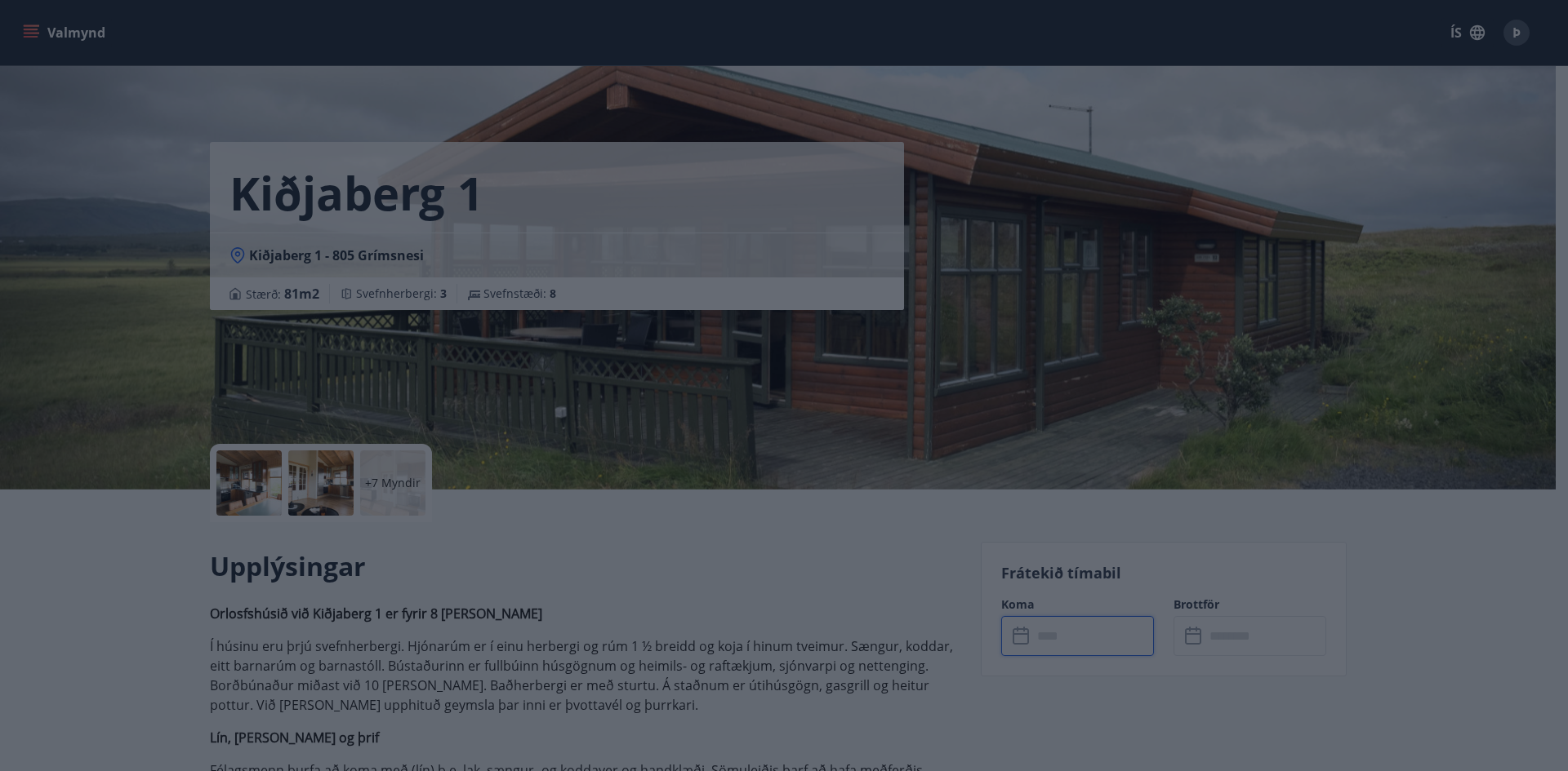
type input "******"
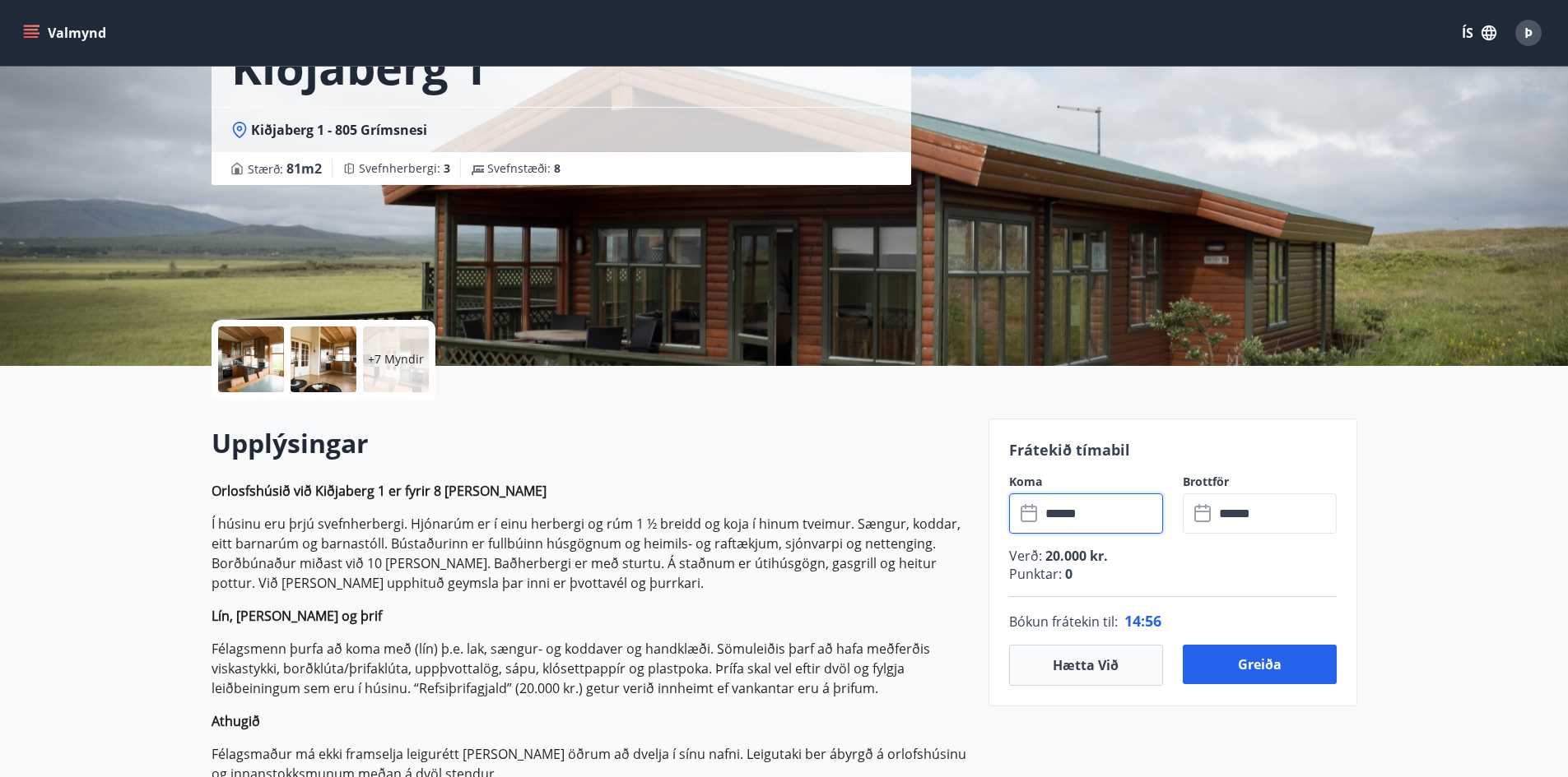
scroll to position [164, 0]
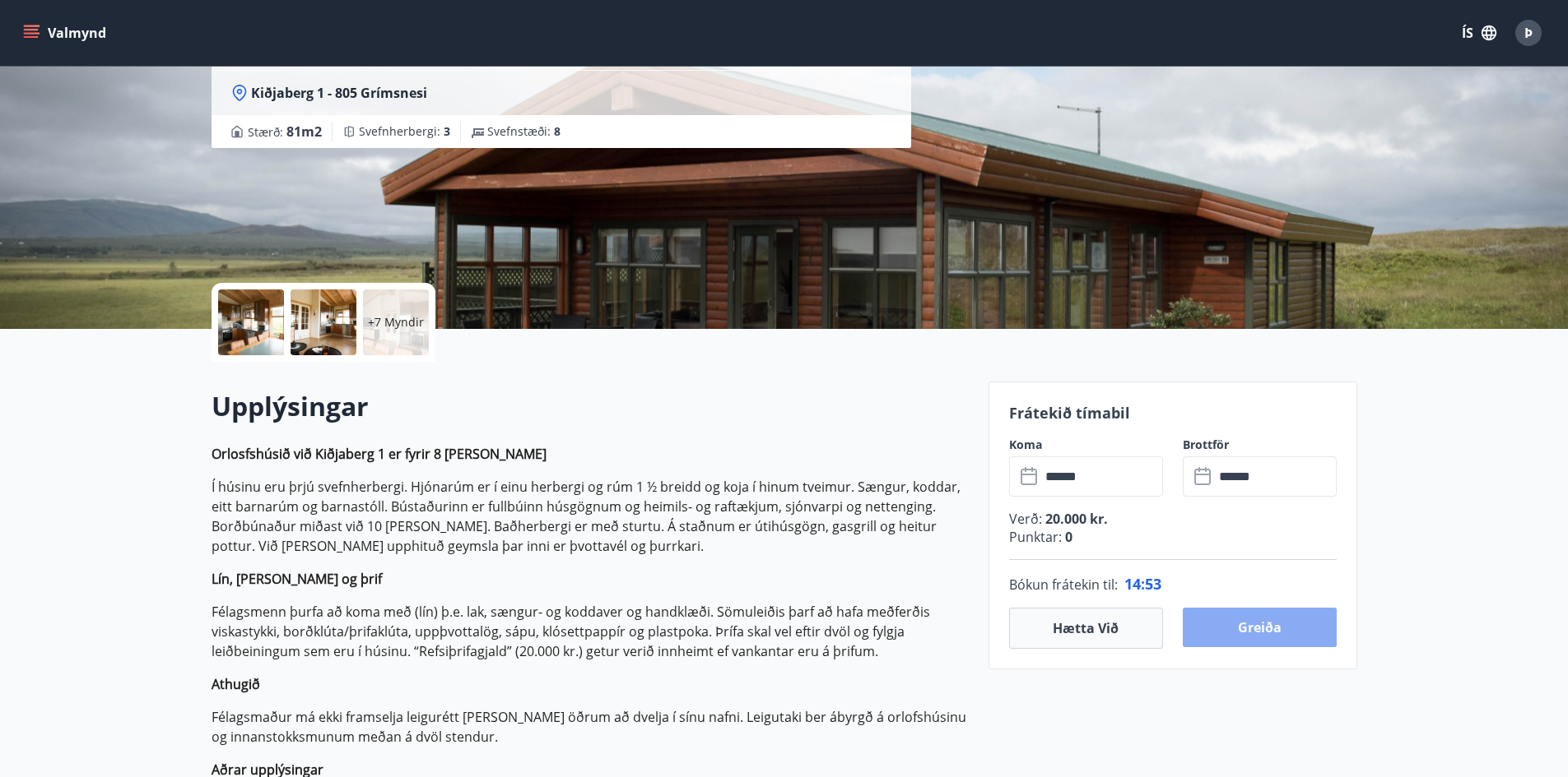
click at [1274, 625] on button "Greiða" at bounding box center [1259, 628] width 154 height 39
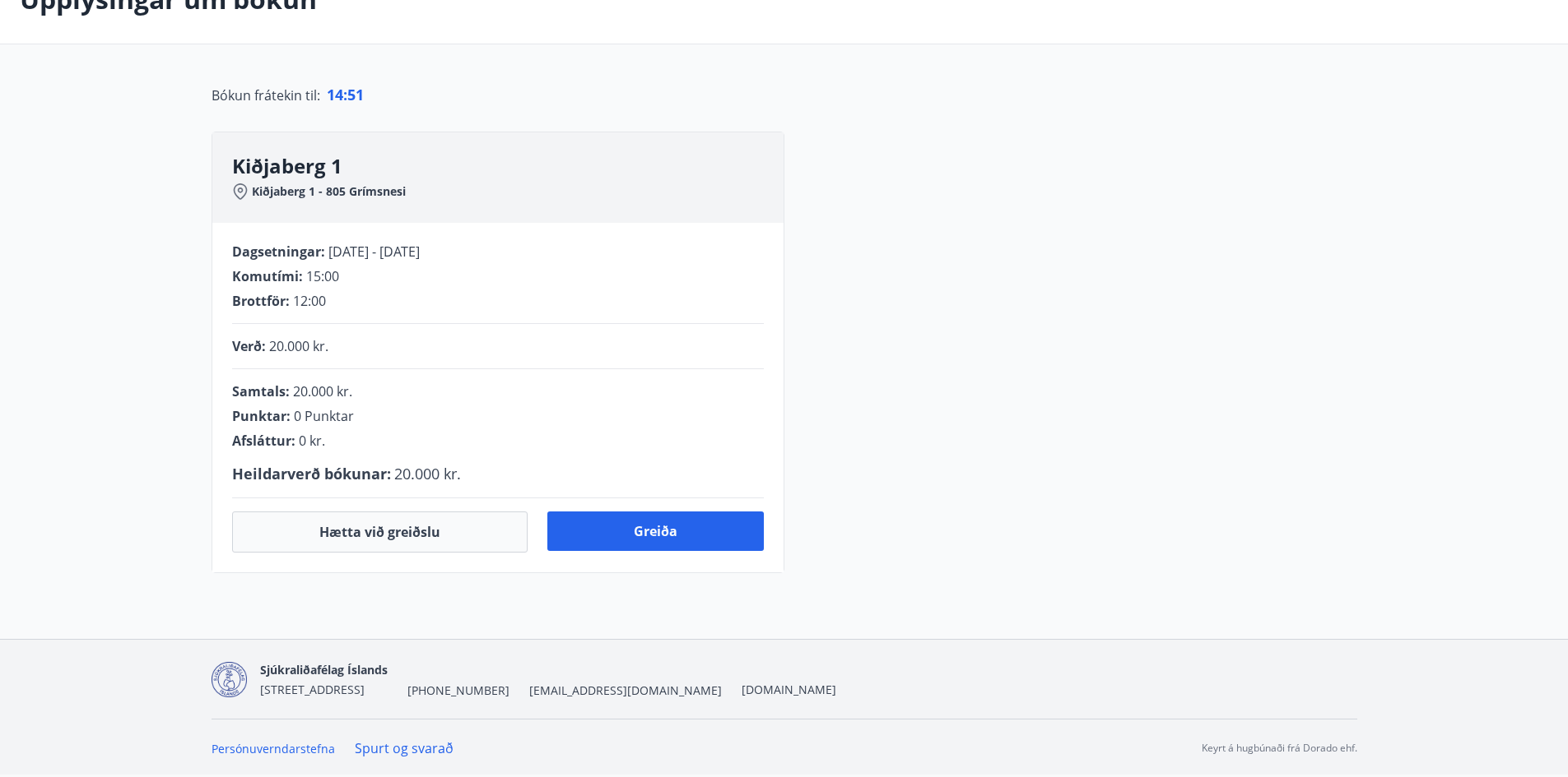
scroll to position [164, 0]
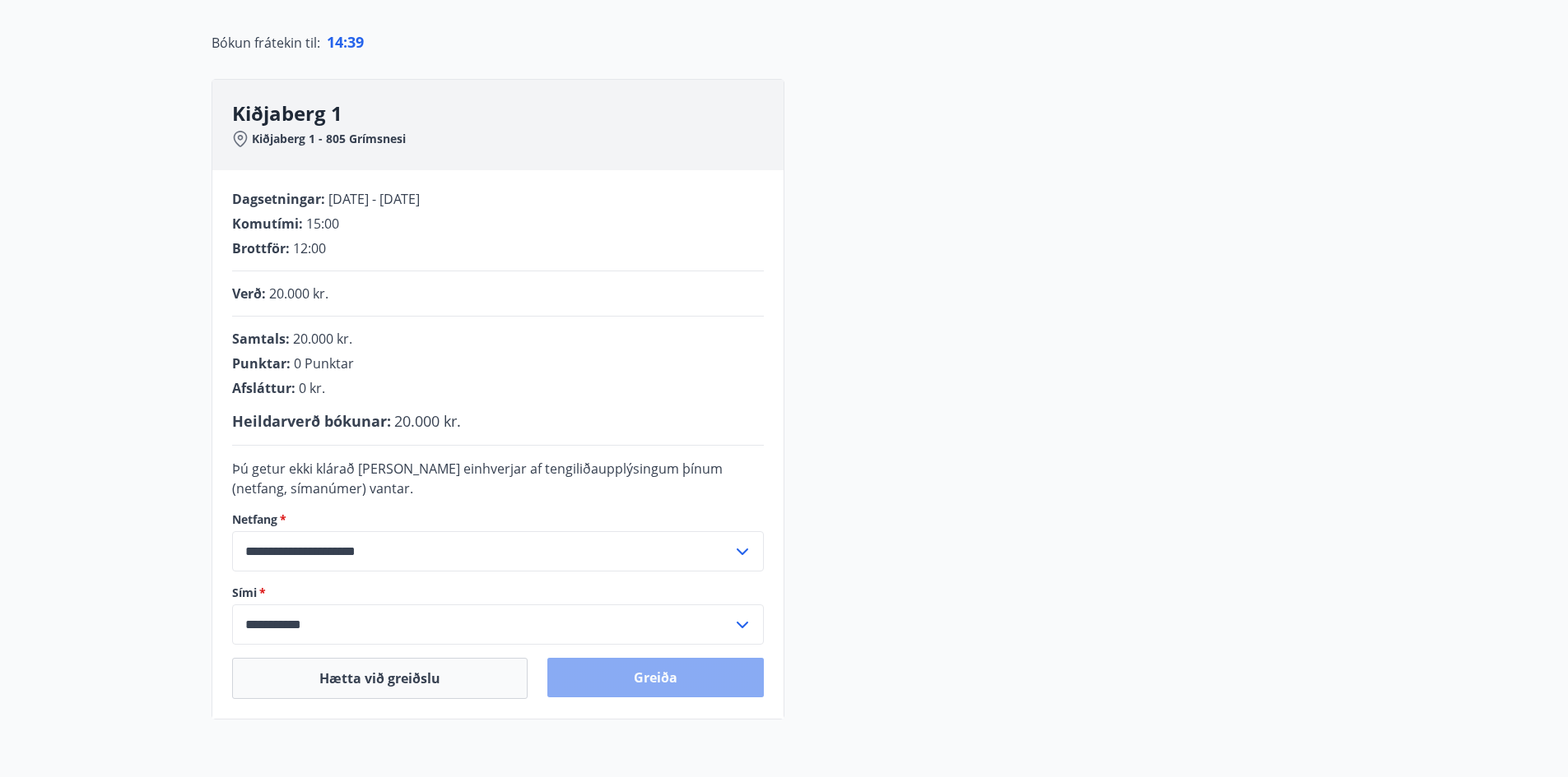
click at [680, 669] on button "Greiða" at bounding box center [655, 677] width 216 height 39
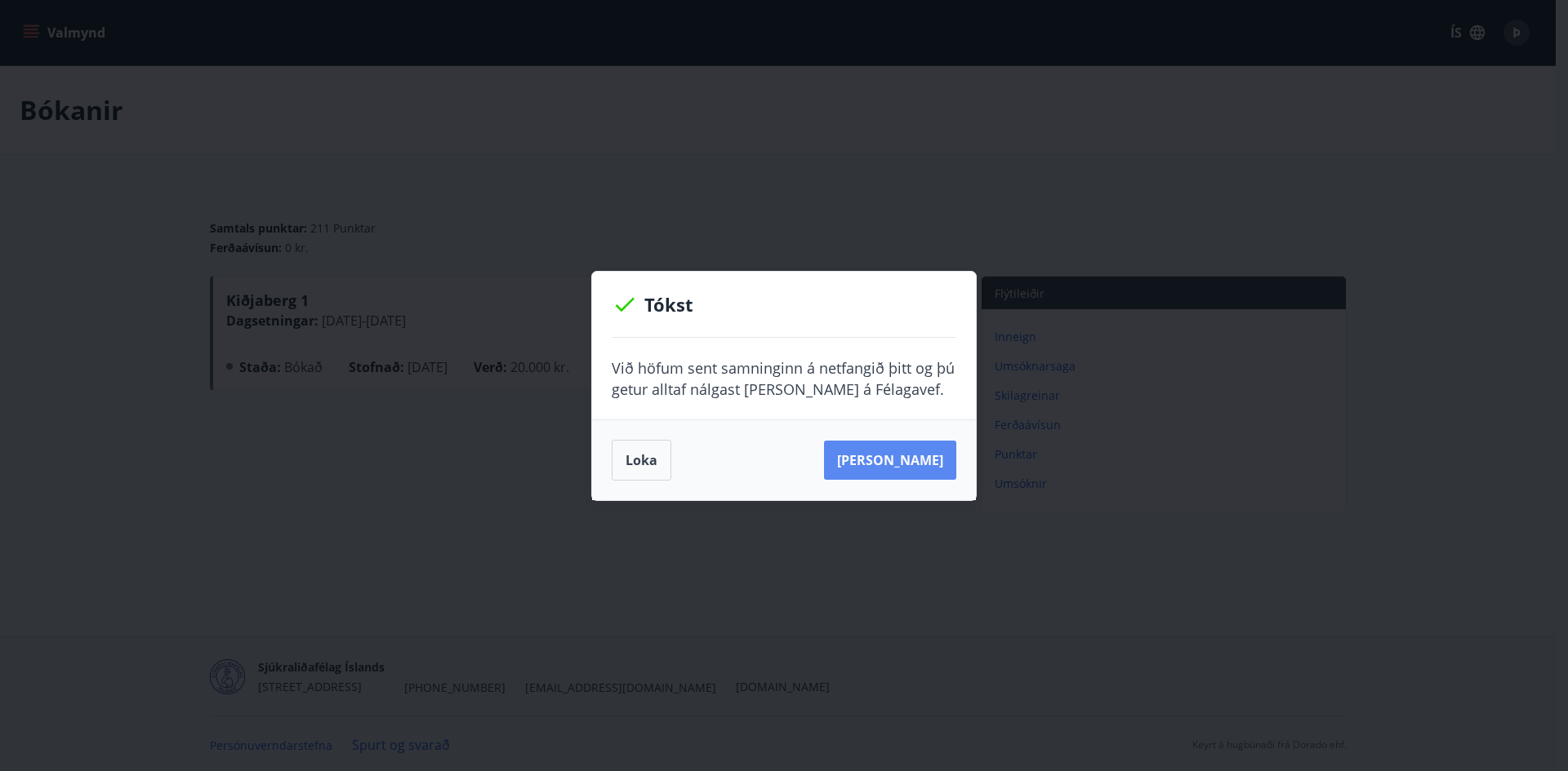
click at [879, 459] on button "Sjá samning" at bounding box center [890, 460] width 132 height 39
click at [640, 462] on button "Loka" at bounding box center [641, 460] width 60 height 41
